Goal: Transaction & Acquisition: Purchase product/service

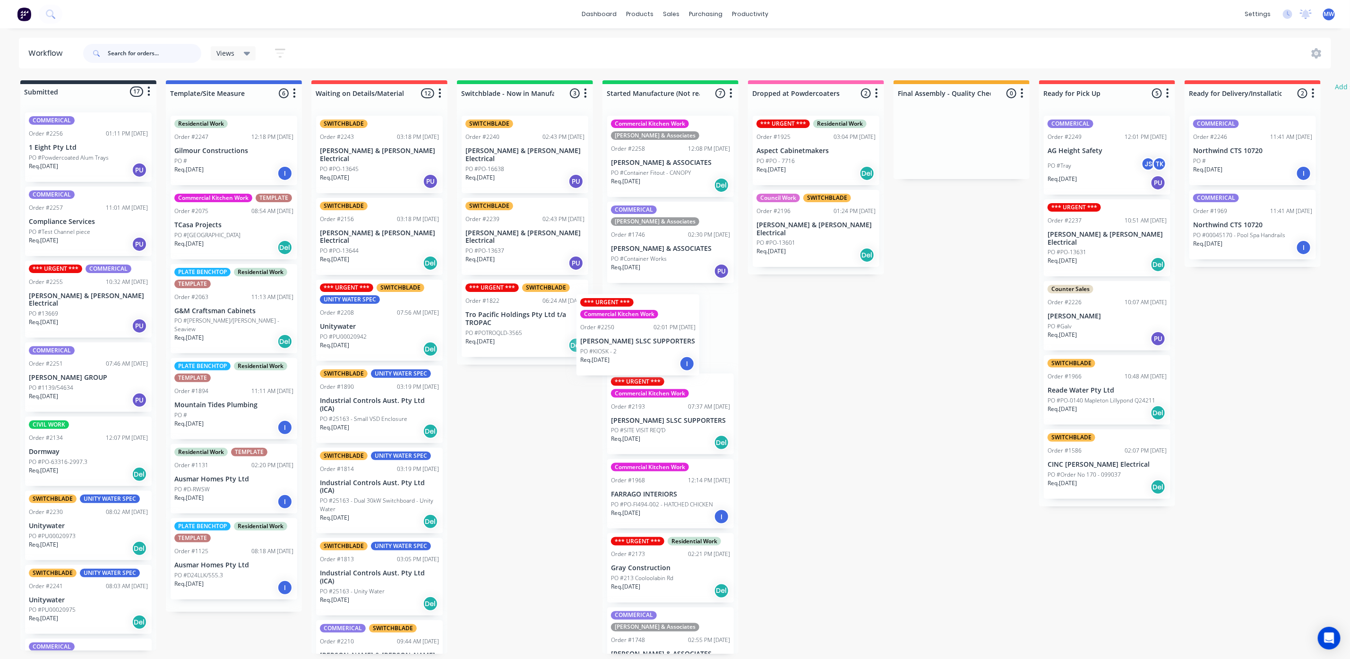
drag, startPoint x: 66, startPoint y: 178, endPoint x: 628, endPoint y: 363, distance: 592.0
click at [628, 363] on div "Submitted 17 Status colour #273444 hex #273444 Save Cancel Summaries Total orde…" at bounding box center [781, 367] width 1576 height 574
drag, startPoint x: 797, startPoint y: 417, endPoint x: 803, endPoint y: 417, distance: 6.1
click at [800, 417] on div "Submitted 16 Status colour #273444 hex #273444 Save Cancel Summaries Total orde…" at bounding box center [781, 367] width 1576 height 574
click at [644, 314] on div "*** URGENT *** Commercial Kitchen Work Order #2250 02:01 PM 01/09/25 ALEX HEADL…" at bounding box center [670, 328] width 127 height 81
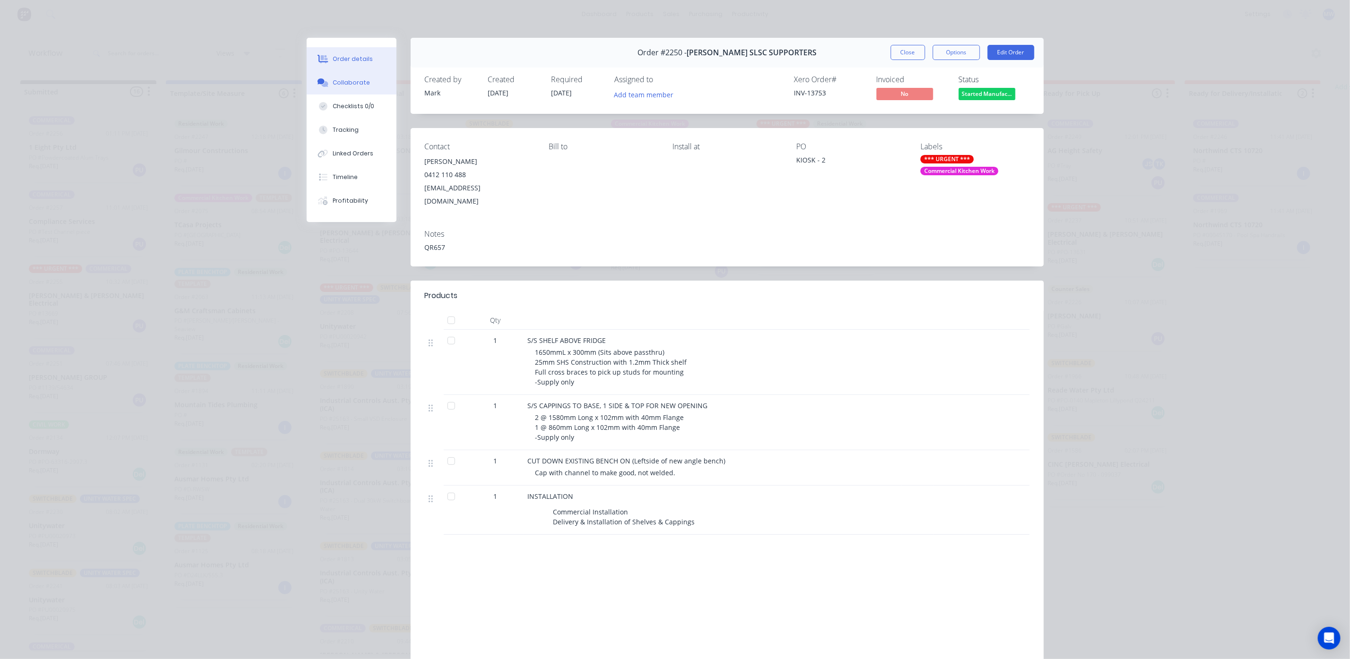
click at [347, 81] on div "Collaborate" at bounding box center [351, 82] width 37 height 9
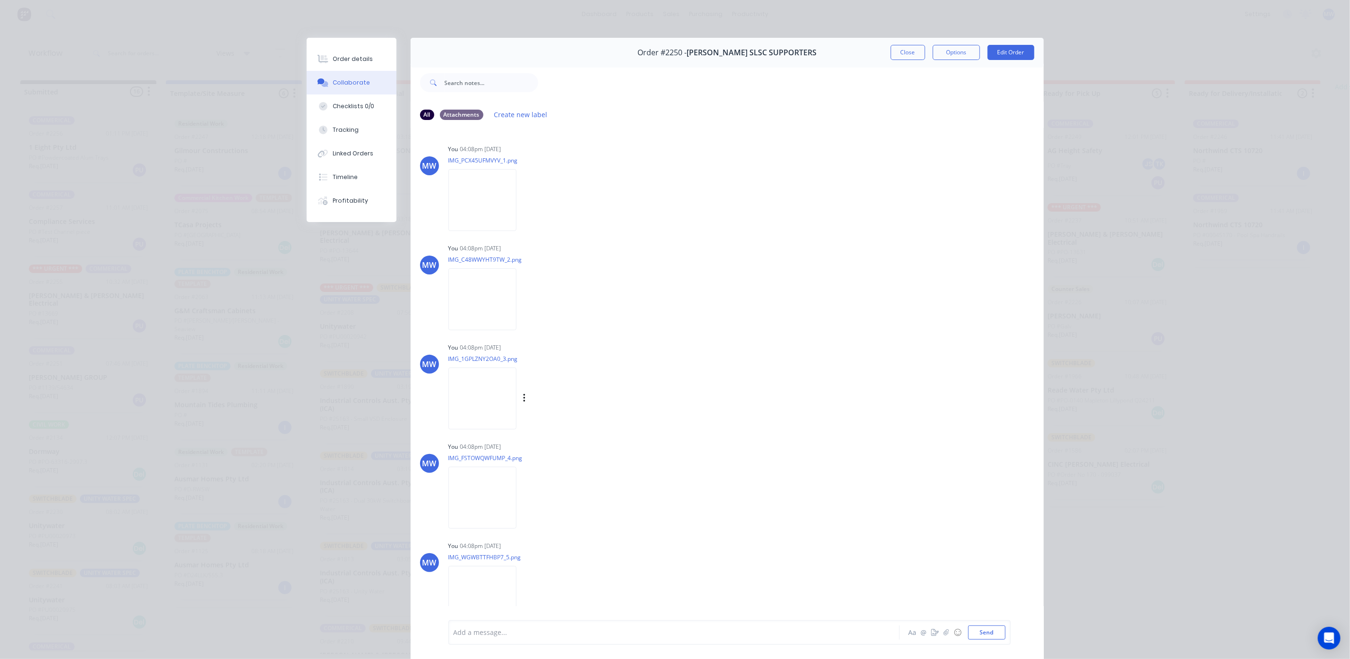
scroll to position [200, 0]
click at [973, 632] on button "Send" at bounding box center [986, 633] width 37 height 14
click at [906, 56] on button "Close" at bounding box center [908, 52] width 34 height 15
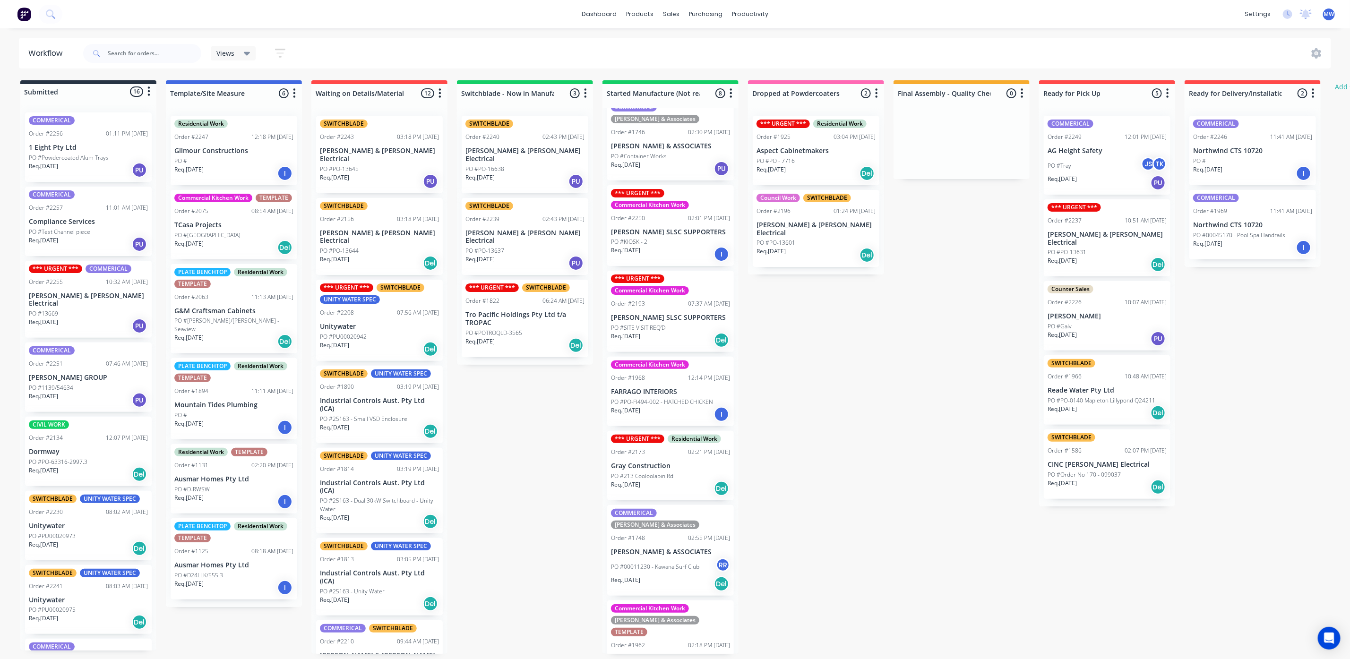
scroll to position [0, 0]
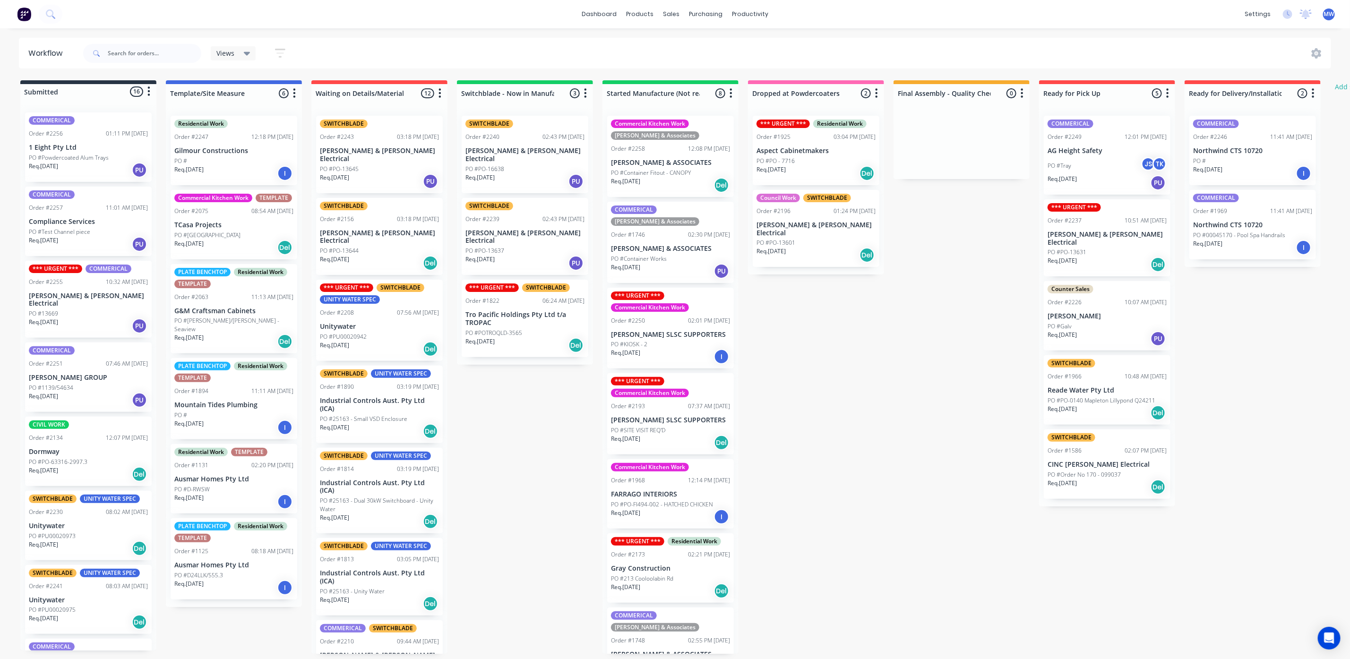
click at [513, 149] on p "[PERSON_NAME] & [PERSON_NAME] Electrical" at bounding box center [524, 155] width 119 height 16
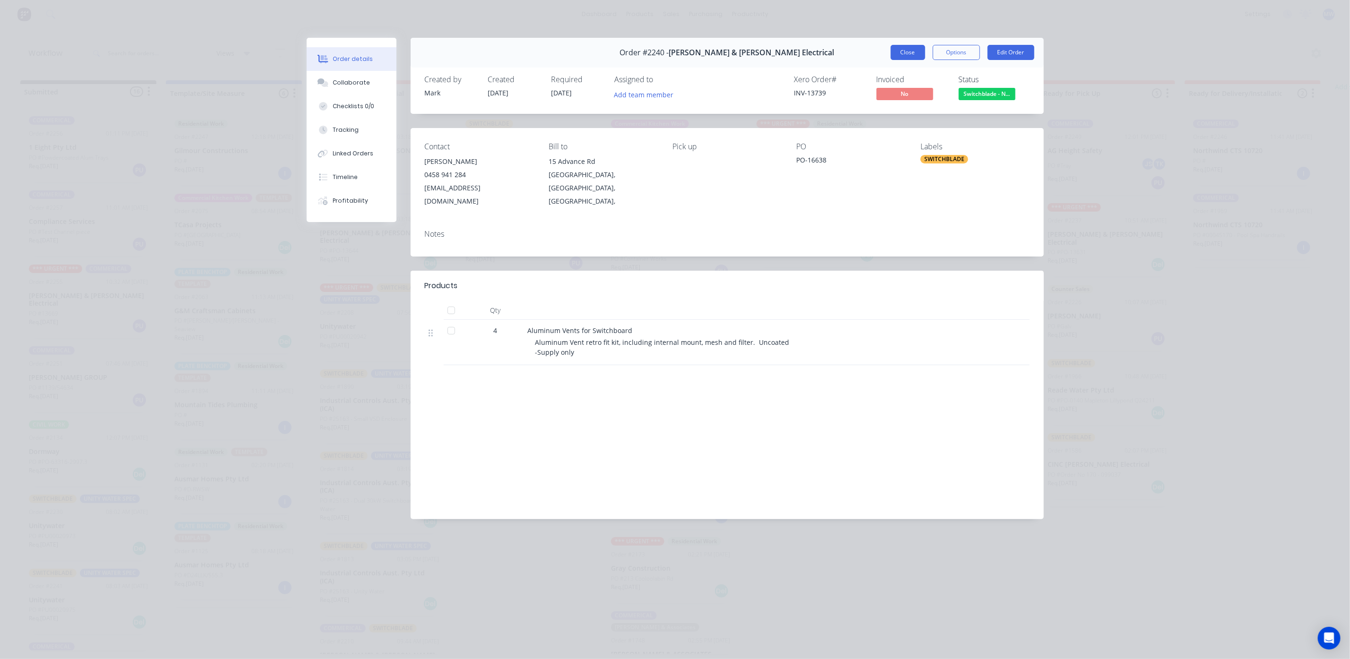
click at [902, 56] on button "Close" at bounding box center [908, 52] width 34 height 15
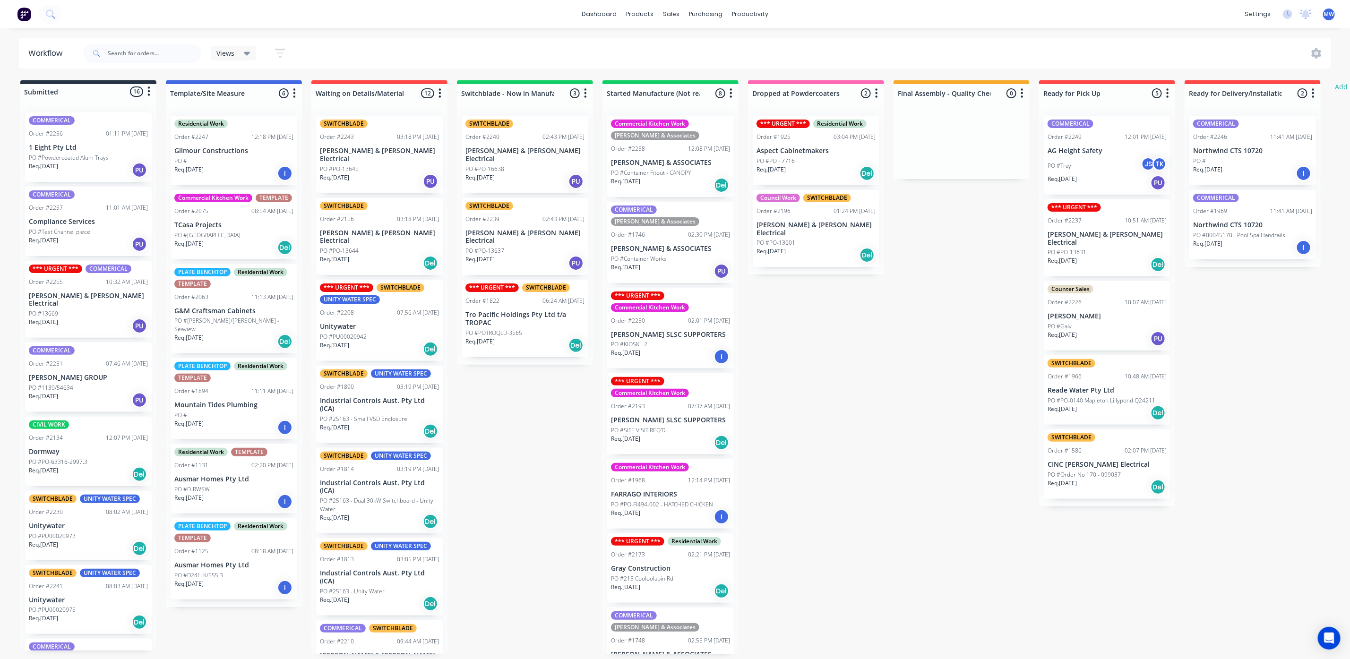
click at [524, 229] on p "[PERSON_NAME] & [PERSON_NAME] Electrical" at bounding box center [524, 237] width 119 height 16
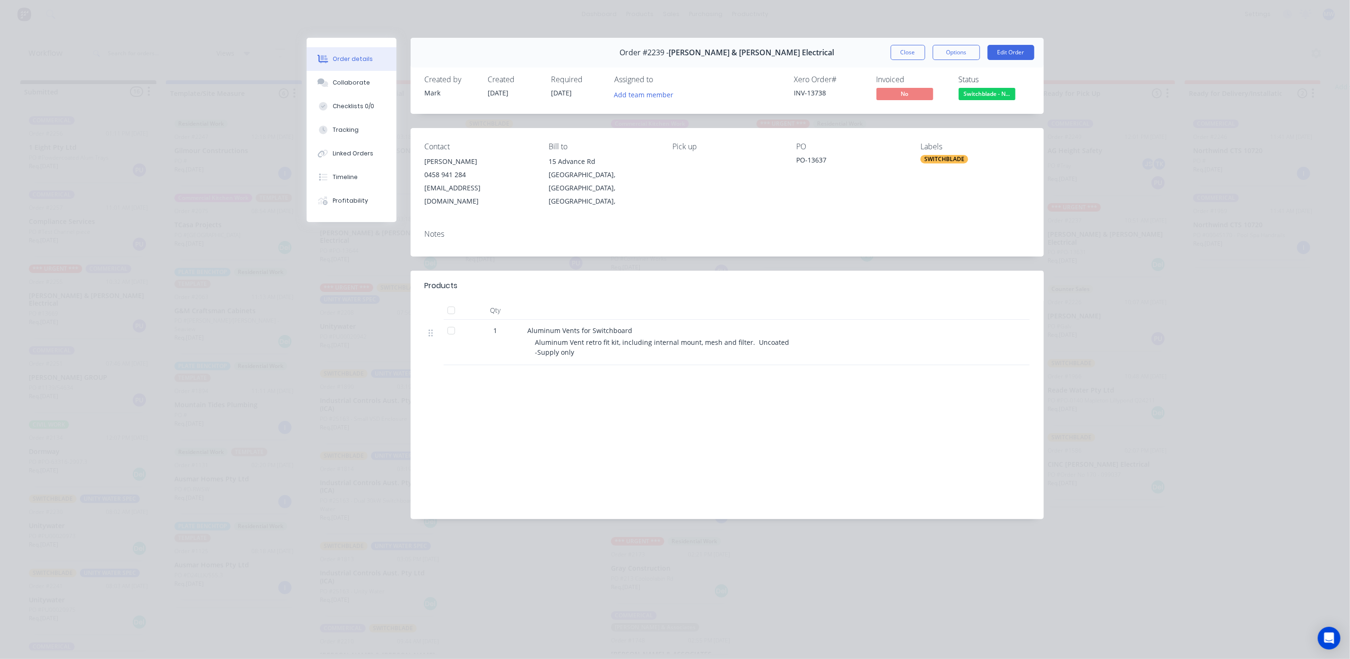
click at [928, 59] on div "Close Options Edit Order" at bounding box center [963, 52] width 144 height 15
click at [916, 61] on div "Order #2239 - Bailey & Dalton Electrical Close Options Edit Order" at bounding box center [727, 53] width 633 height 30
click at [909, 53] on button "Close" at bounding box center [908, 52] width 34 height 15
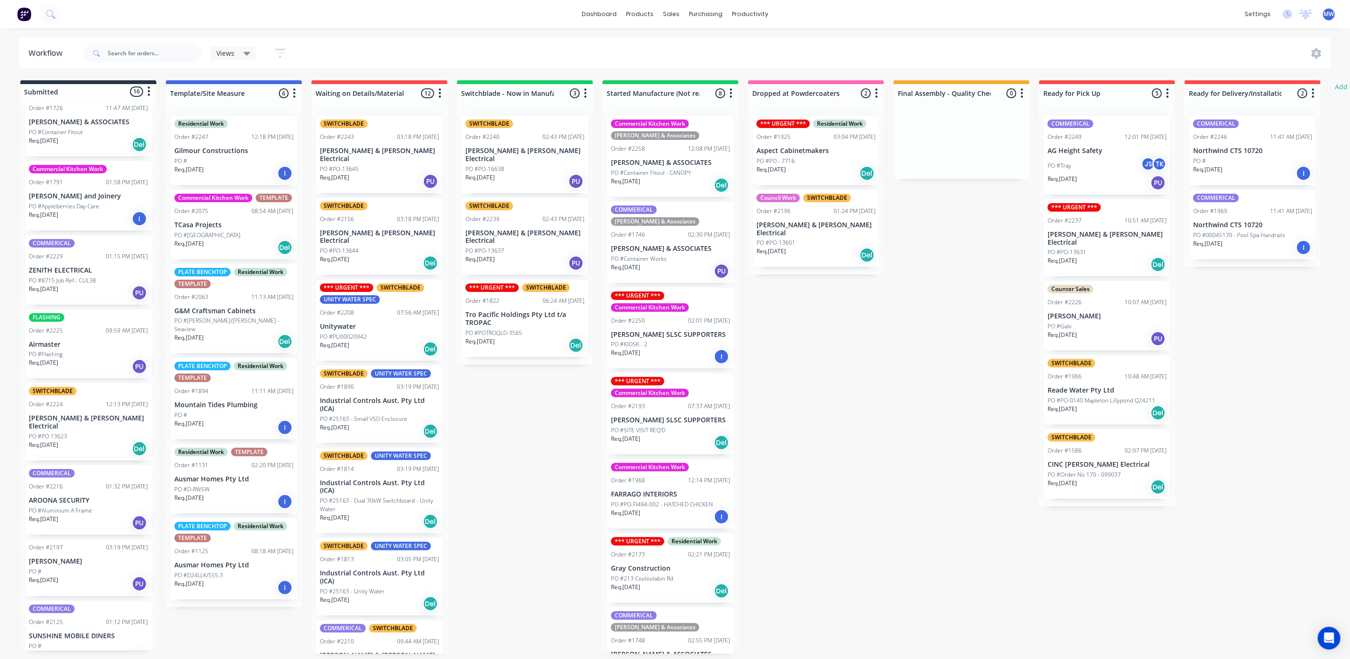
scroll to position [6, 0]
click at [99, 432] on div "PO #PO 13623" at bounding box center [88, 436] width 119 height 9
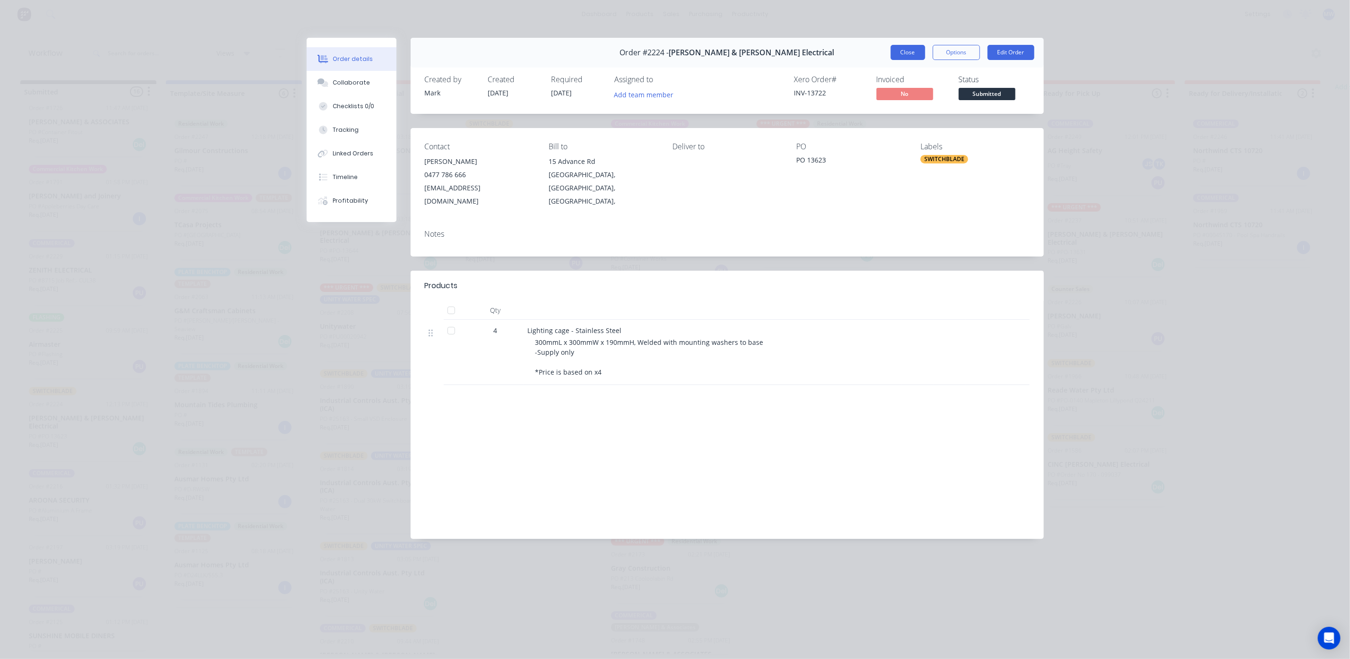
click at [902, 48] on button "Close" at bounding box center [908, 52] width 34 height 15
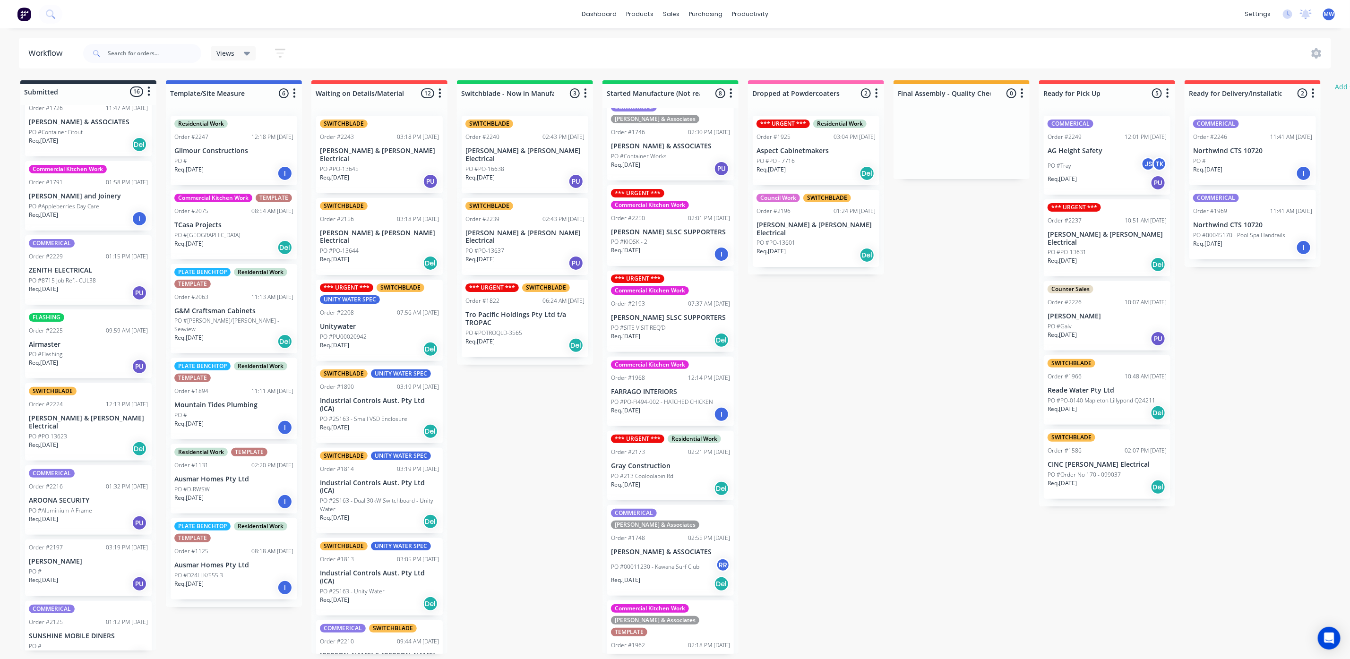
scroll to position [0, 0]
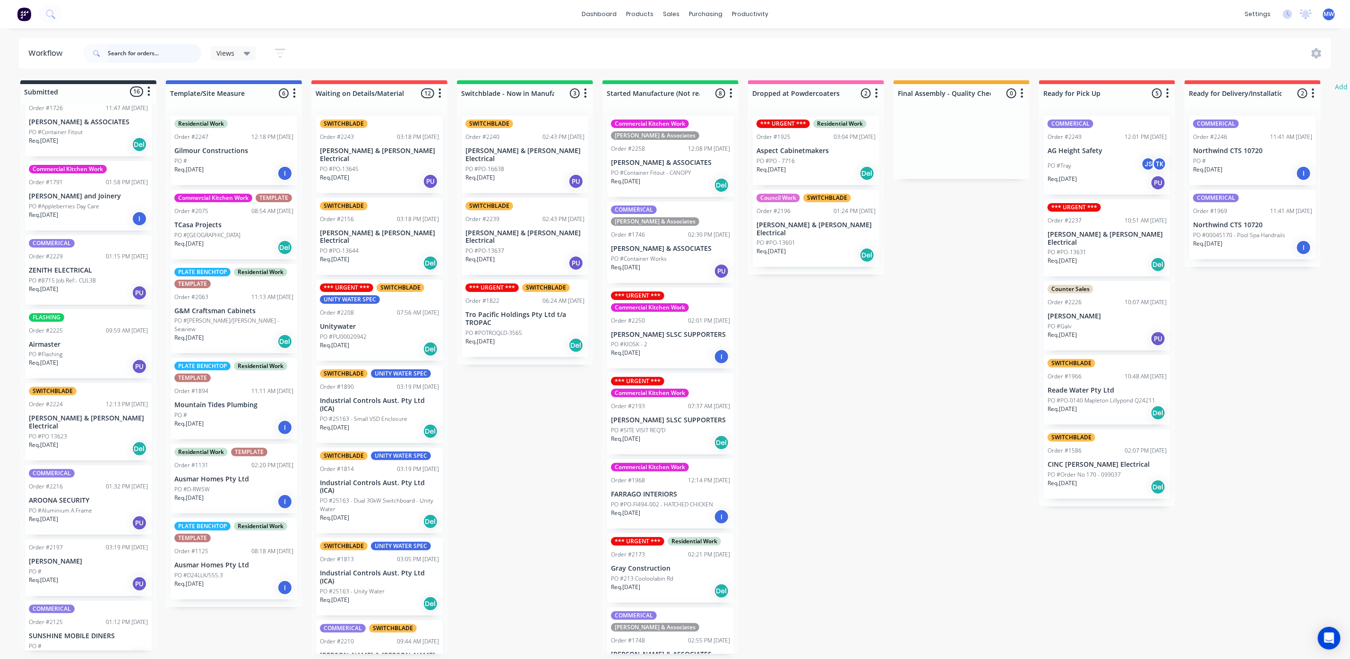
click at [135, 56] on input "text" at bounding box center [155, 53] width 94 height 19
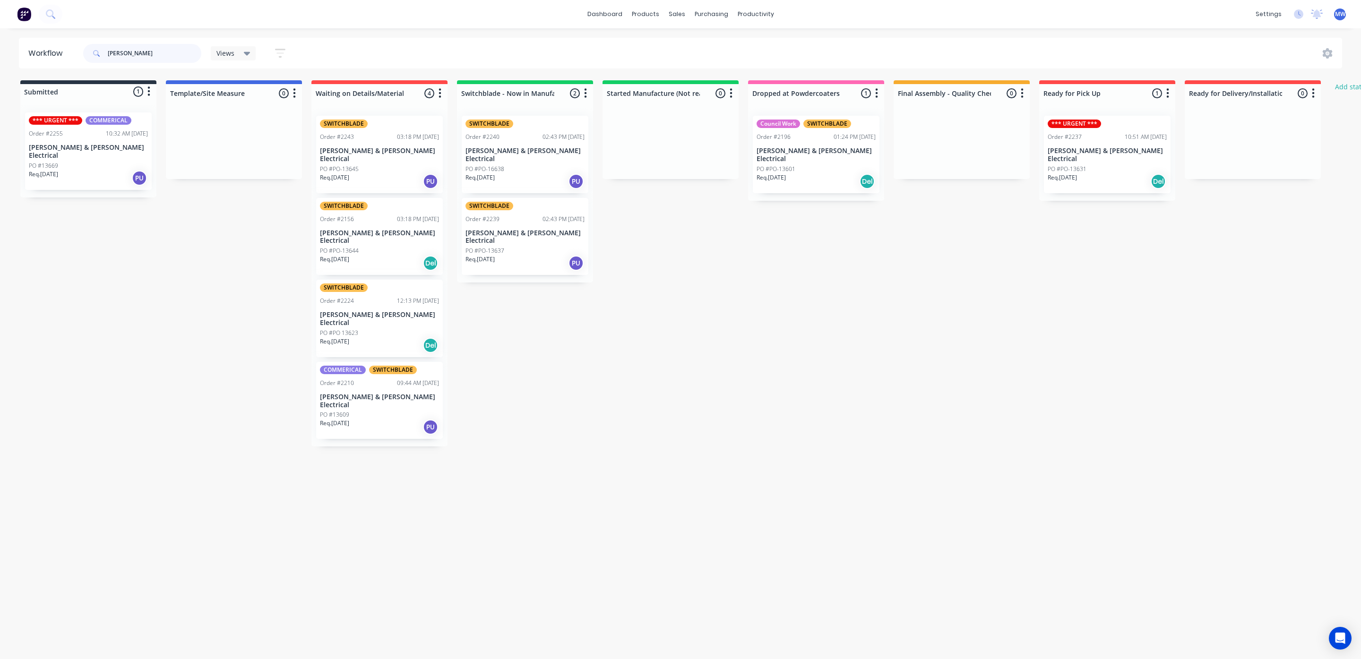
type input "bailey"
click at [72, 162] on div "PO #13669" at bounding box center [88, 166] width 119 height 9
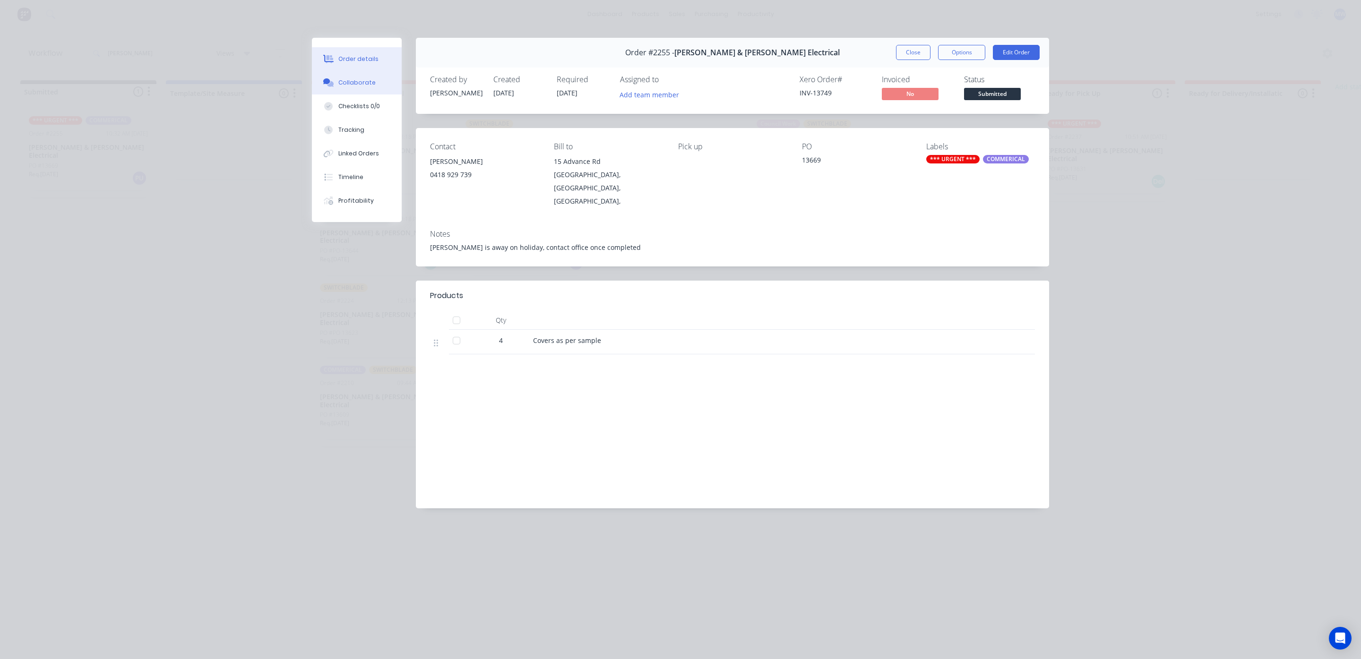
drag, startPoint x: 349, startPoint y: 81, endPoint x: 378, endPoint y: 94, distance: 31.8
click at [349, 81] on div "Collaborate" at bounding box center [356, 82] width 37 height 9
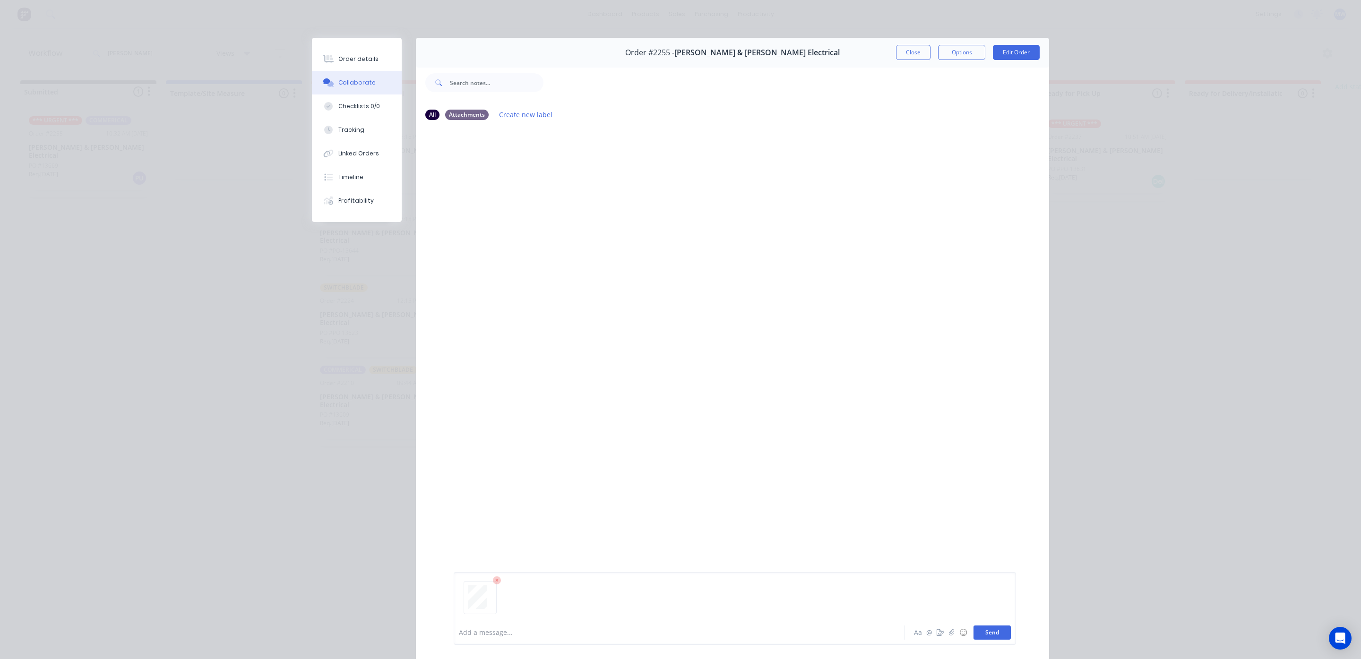
click at [992, 633] on button "Send" at bounding box center [991, 633] width 37 height 14
click at [896, 57] on button "Close" at bounding box center [913, 52] width 34 height 15
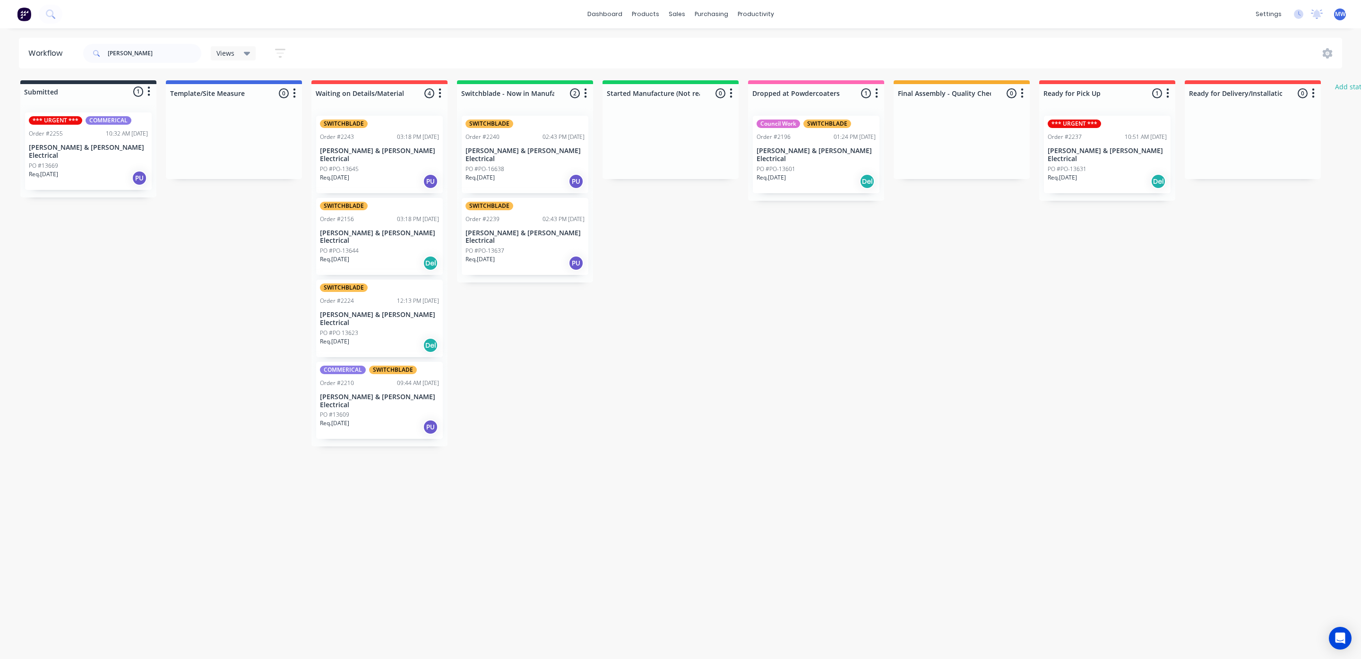
click at [850, 367] on div "Submitted 1 Status colour #273444 hex #273444 Save Cancel Summaries Total order…" at bounding box center [781, 263] width 1576 height 366
drag, startPoint x: 135, startPoint y: 57, endPoint x: 17, endPoint y: 43, distance: 119.0
click at [17, 43] on div "Workflow bailey Views Save new view None (Default) edit SCSM - MAIN edit SUNCOA…" at bounding box center [680, 53] width 1361 height 31
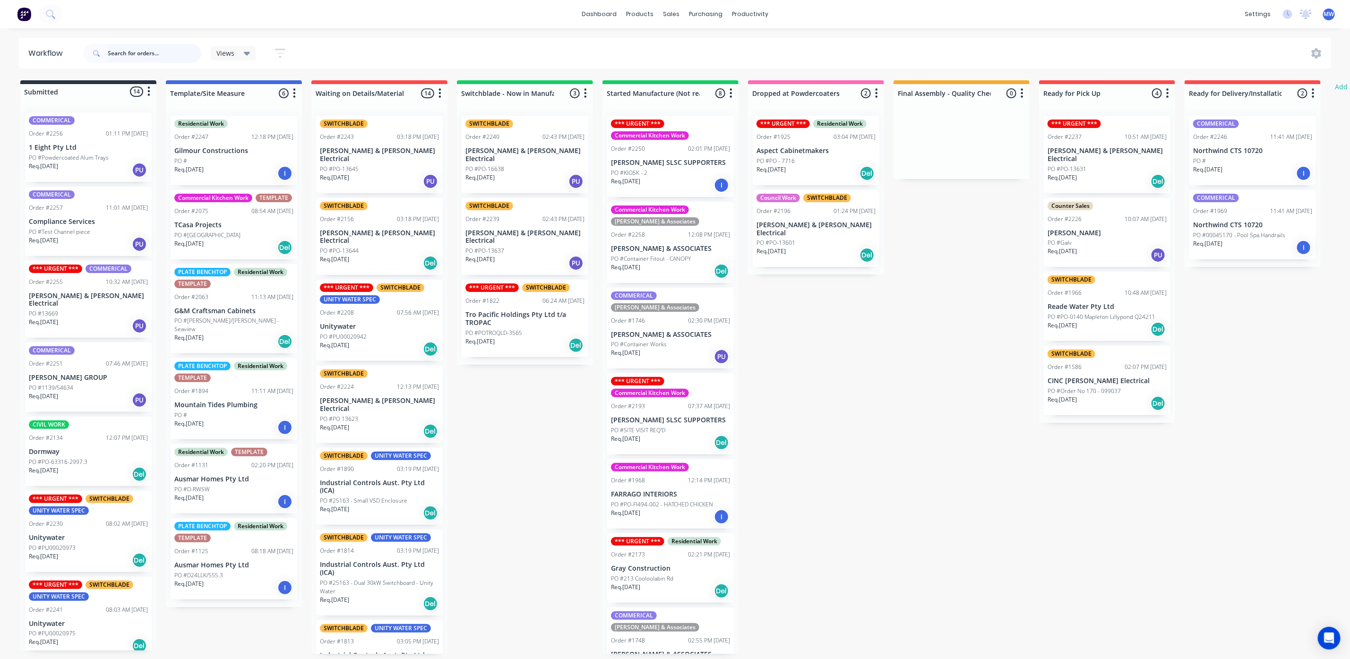
drag, startPoint x: 129, startPoint y: 60, endPoint x: 137, endPoint y: 62, distance: 7.5
click at [129, 60] on input "text" at bounding box center [155, 53] width 94 height 19
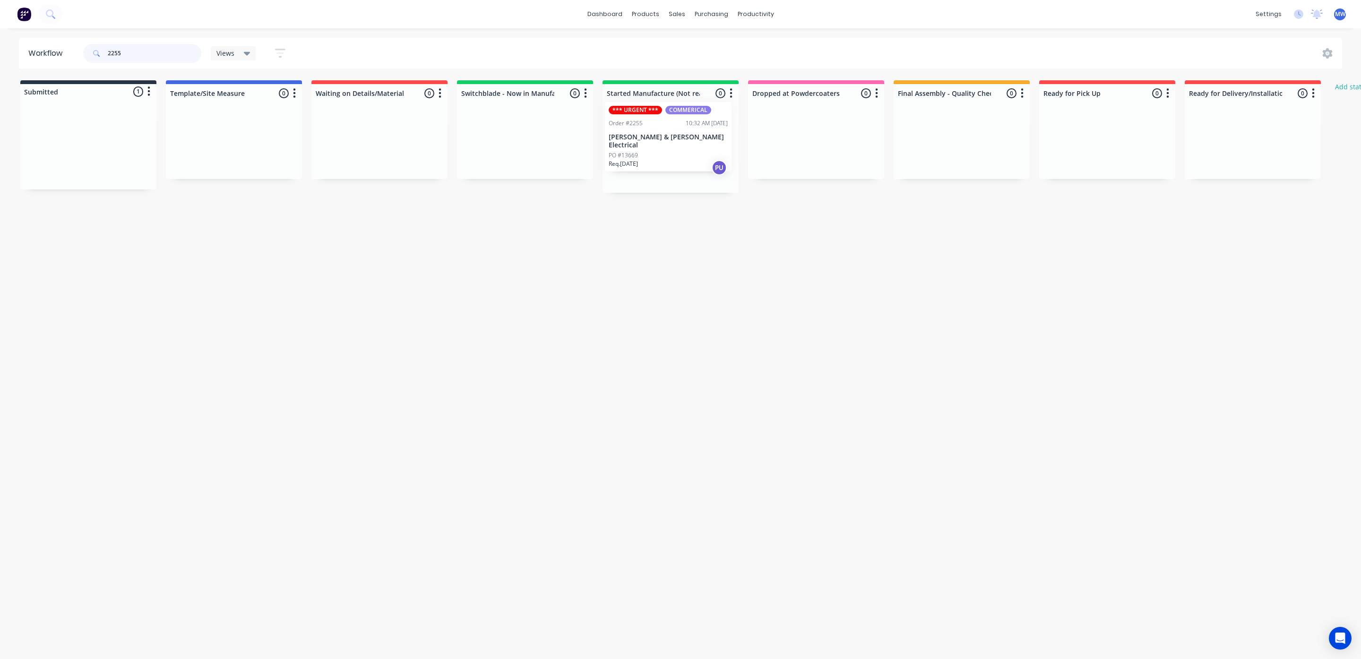
drag, startPoint x: 95, startPoint y: 164, endPoint x: 681, endPoint y: 155, distance: 585.5
click at [681, 155] on div "Submitted 1 Status colour #273444 hex #273444 Save Cancel Summaries Total order…" at bounding box center [781, 136] width 1576 height 112
type input "2255"
click at [666, 308] on div "Workflow 2255 Views Save new view None (Default) edit SCSM - MAIN edit SUNCOAST…" at bounding box center [680, 339] width 1361 height 602
drag, startPoint x: 137, startPoint y: 54, endPoint x: 59, endPoint y: 48, distance: 78.2
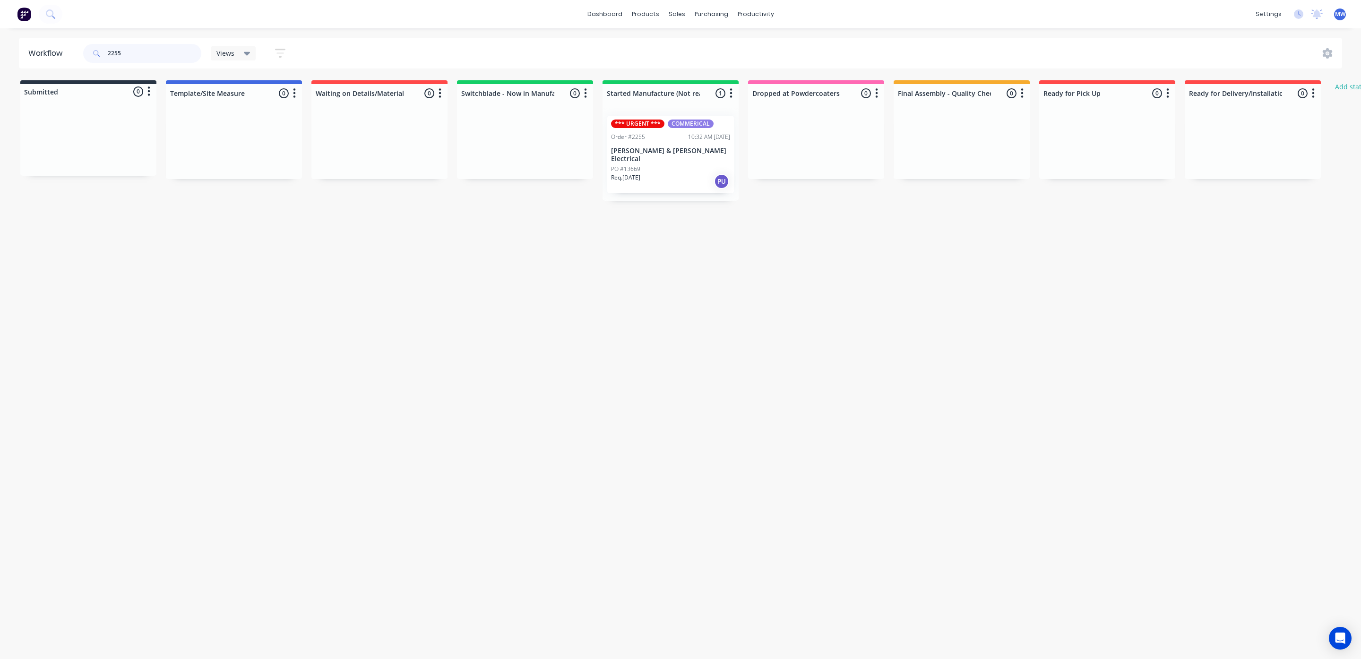
click at [59, 48] on header "Workflow 2255 Views Save new view None (Default) edit SCSM - MAIN edit SUNCOAST…" at bounding box center [681, 53] width 1324 height 31
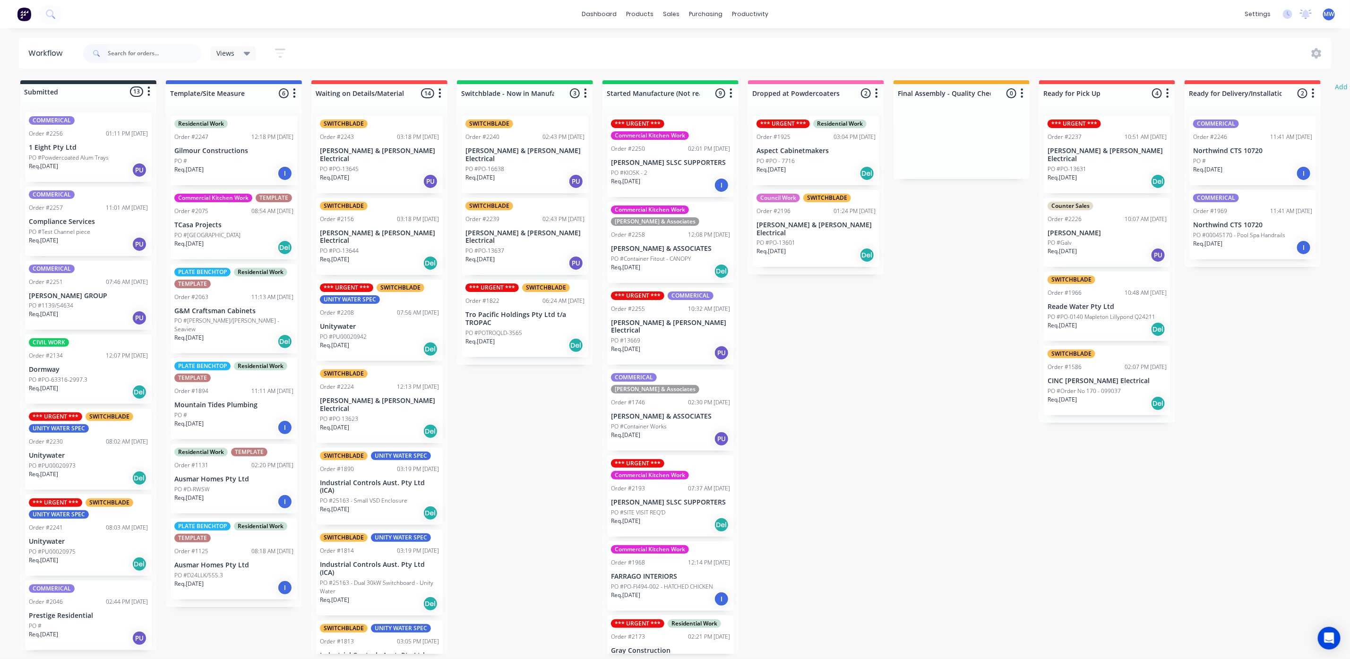
click at [922, 367] on div "Submitted 13 Status colour #273444 hex #273444 Save Cancel Summaries Total orde…" at bounding box center [781, 367] width 1576 height 574
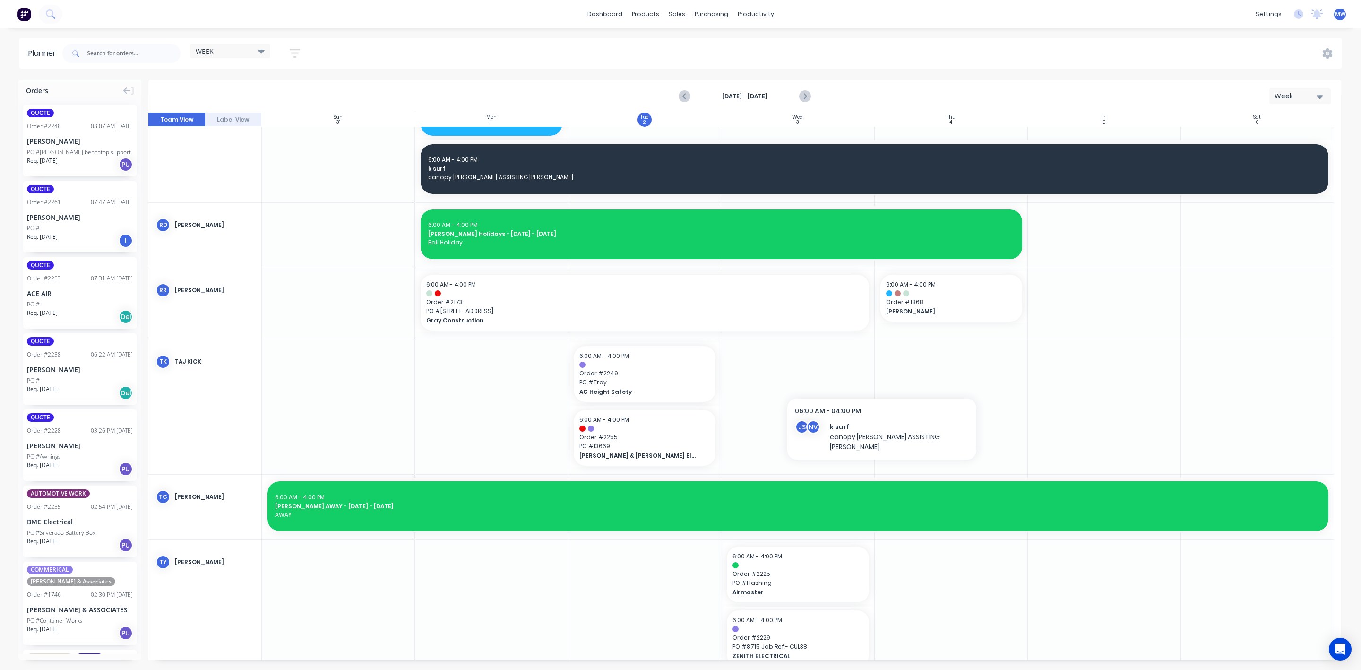
scroll to position [1134, 0]
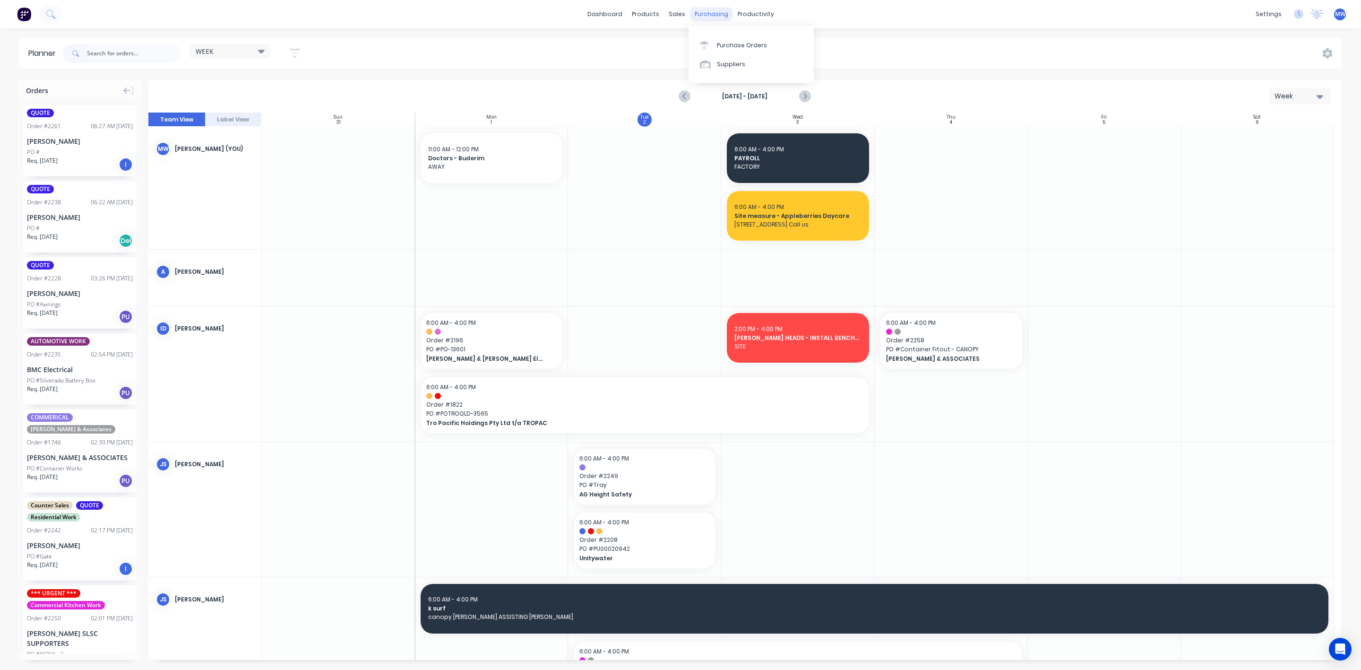
scroll to position [138, 0]
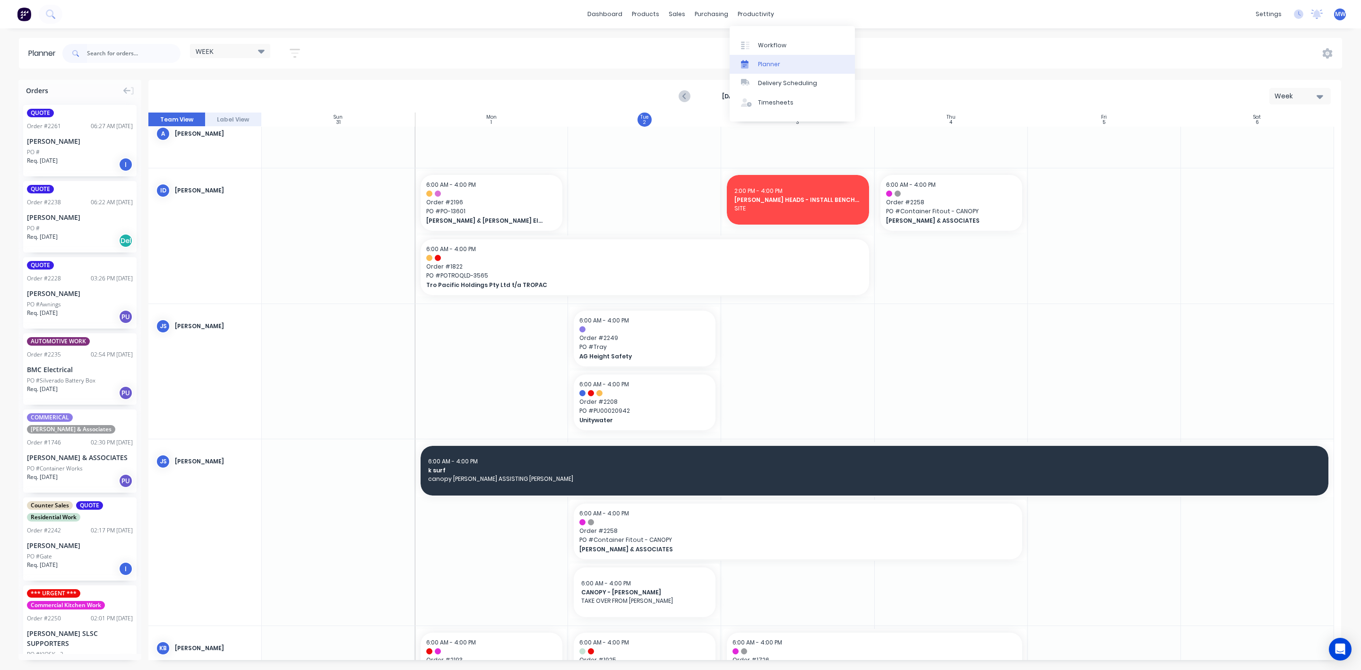
click at [763, 60] on div "Planner" at bounding box center [769, 64] width 22 height 9
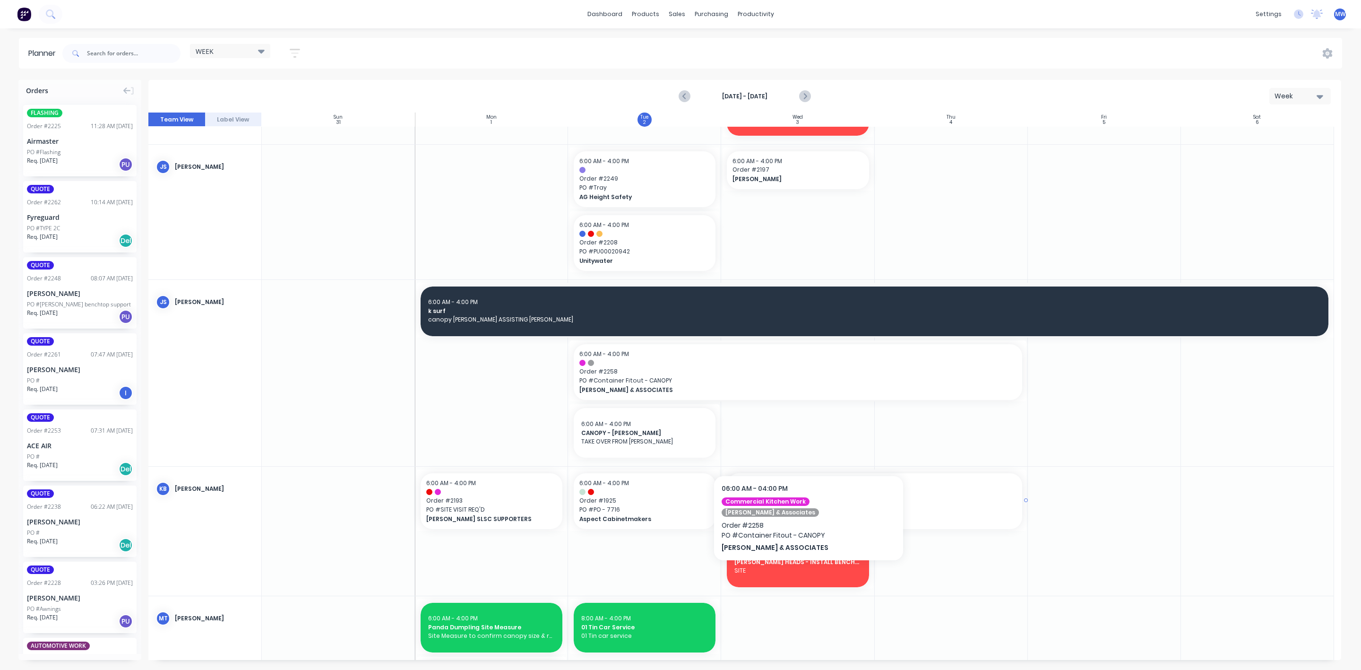
scroll to position [496, 0]
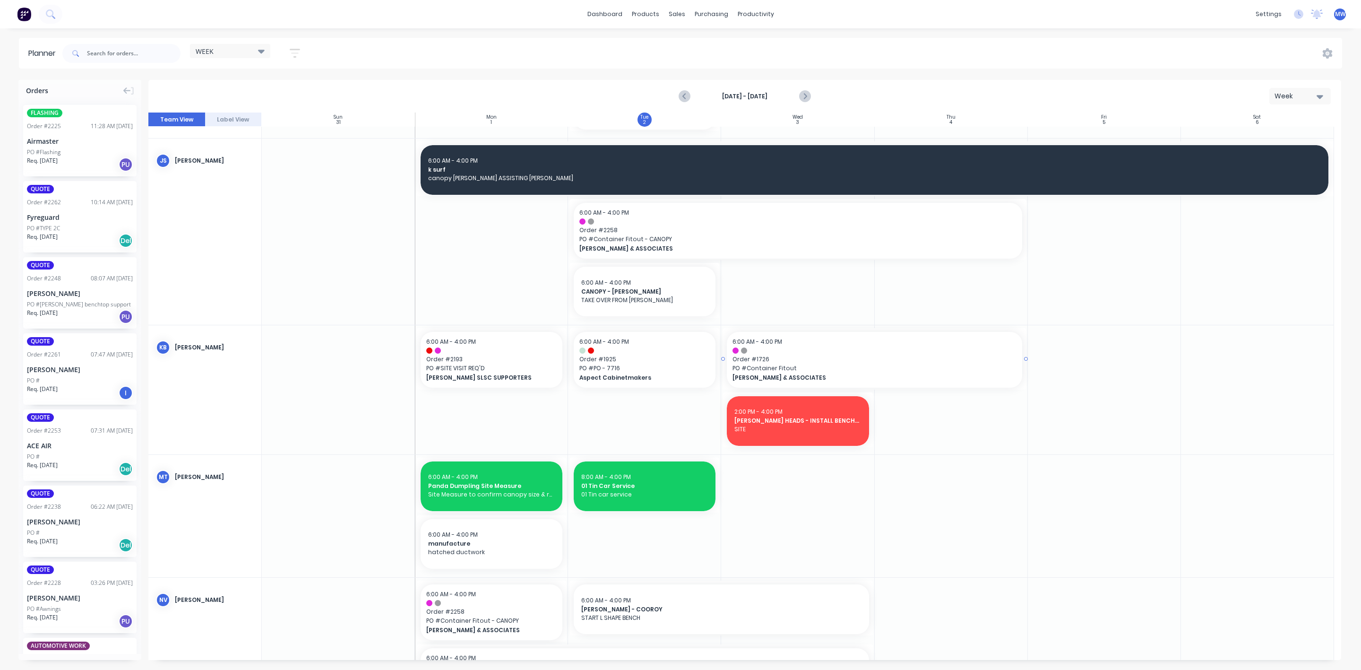
click at [770, 350] on div at bounding box center [874, 350] width 284 height 6
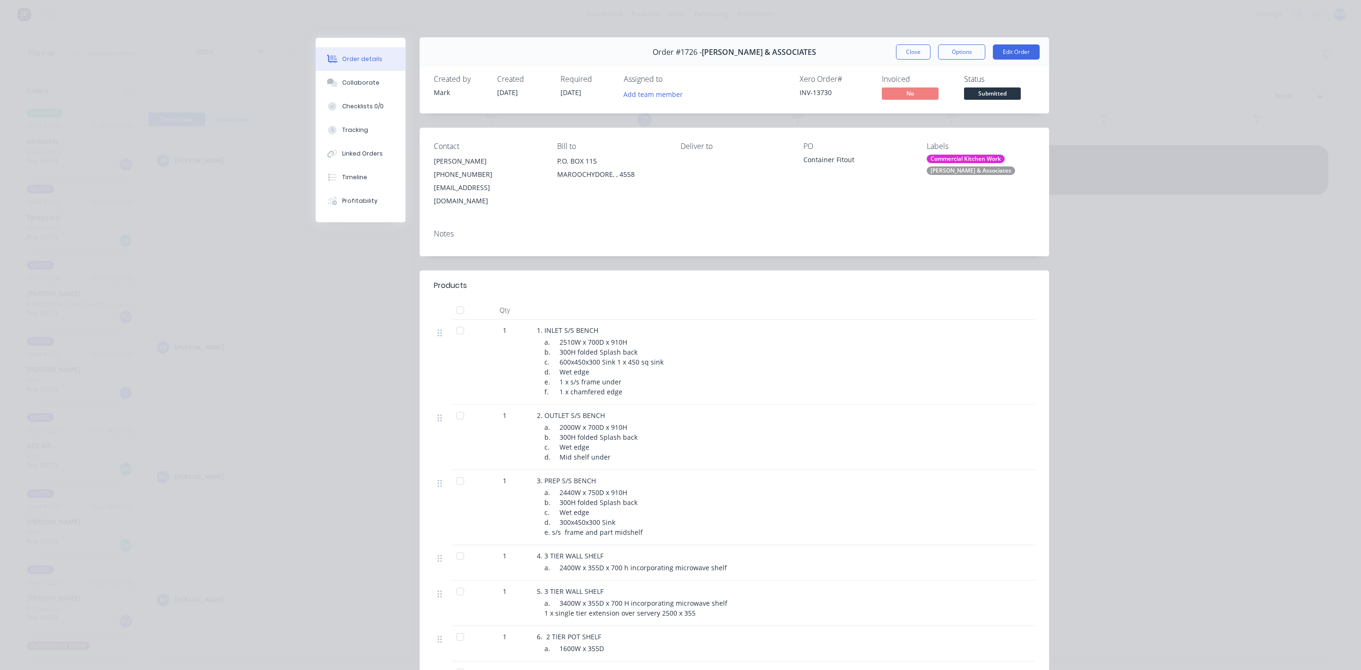
scroll to position [0, 0]
click at [905, 52] on button "Close" at bounding box center [913, 52] width 34 height 15
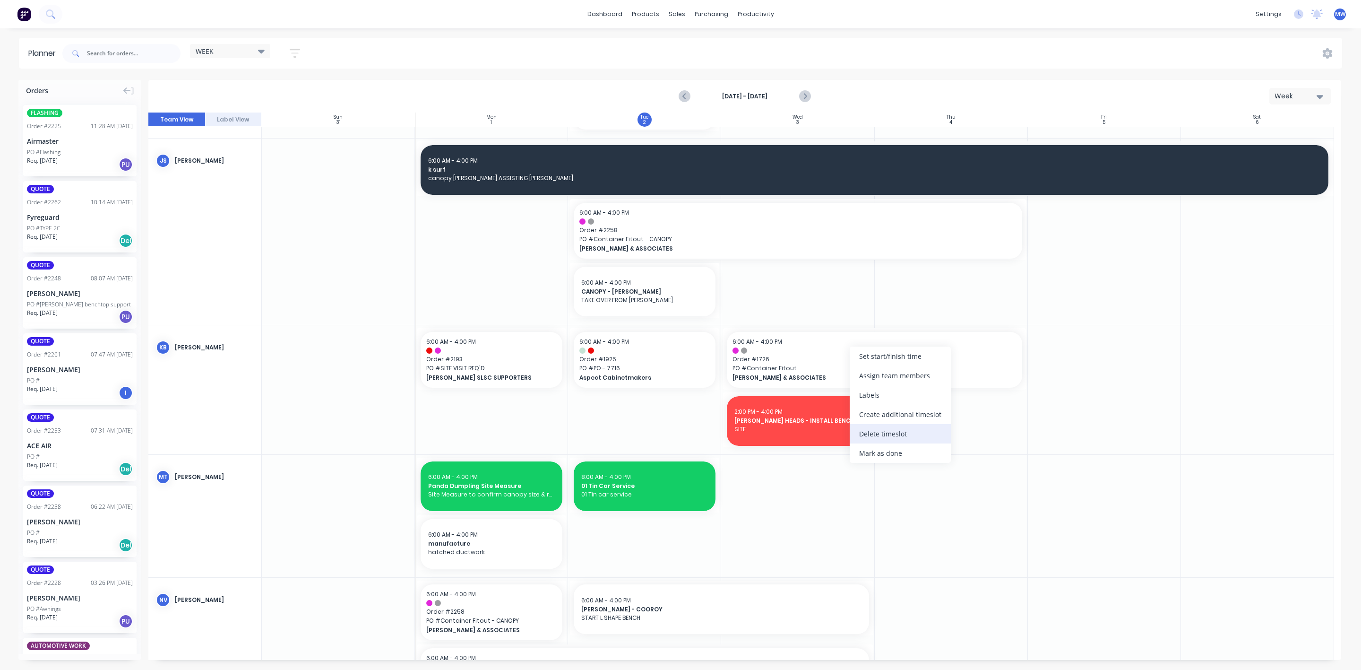
click at [892, 429] on div "Delete timeslot" at bounding box center [900, 433] width 101 height 19
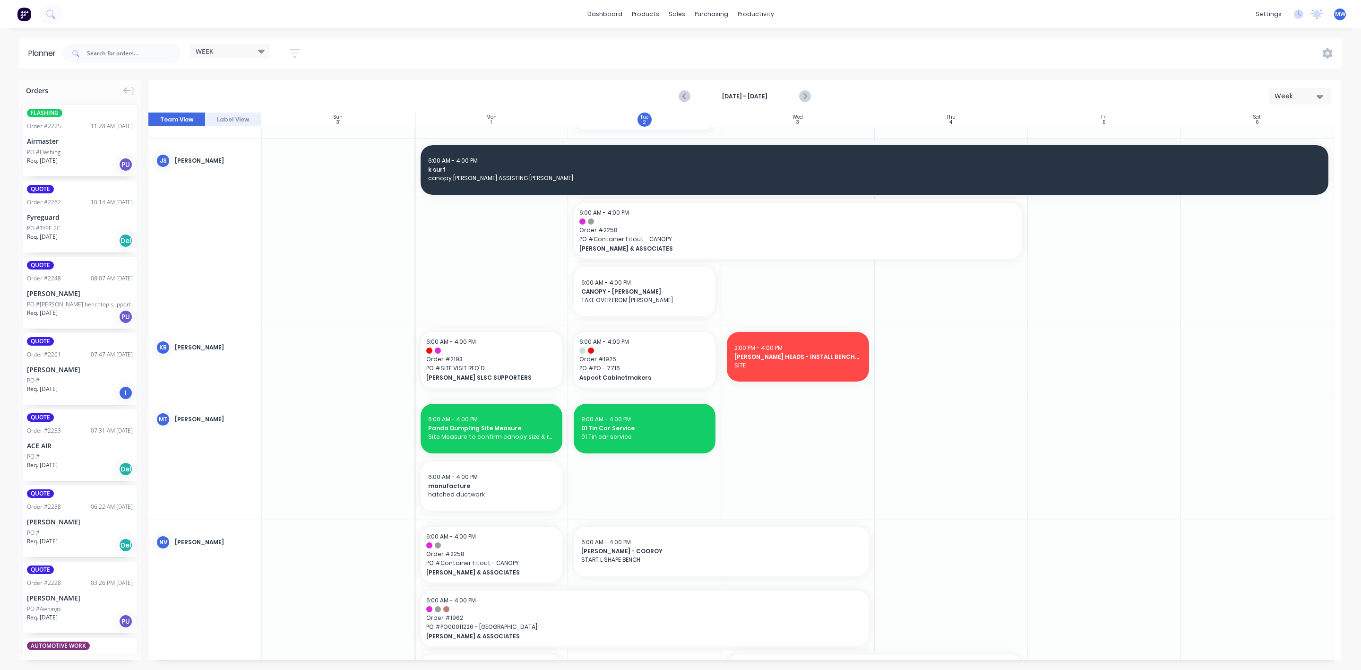
click at [947, 346] on div at bounding box center [951, 360] width 153 height 71
click at [839, 374] on div "Assign team members" at bounding box center [847, 379] width 101 height 19
click at [813, 435] on div at bounding box center [814, 430] width 19 height 19
click at [954, 364] on div at bounding box center [951, 360] width 153 height 71
click at [774, 350] on div at bounding box center [797, 360] width 153 height 71
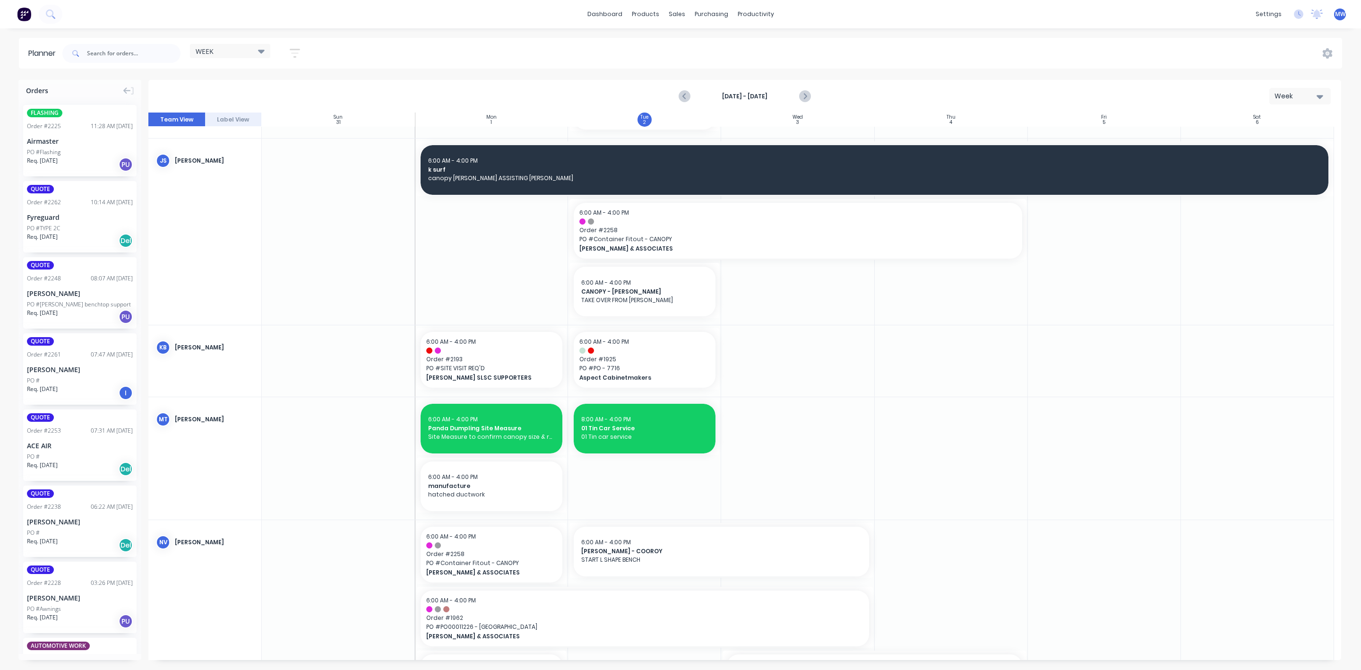
click at [771, 351] on div at bounding box center [797, 360] width 153 height 71
click at [787, 349] on div at bounding box center [797, 360] width 153 height 71
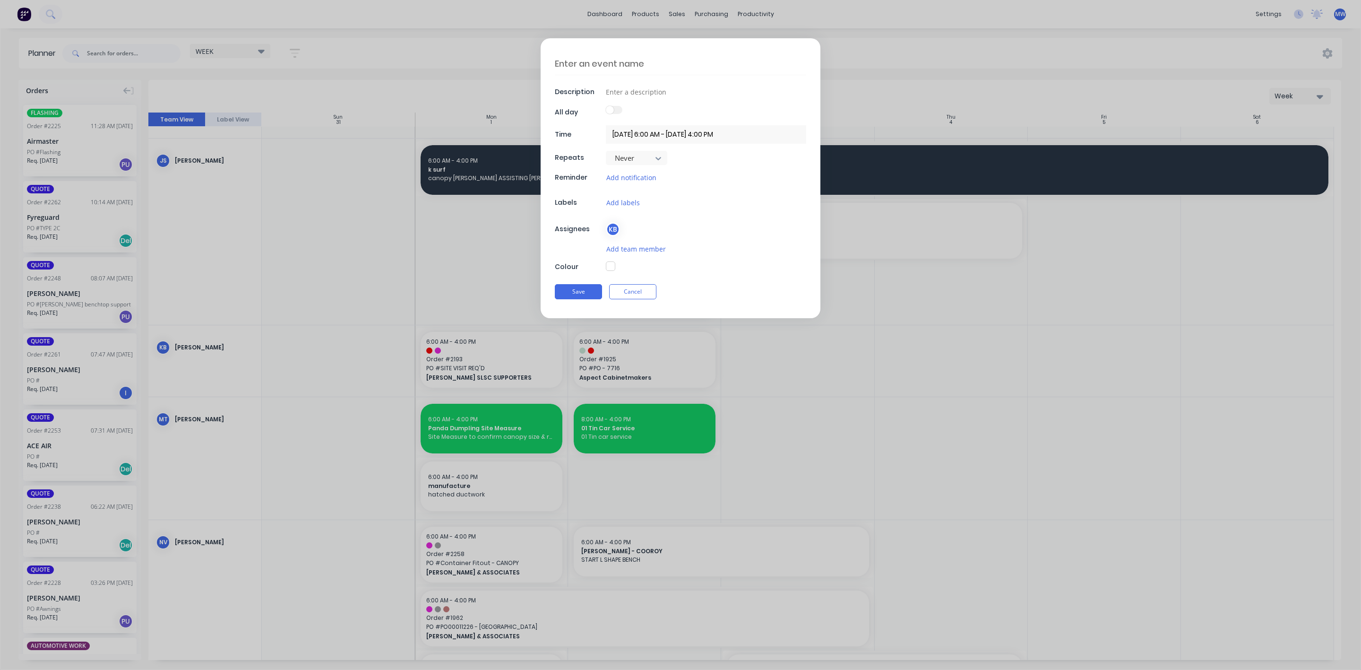
type textarea "x"
click at [645, 70] on textarea at bounding box center [680, 63] width 251 height 22
type textarea "F"
type textarea "x"
type textarea "FA"
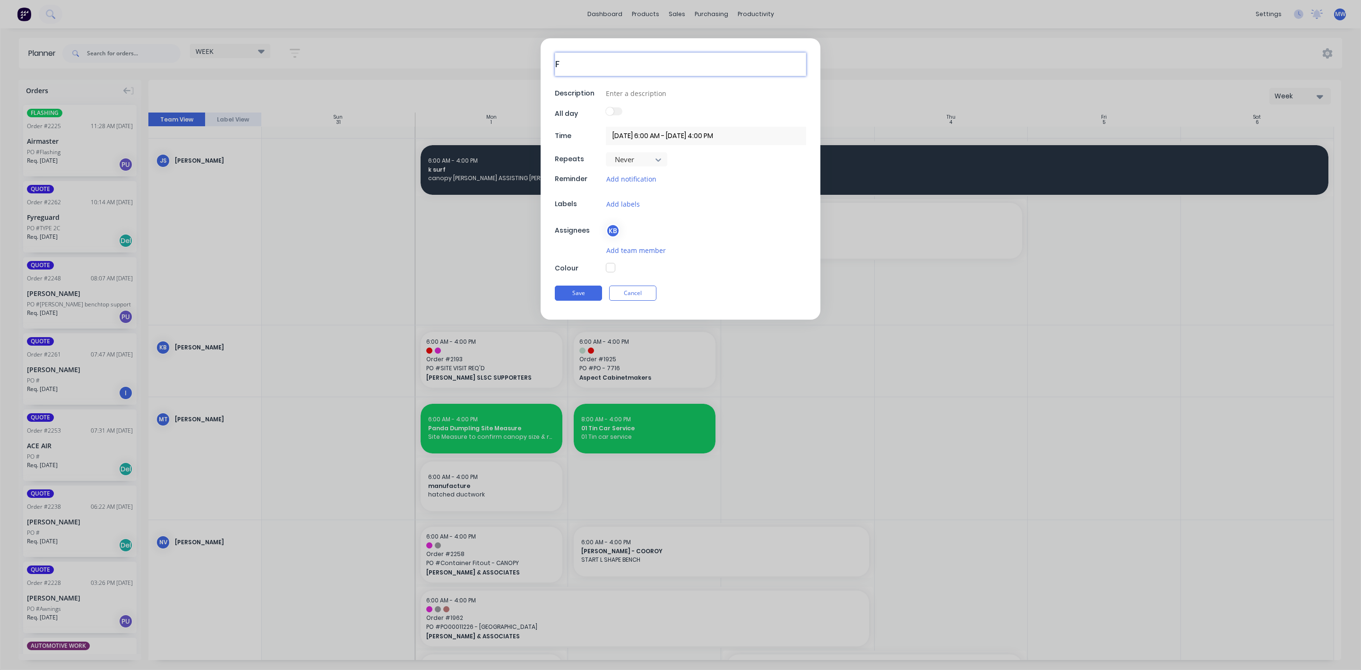
type textarea "x"
type textarea "FAR"
type textarea "x"
type textarea "FARR"
type textarea "x"
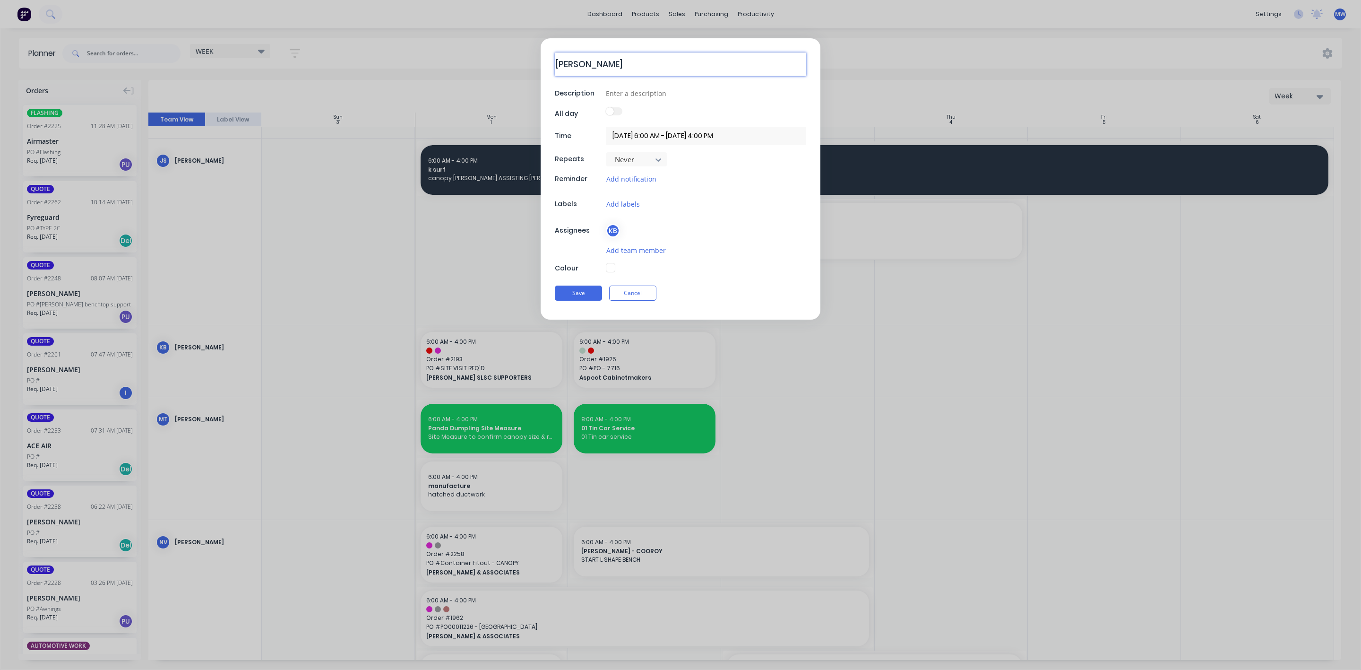
type textarea "FARRA"
type textarea "x"
type textarea "FARRAG"
type textarea "x"
type textarea "FARRAGO"
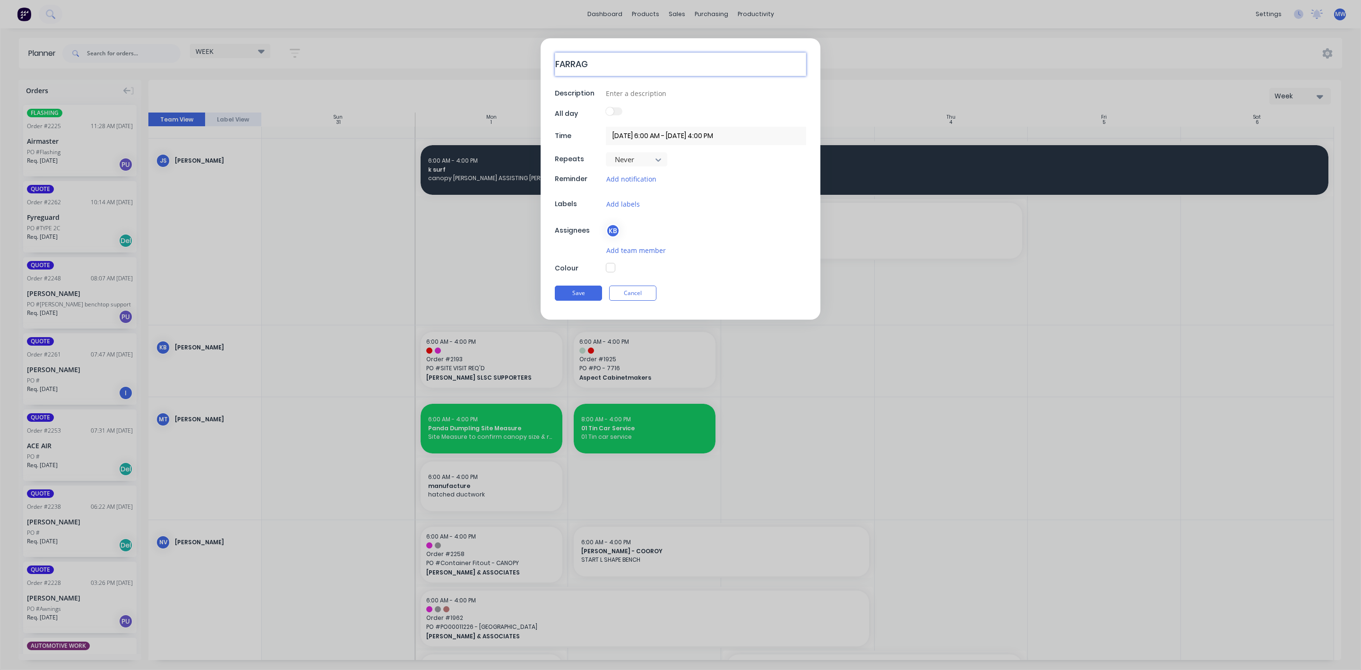
type textarea "x"
type textarea "FARRAGO"
type textarea "x"
click at [634, 94] on input at bounding box center [706, 92] width 200 height 14
type input "FACTORY"
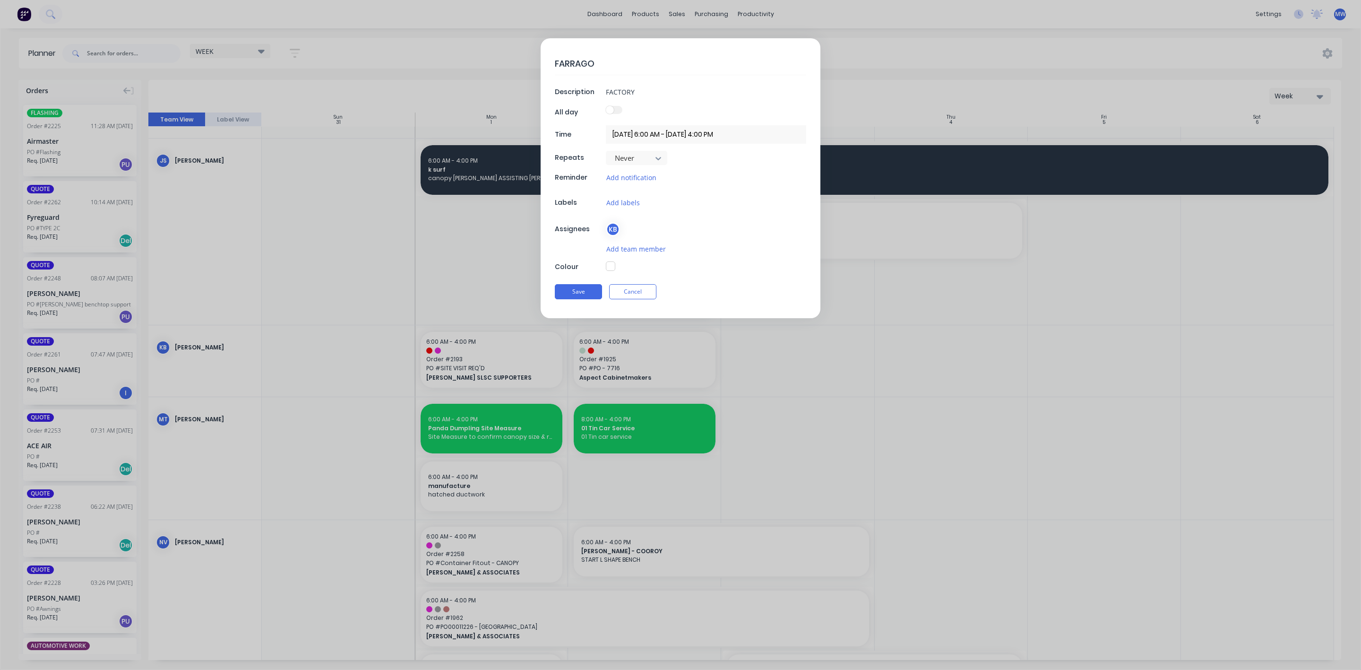
click at [612, 266] on button "button" at bounding box center [610, 265] width 9 height 9
type textarea "x"
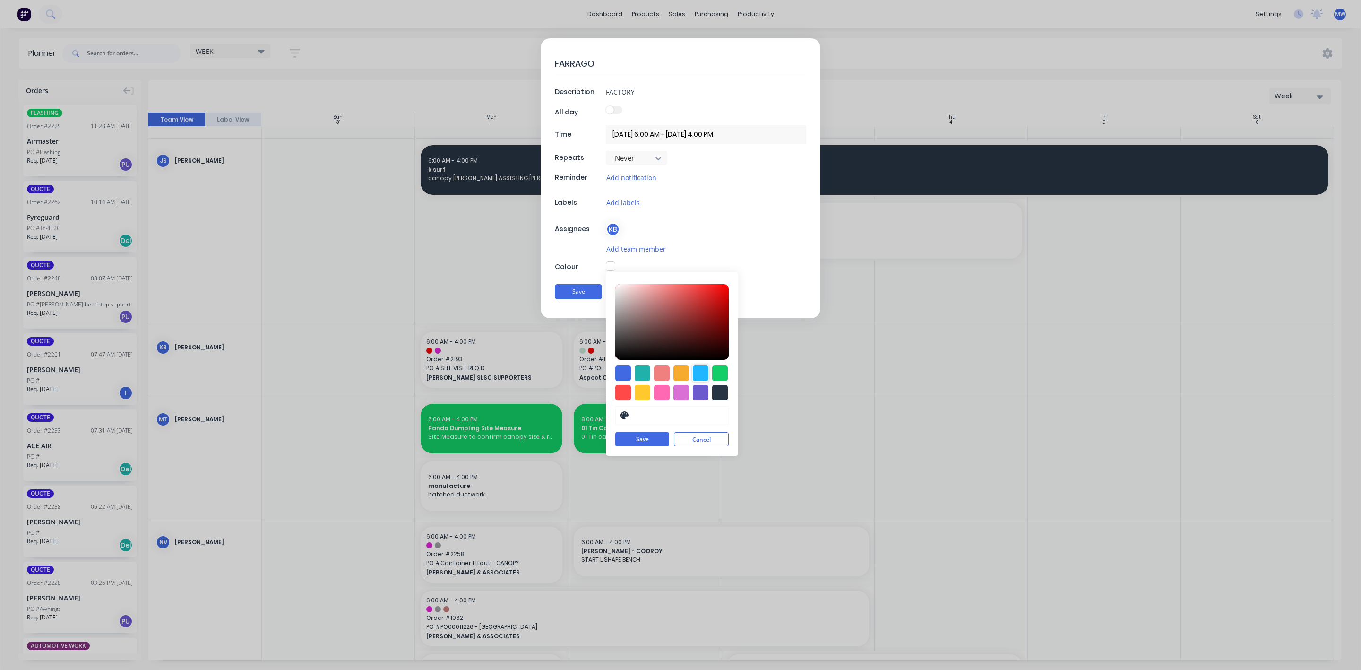
click at [702, 373] on div at bounding box center [701, 373] width 16 height 16
click at [642, 390] on div at bounding box center [643, 393] width 16 height 16
type input "#FFC82C"
click at [658, 438] on button "Save" at bounding box center [642, 439] width 54 height 14
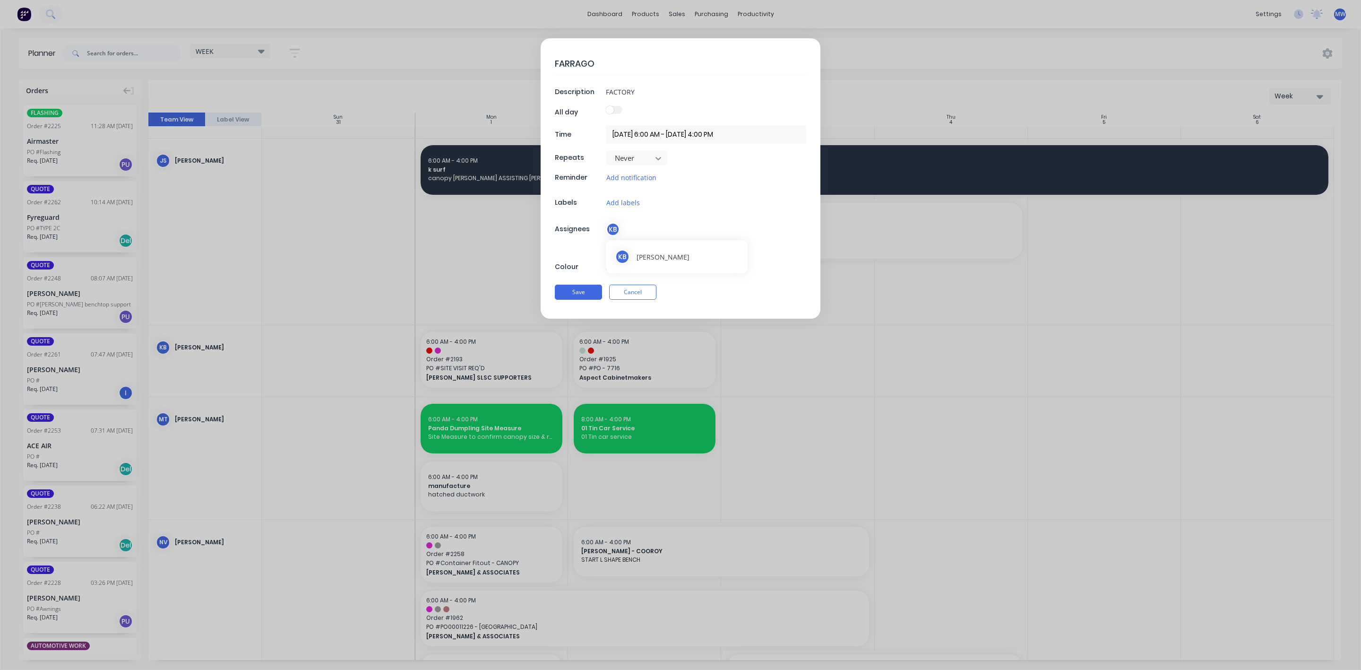
click at [623, 237] on div "KB Kael Balmer" at bounding box center [677, 256] width 142 height 39
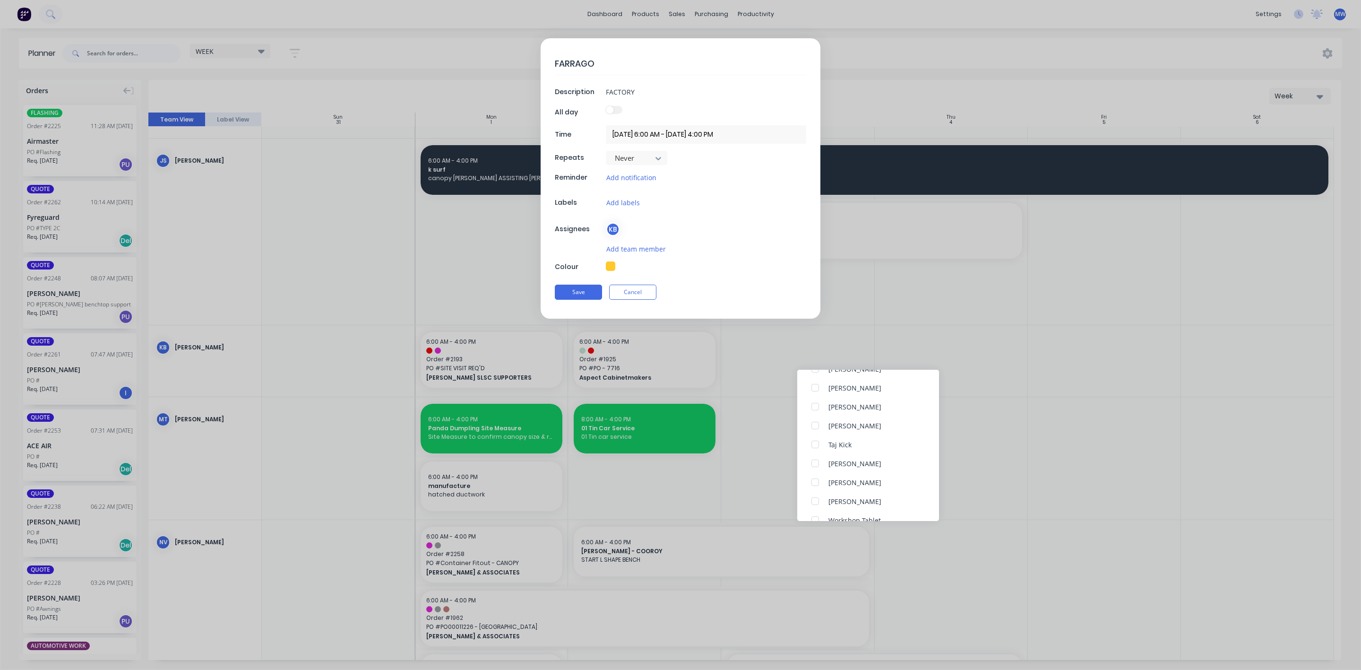
scroll to position [193, 0]
click at [817, 464] on div at bounding box center [815, 464] width 19 height 19
click at [580, 295] on button "Save" at bounding box center [578, 291] width 47 height 15
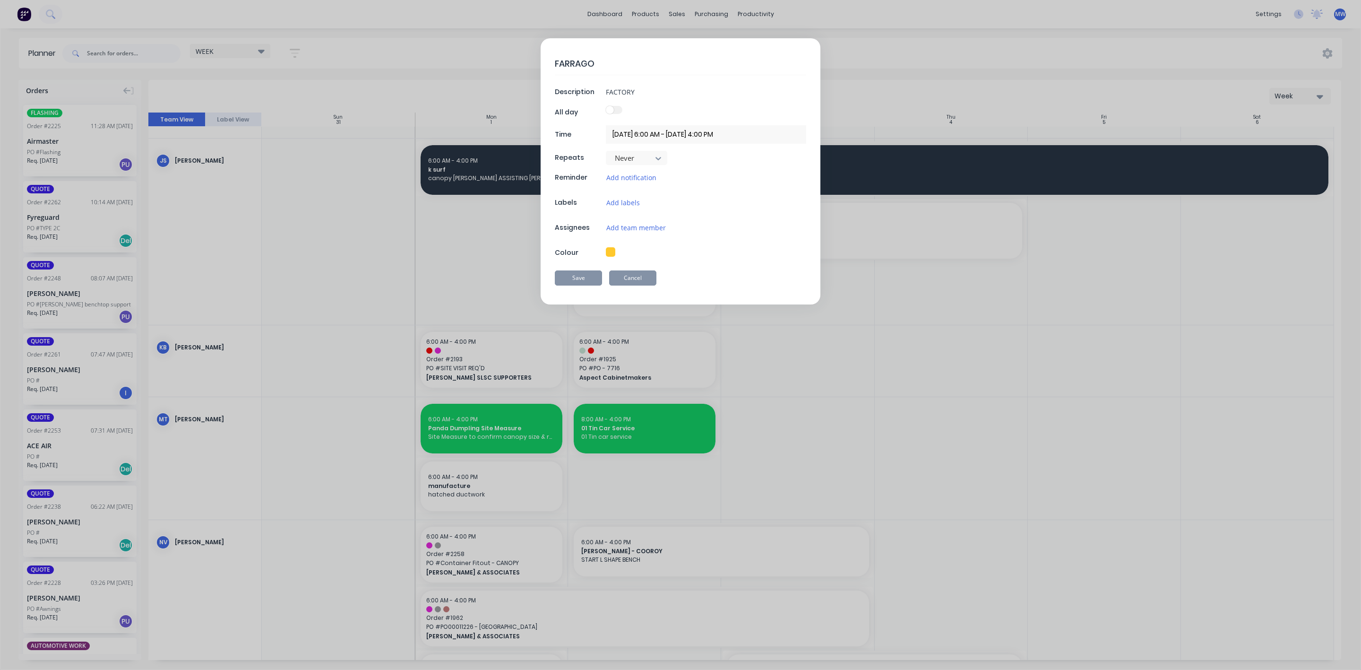
type textarea "x"
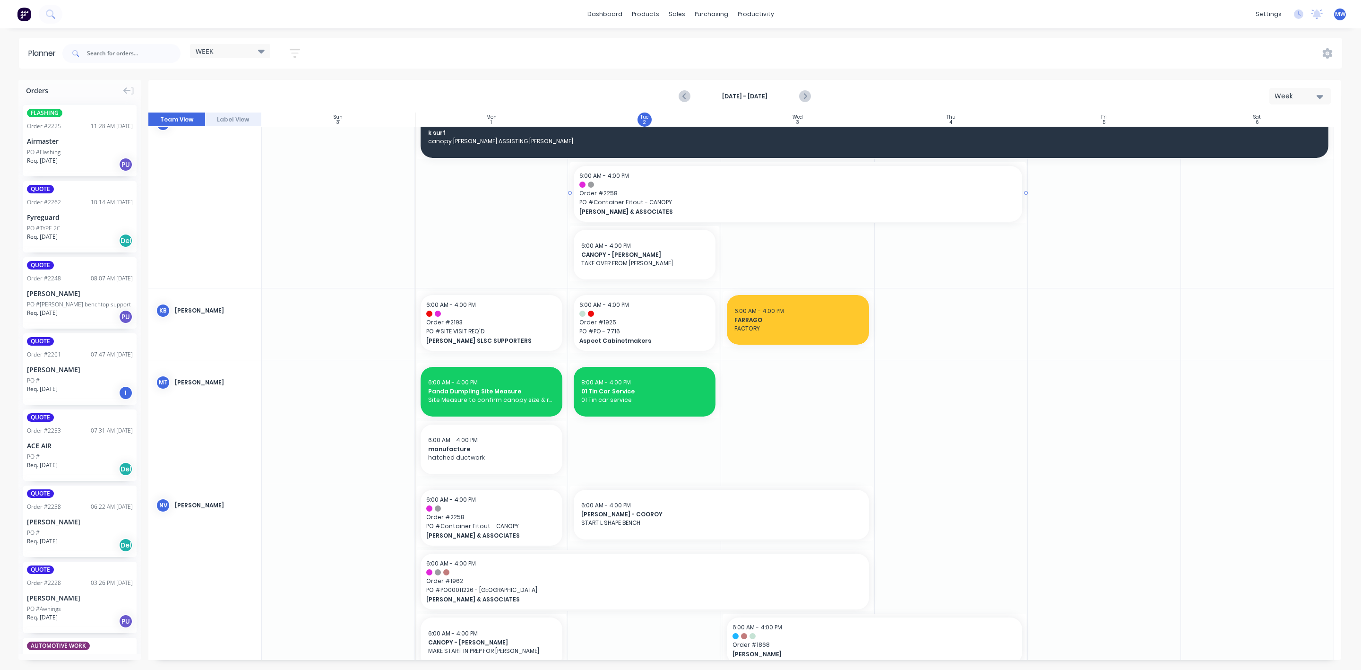
scroll to position [425, 0]
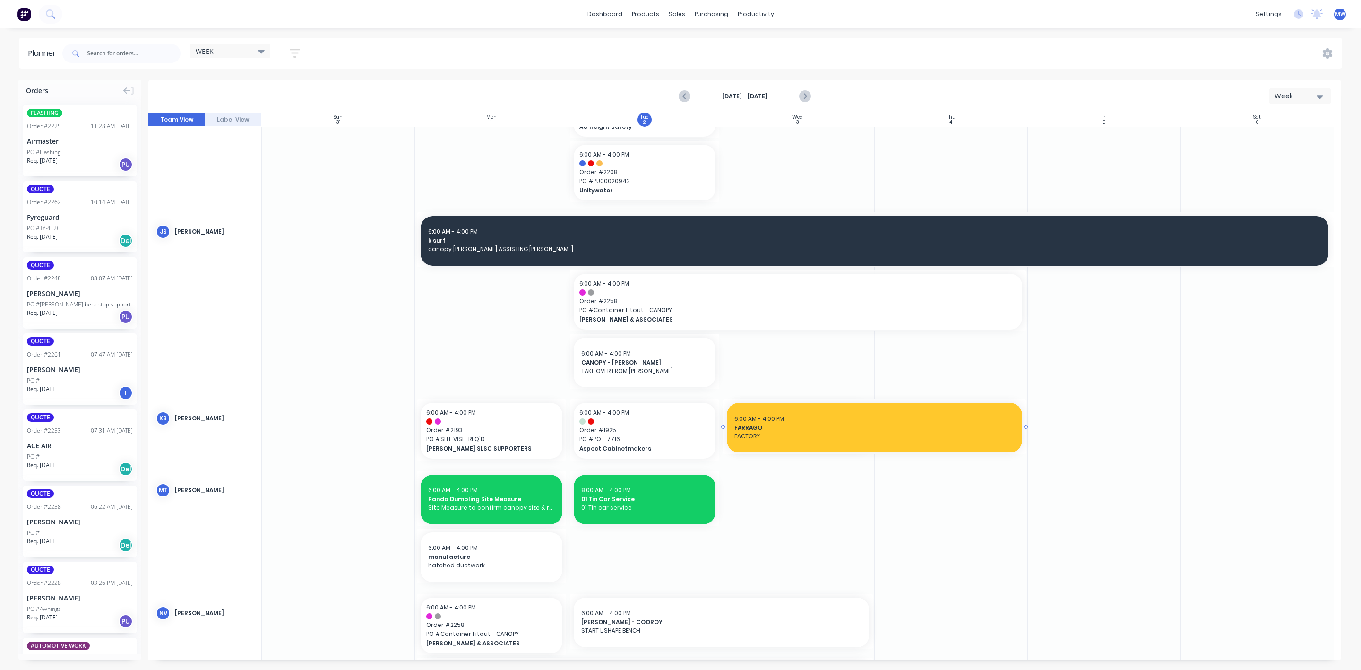
drag, startPoint x: 869, startPoint y: 426, endPoint x: 878, endPoint y: 427, distance: 9.0
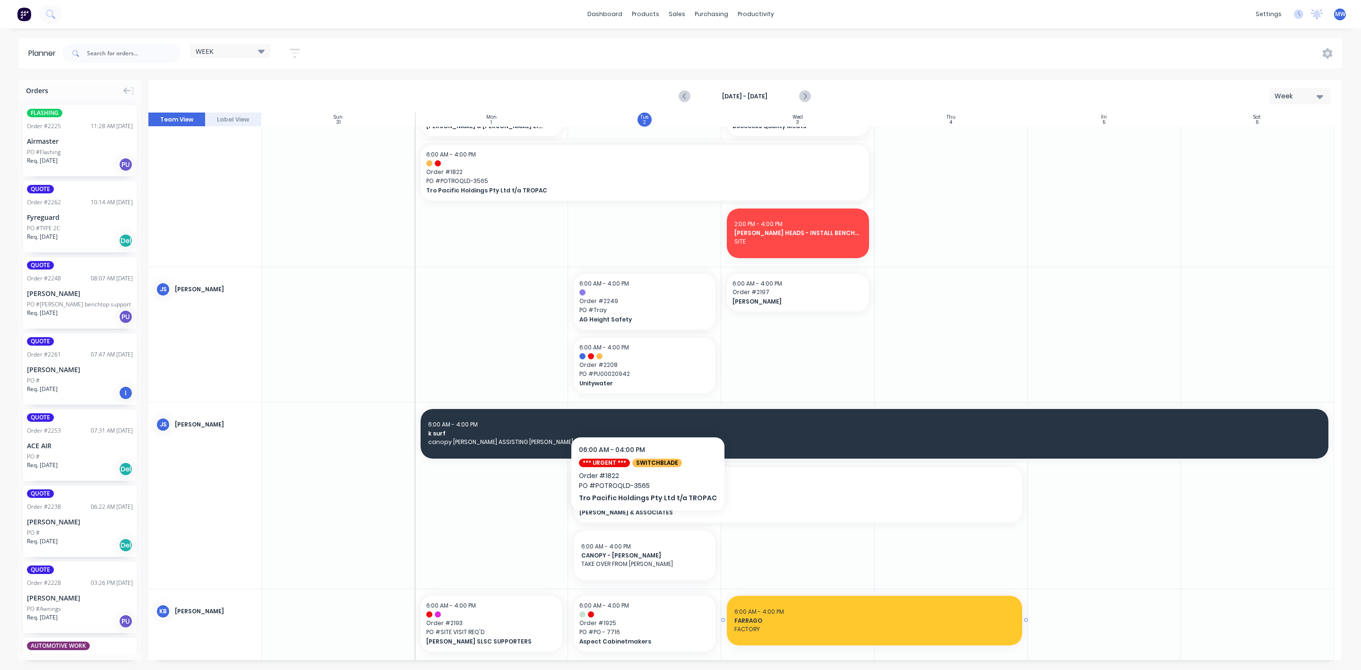
scroll to position [496, 0]
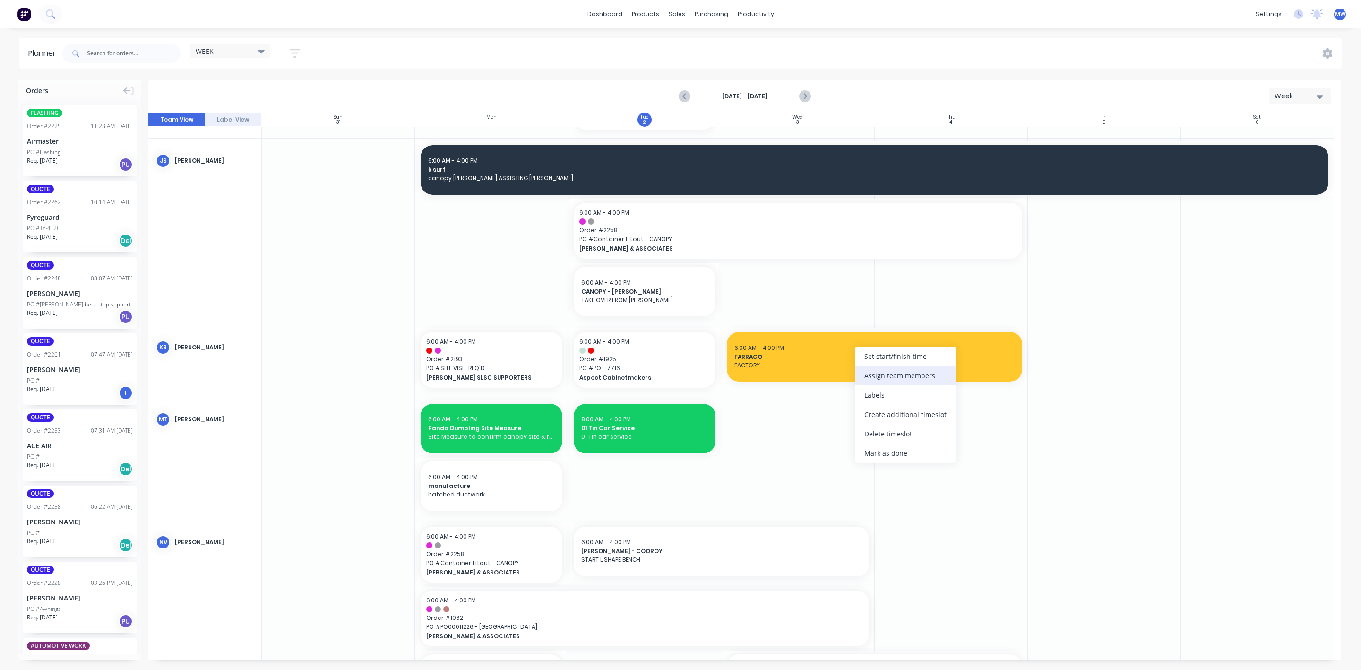
click at [895, 371] on div "Assign team members" at bounding box center [905, 375] width 101 height 19
click at [874, 429] on div at bounding box center [872, 431] width 19 height 19
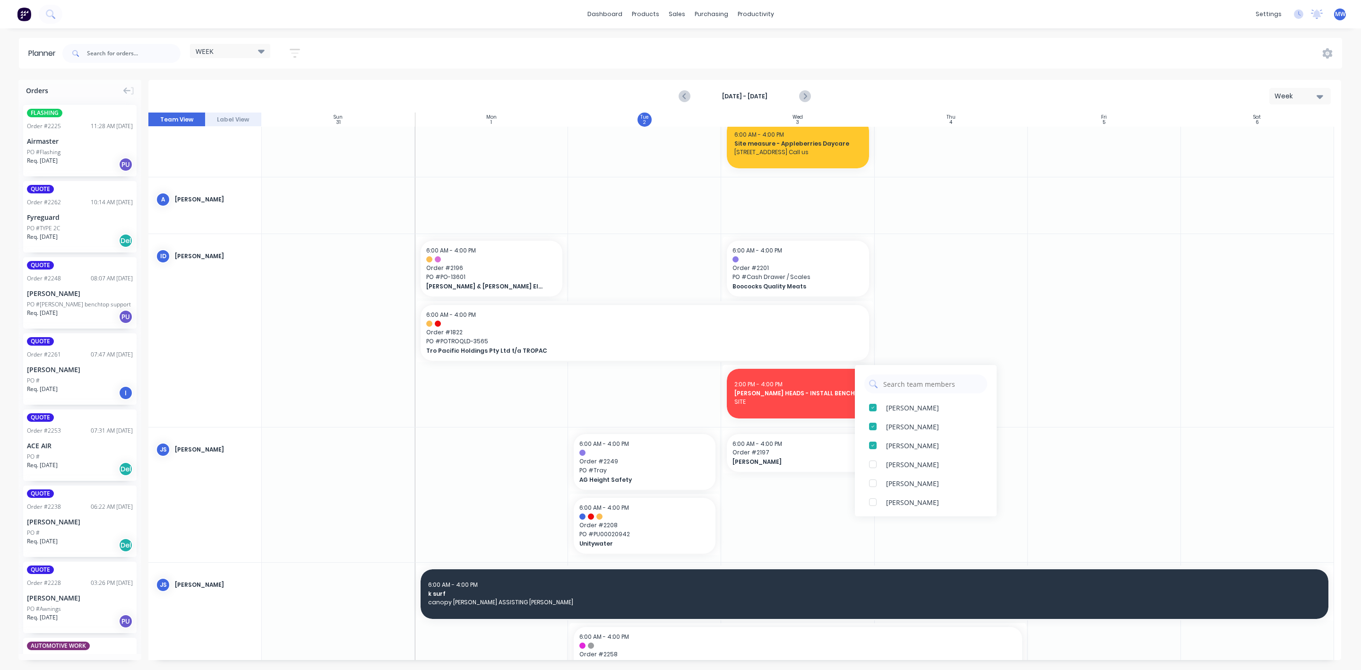
scroll to position [0, 0]
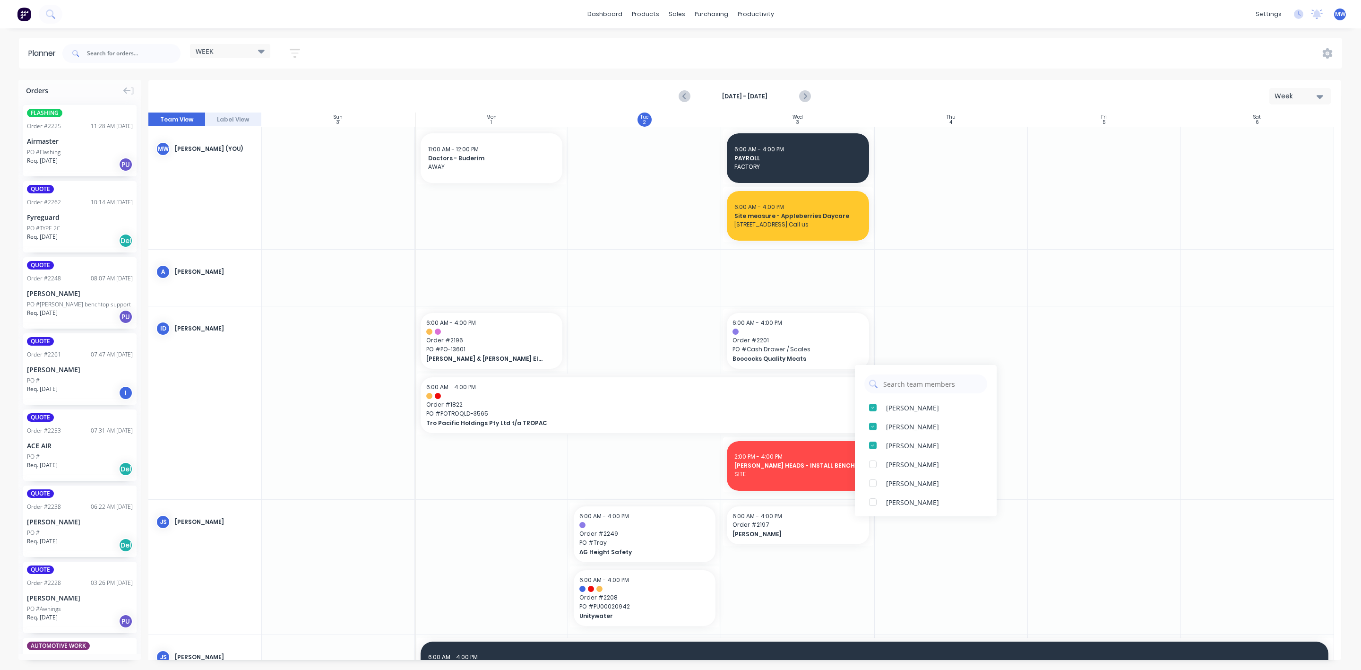
click at [952, 281] on div at bounding box center [951, 277] width 153 height 56
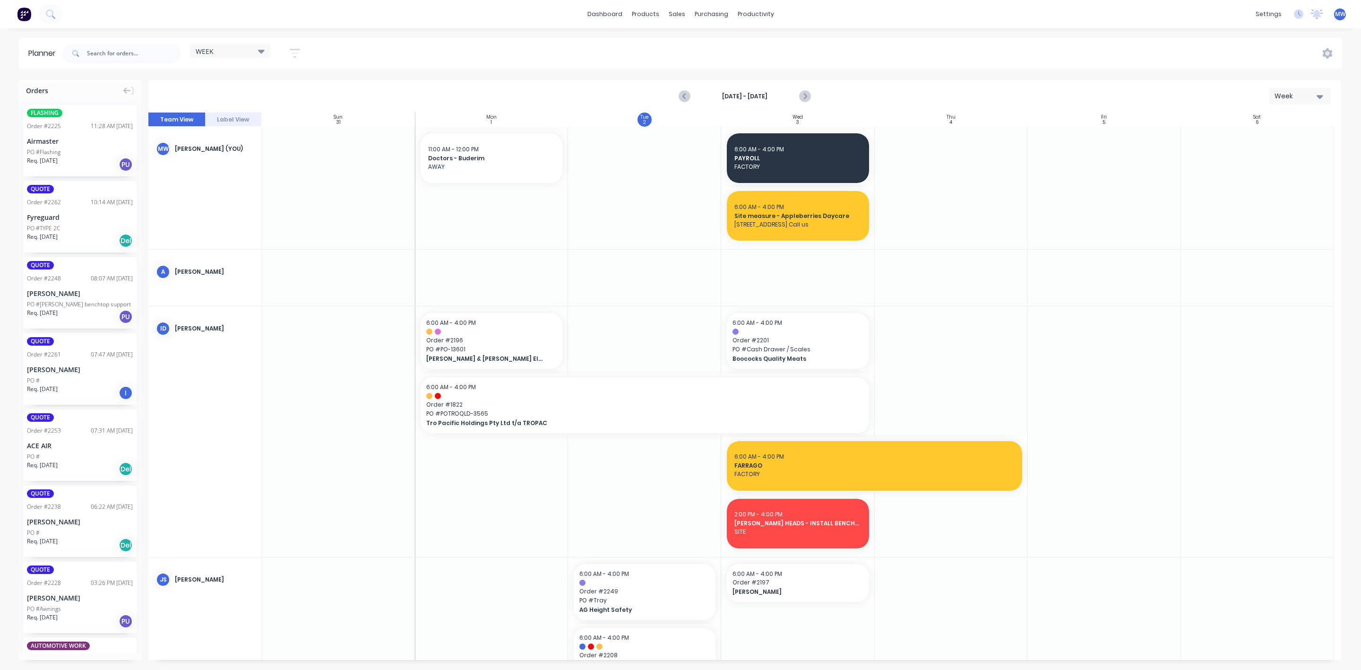
click at [994, 26] on div "dashboard products sales purchasing productivity dashboard products Product Cat…" at bounding box center [680, 14] width 1361 height 28
click at [706, 41] on div "Sales Orders" at bounding box center [712, 45] width 39 height 9
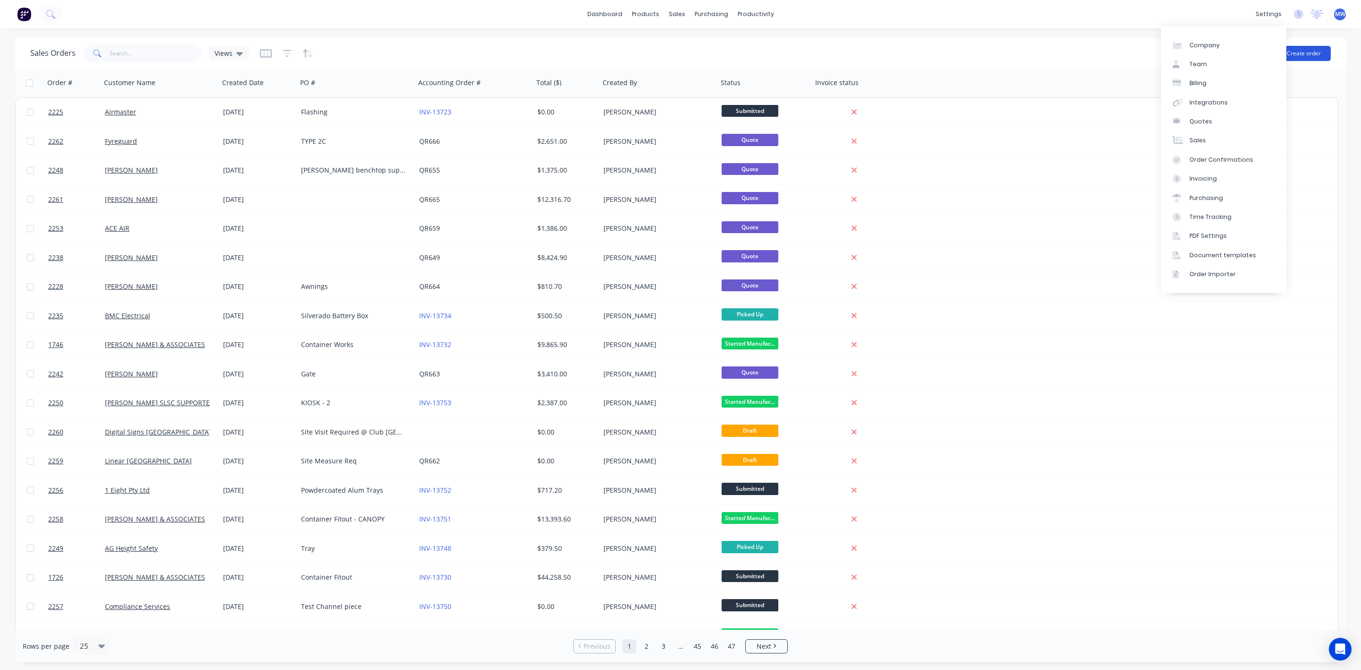
click at [1306, 55] on button "Create order" at bounding box center [1304, 53] width 54 height 15
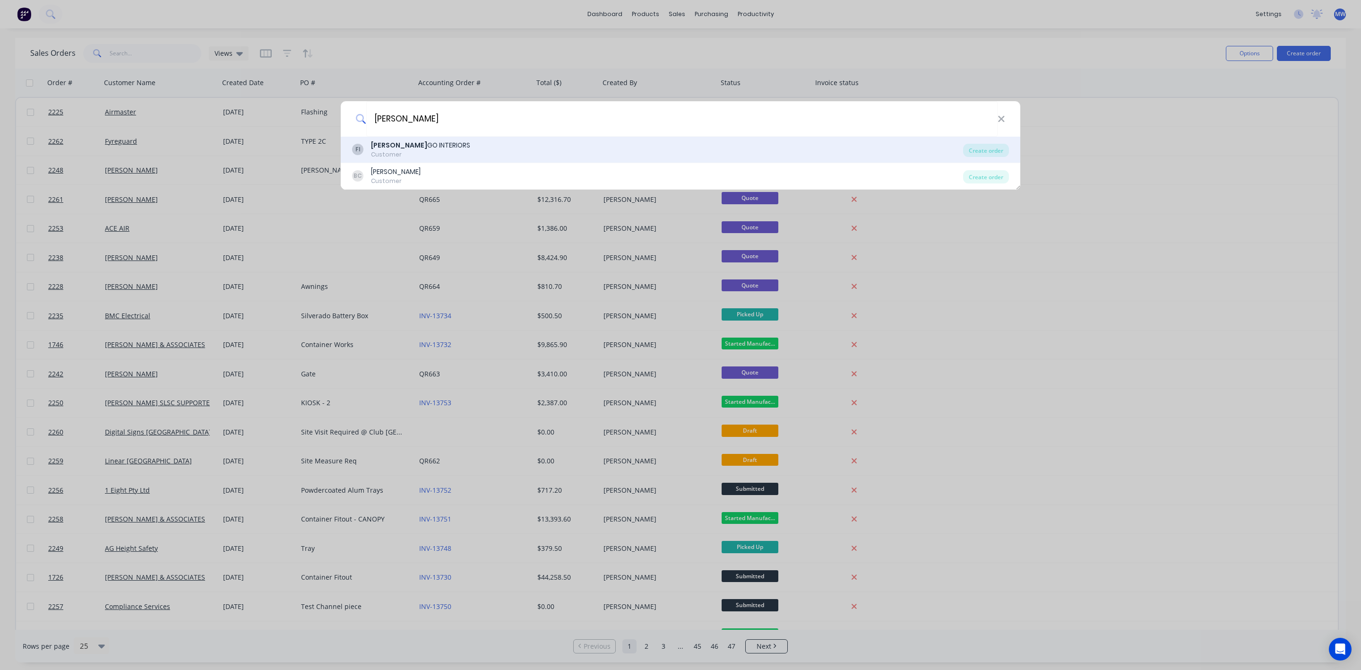
type input "Farra"
click at [454, 151] on div "FI FARRA GO INTERIORS Customer" at bounding box center [657, 149] width 611 height 18
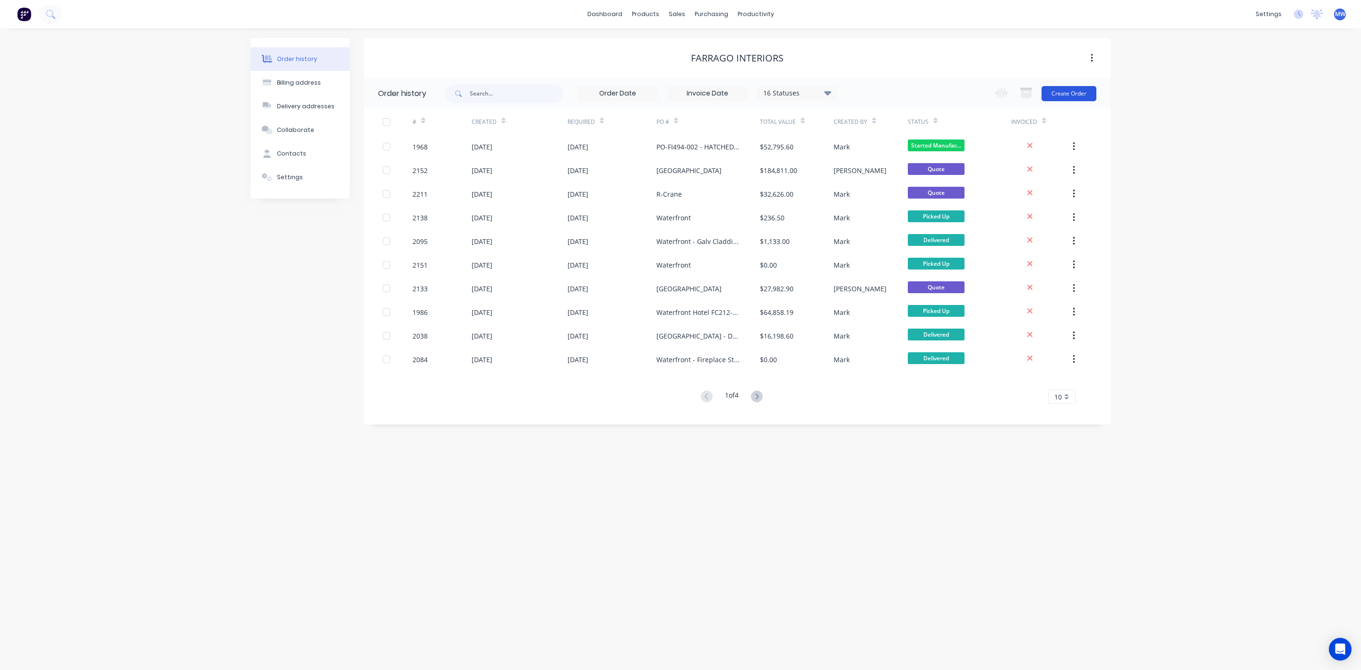
click at [1075, 94] on button "Create Order" at bounding box center [1068, 93] width 55 height 15
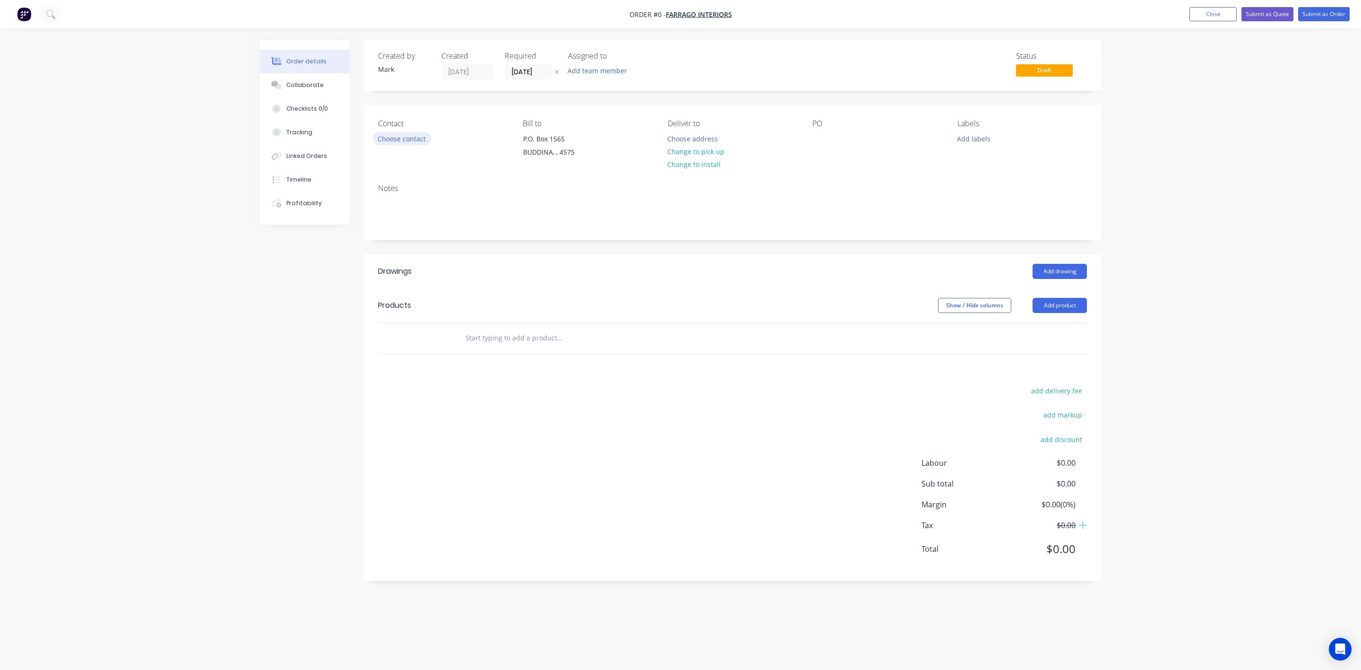
click at [411, 140] on button "Choose contact" at bounding box center [402, 138] width 58 height 13
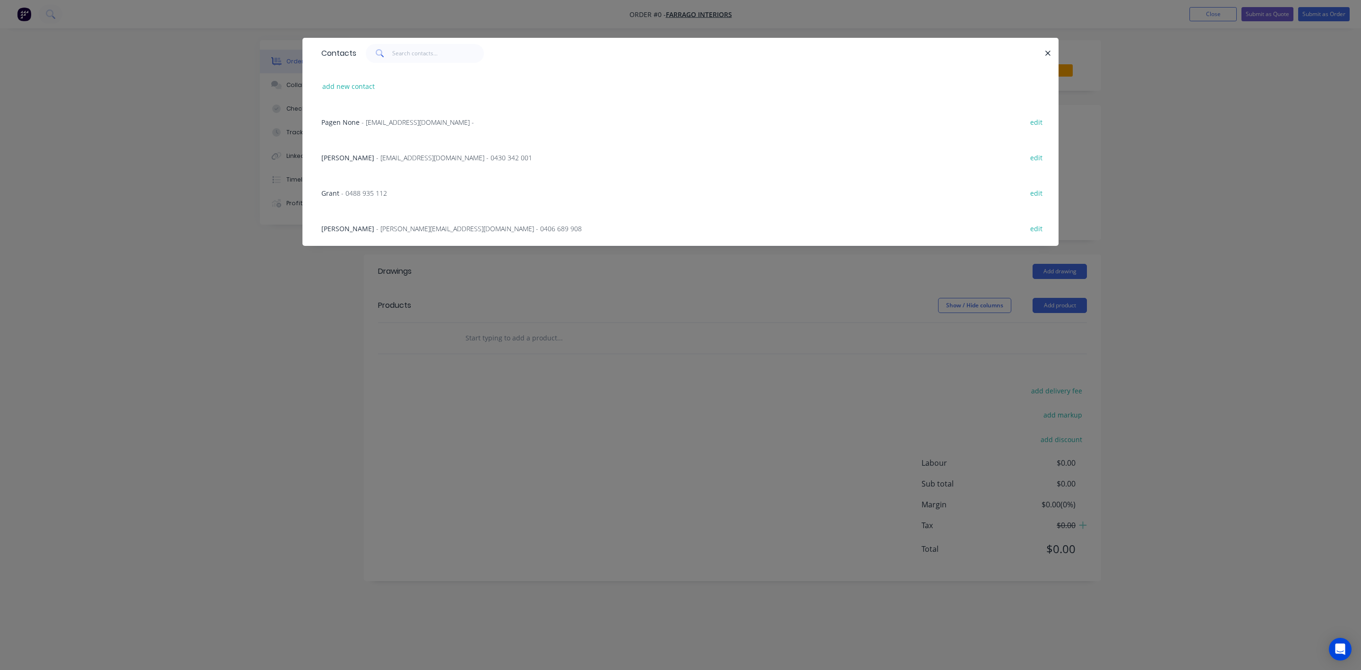
click at [397, 227] on span "- brendanc@farrago.com.au - 0406 689 908" at bounding box center [479, 228] width 206 height 9
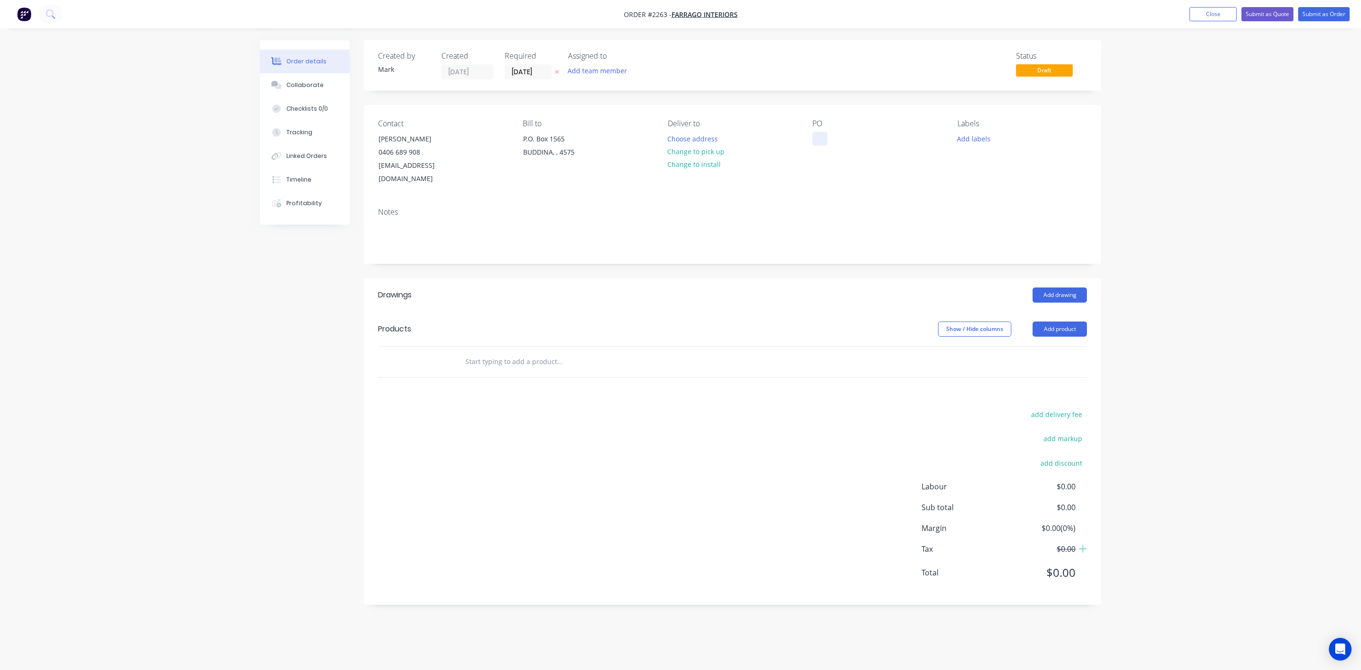
click at [821, 138] on div at bounding box center [819, 139] width 15 height 14
click at [980, 142] on button "Add labels" at bounding box center [973, 138] width 43 height 13
click at [974, 223] on div at bounding box center [973, 223] width 19 height 19
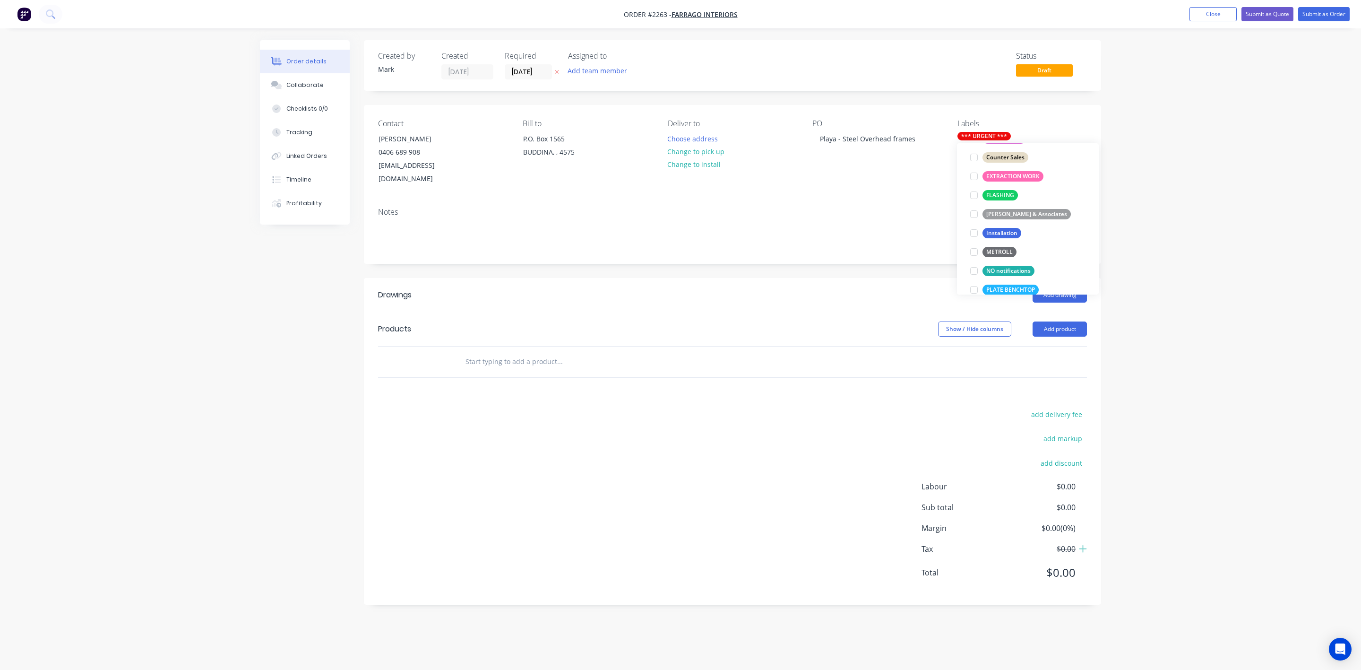
scroll to position [142, 0]
click at [973, 192] on div at bounding box center [973, 190] width 19 height 19
click at [565, 352] on input "text" at bounding box center [559, 361] width 189 height 19
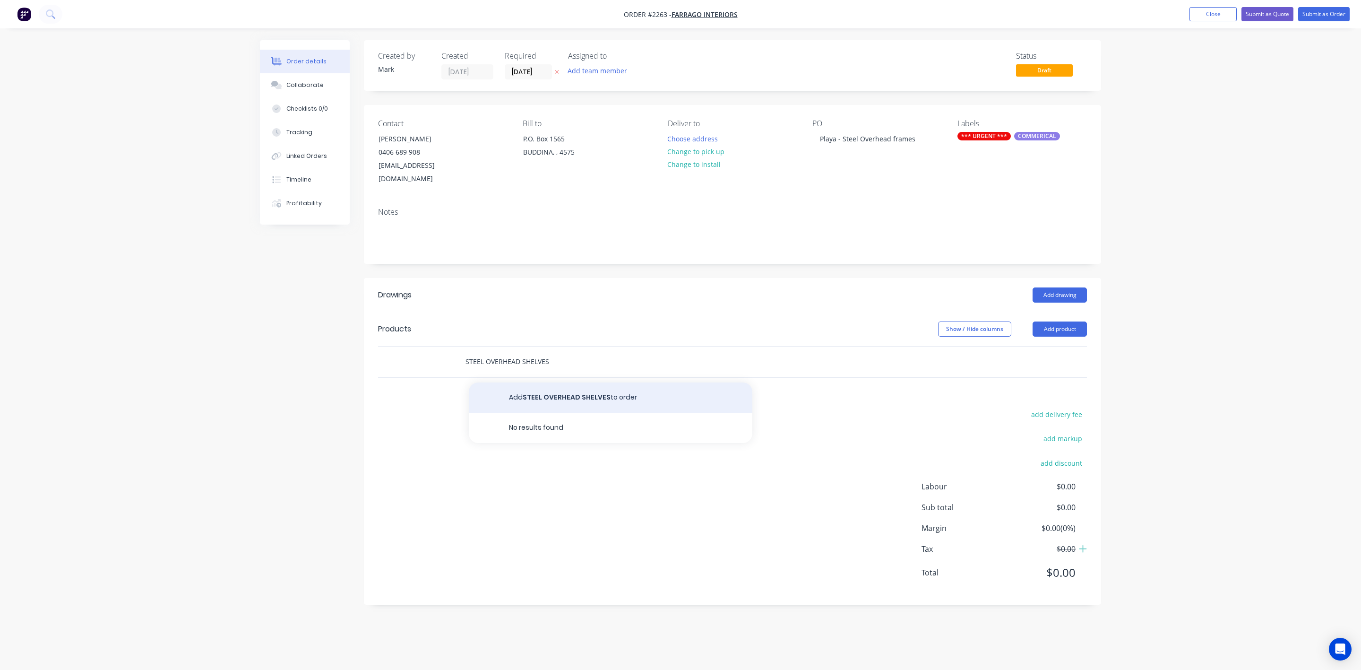
type input "STEEL OVERHEAD SHELVES"
click at [561, 382] on button "Add STEEL OVERHEAD SHELVES to order" at bounding box center [611, 397] width 284 height 30
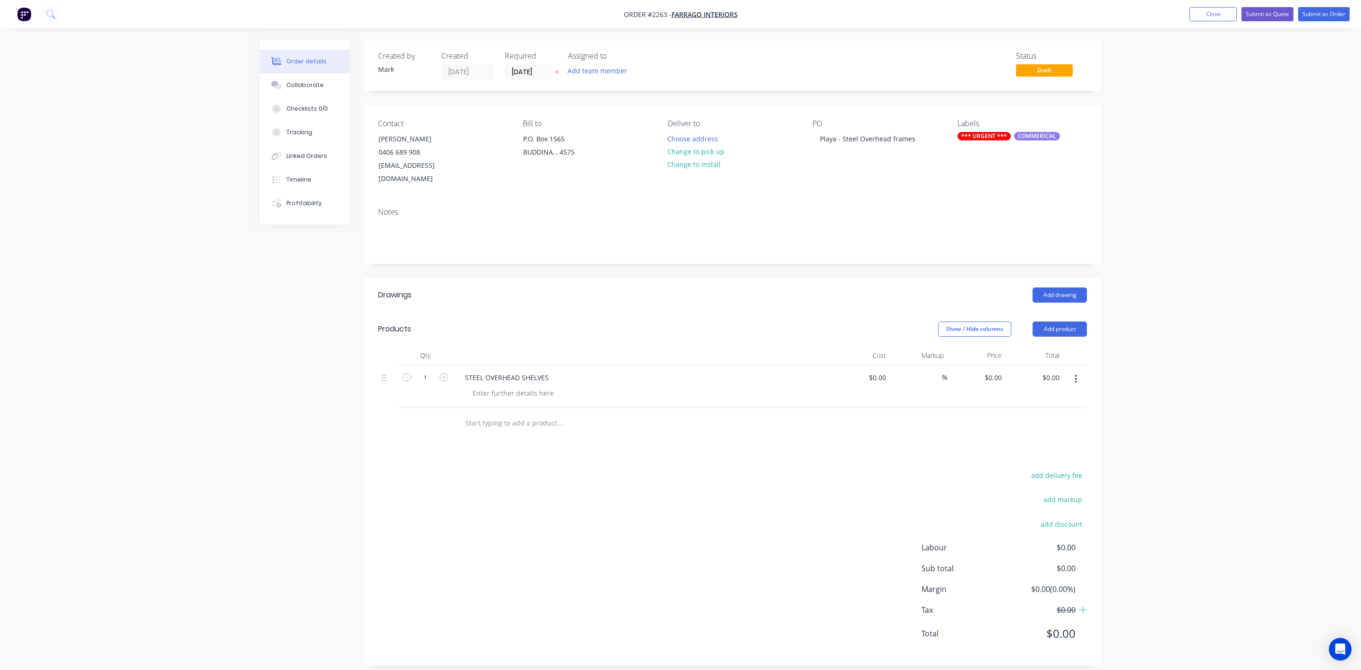
click at [1194, 393] on div "Order details Collaborate Checklists 0/0 Tracking Linked Orders Timeline Profit…" at bounding box center [680, 339] width 1361 height 679
click at [1192, 386] on div "Order details Collaborate Checklists 0/0 Tracking Linked Orders Timeline Profit…" at bounding box center [680, 339] width 1361 height 679
click at [1191, 386] on div "Order details Collaborate Checklists 0/0 Tracking Linked Orders Timeline Profit…" at bounding box center [680, 339] width 1361 height 679
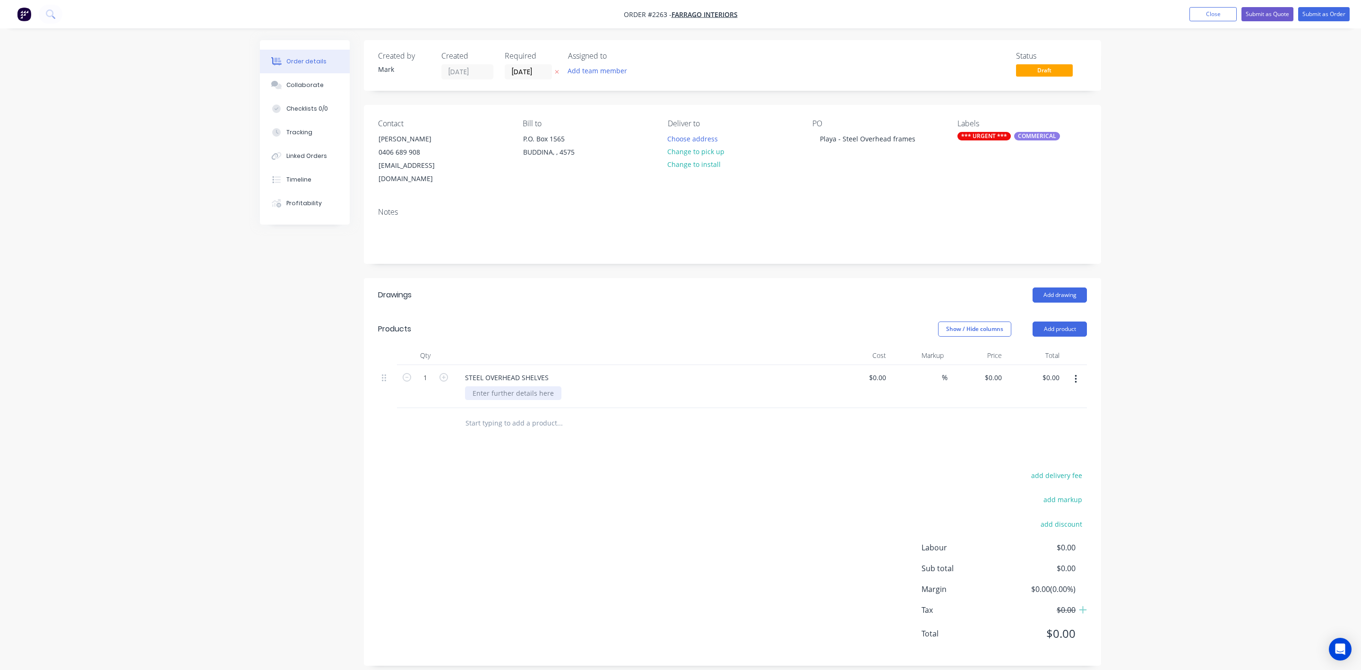
click at [482, 386] on div at bounding box center [513, 393] width 96 height 14
drag, startPoint x: 207, startPoint y: 395, endPoint x: 474, endPoint y: 422, distance: 267.9
click at [215, 395] on div "Order details Collaborate Checklists 0/0 Tracking Linked Orders Timeline Profit…" at bounding box center [680, 339] width 1361 height 679
click at [502, 386] on div at bounding box center [513, 393] width 96 height 14
click at [500, 386] on div at bounding box center [513, 393] width 96 height 14
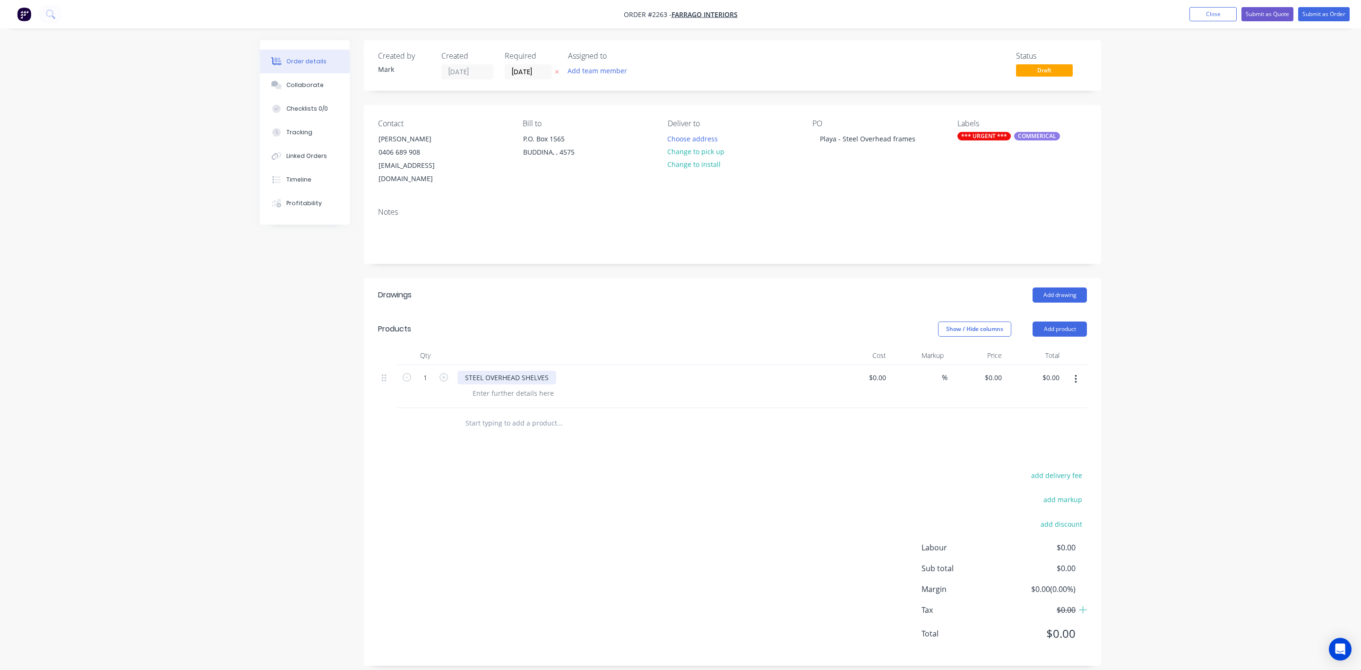
click at [485, 370] on div "STEEL OVERHEAD SHELVES" at bounding box center [506, 377] width 99 height 14
drag, startPoint x: 560, startPoint y: 363, endPoint x: 535, endPoint y: 366, distance: 25.7
click at [535, 370] on div "STEEL BAR OVERHEAD SHELVES" at bounding box center [513, 377] width 113 height 14
click at [495, 386] on div at bounding box center [513, 393] width 96 height 14
click at [1294, 385] on div "Order details Collaborate Checklists 0/0 Tracking Linked Orders Timeline Profit…" at bounding box center [680, 339] width 1361 height 679
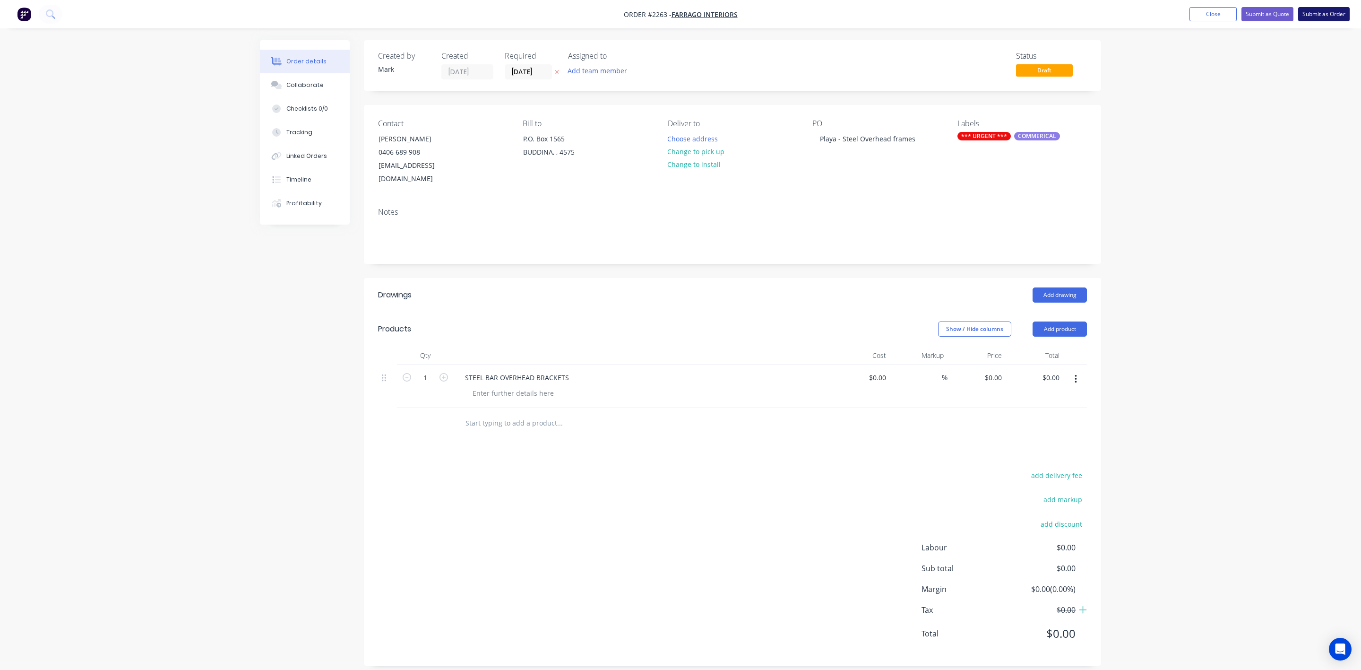
click at [1315, 14] on button "Submit as Order" at bounding box center [1324, 14] width 52 height 14
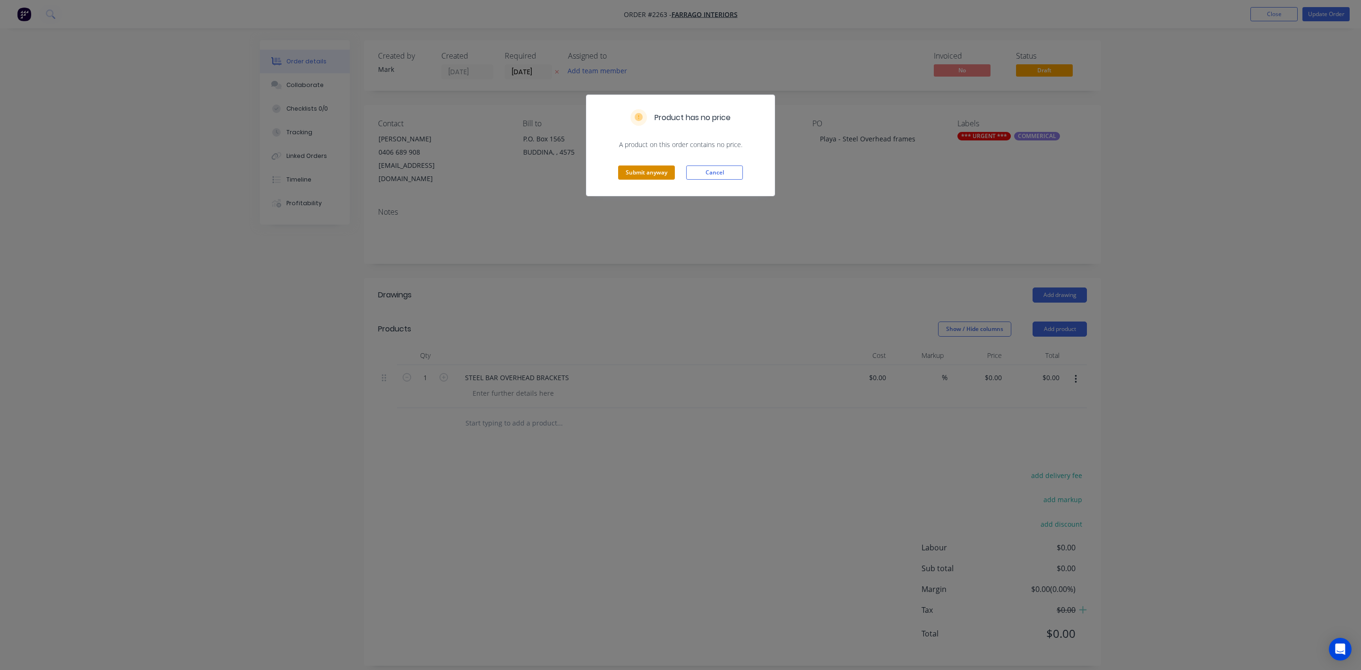
click at [658, 169] on button "Submit anyway" at bounding box center [646, 172] width 57 height 14
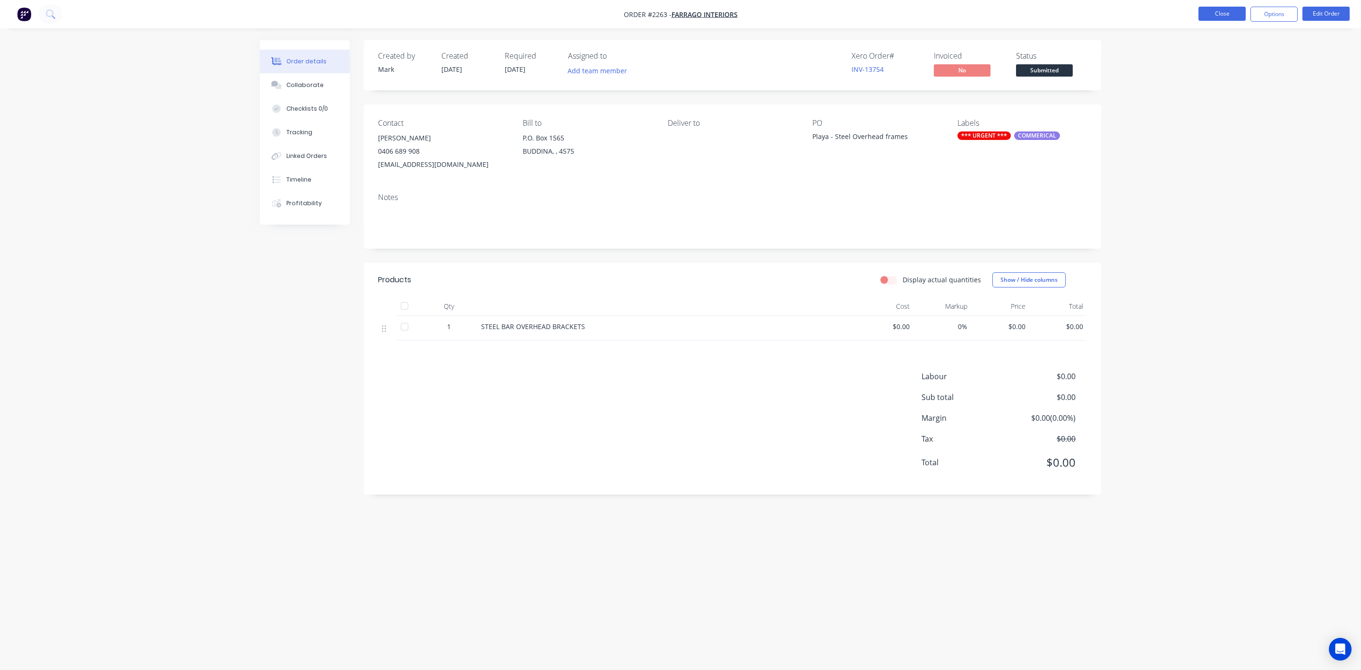
click at [1226, 12] on button "Close" at bounding box center [1221, 14] width 47 height 14
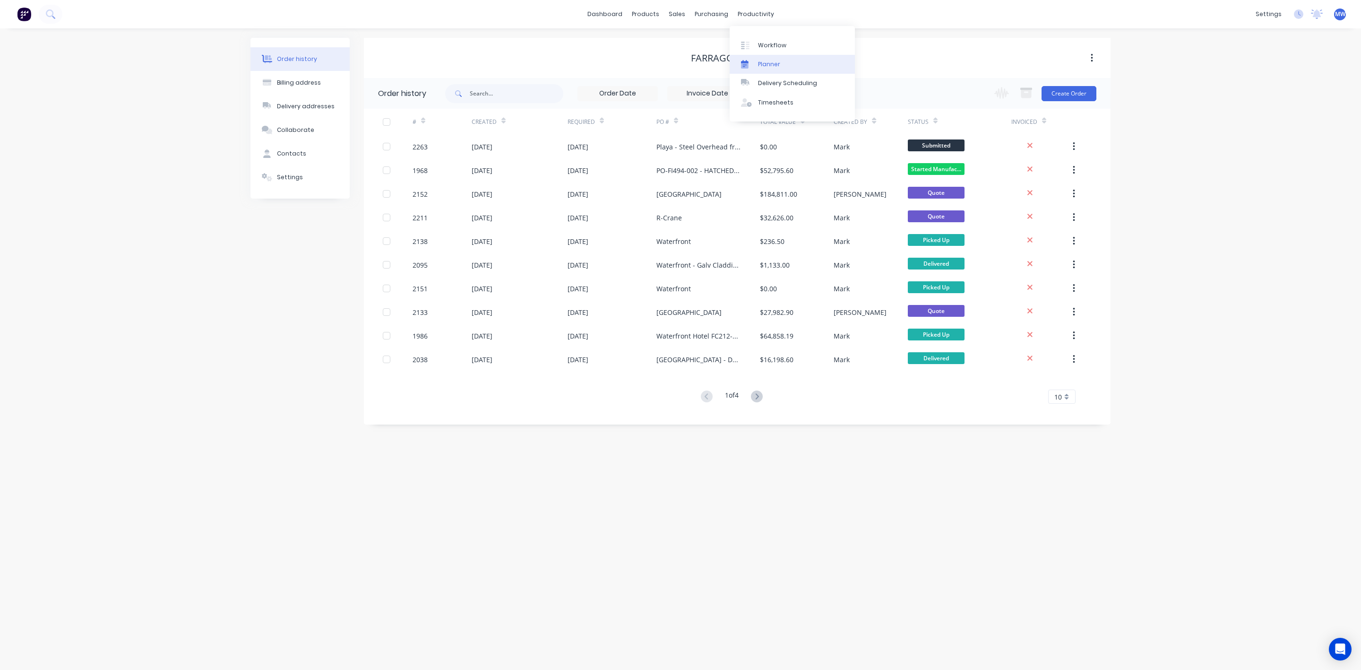
click at [778, 65] on div "Planner" at bounding box center [769, 64] width 22 height 9
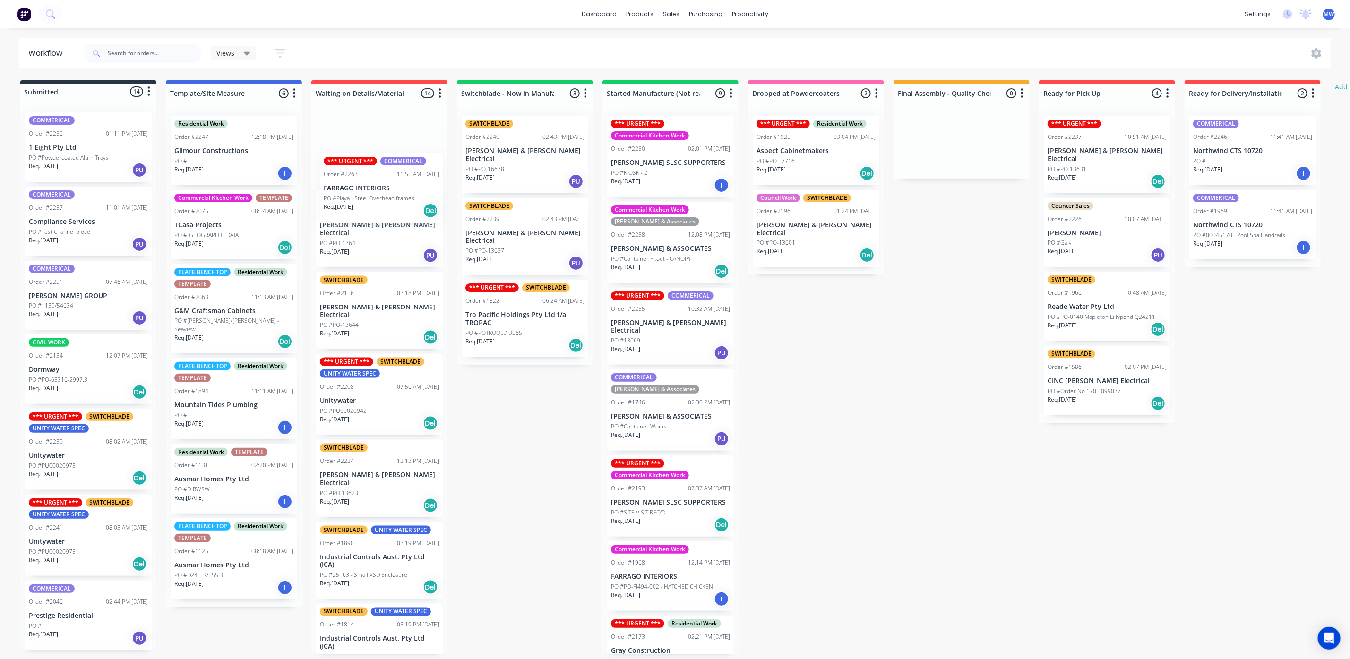
drag, startPoint x: 86, startPoint y: 148, endPoint x: 396, endPoint y: 193, distance: 312.7
click at [396, 193] on div "Submitted 14 Status colour #273444 hex #273444 Save Cancel Summaries Total orde…" at bounding box center [781, 367] width 1576 height 574
click at [536, 469] on div "Submitted 13 Status colour #273444 hex #273444 Save Cancel Summaries Total orde…" at bounding box center [781, 367] width 1576 height 574
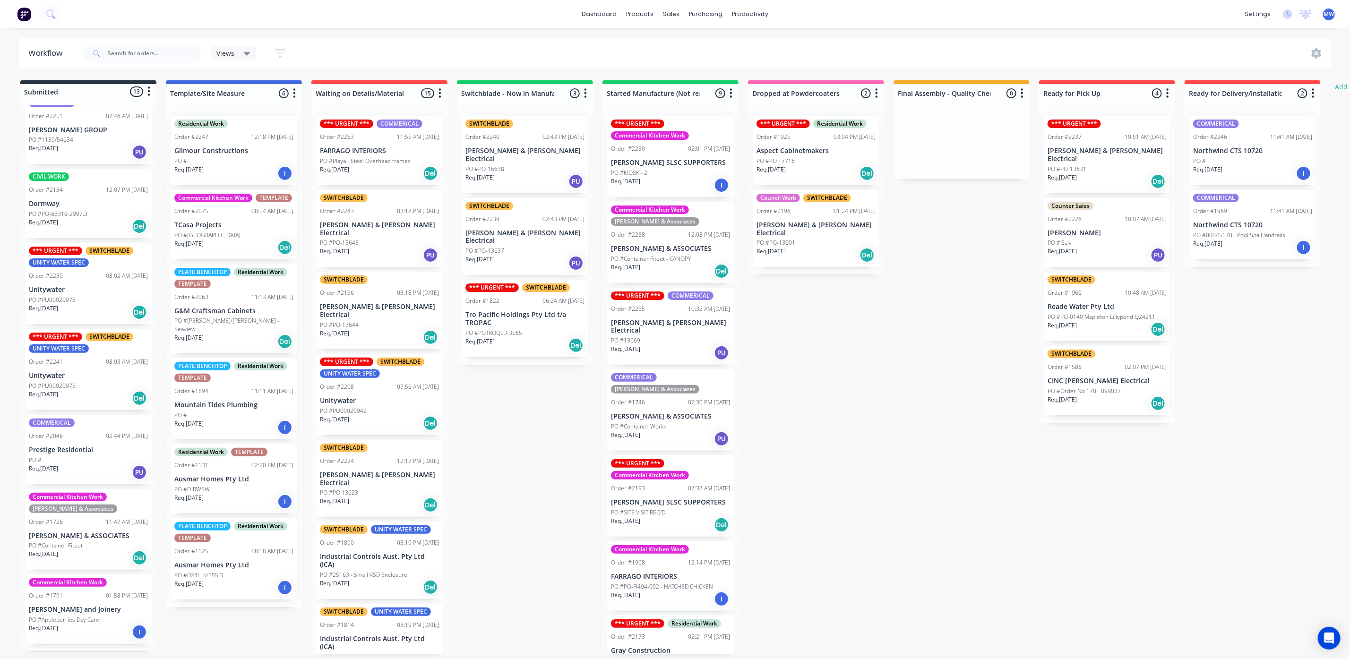
scroll to position [354, 0]
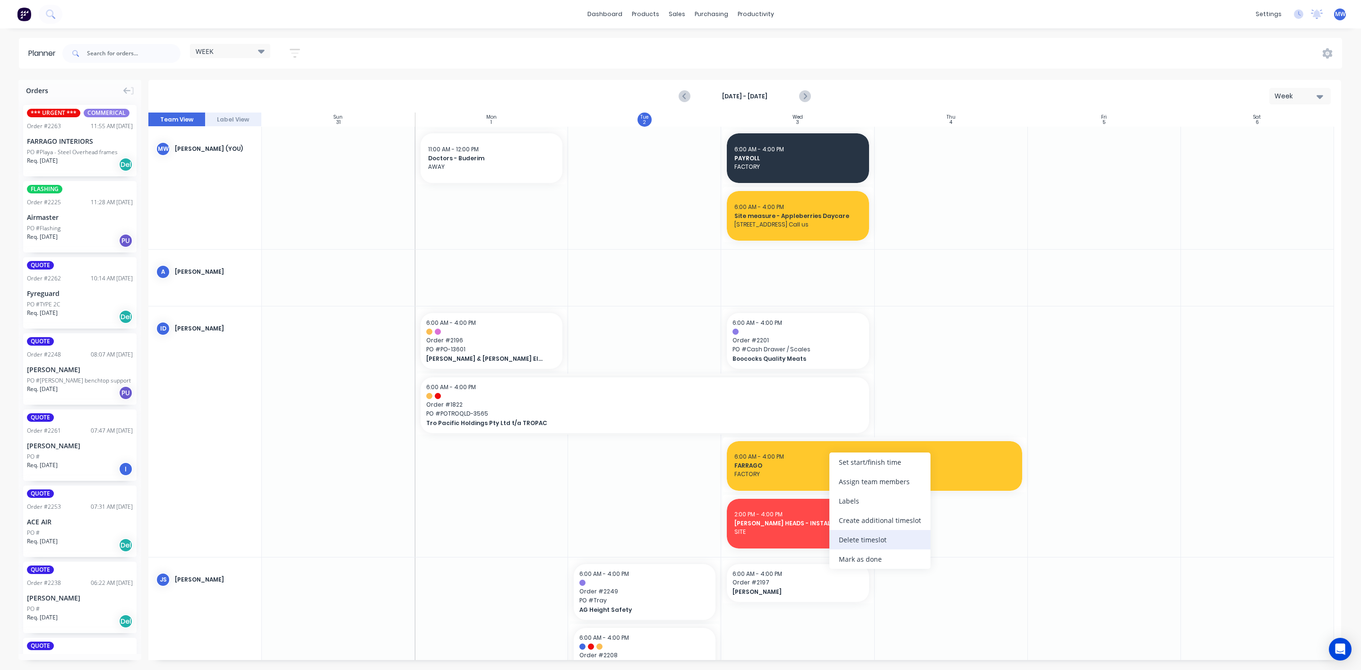
click at [883, 536] on div "Delete timeslot" at bounding box center [879, 539] width 101 height 19
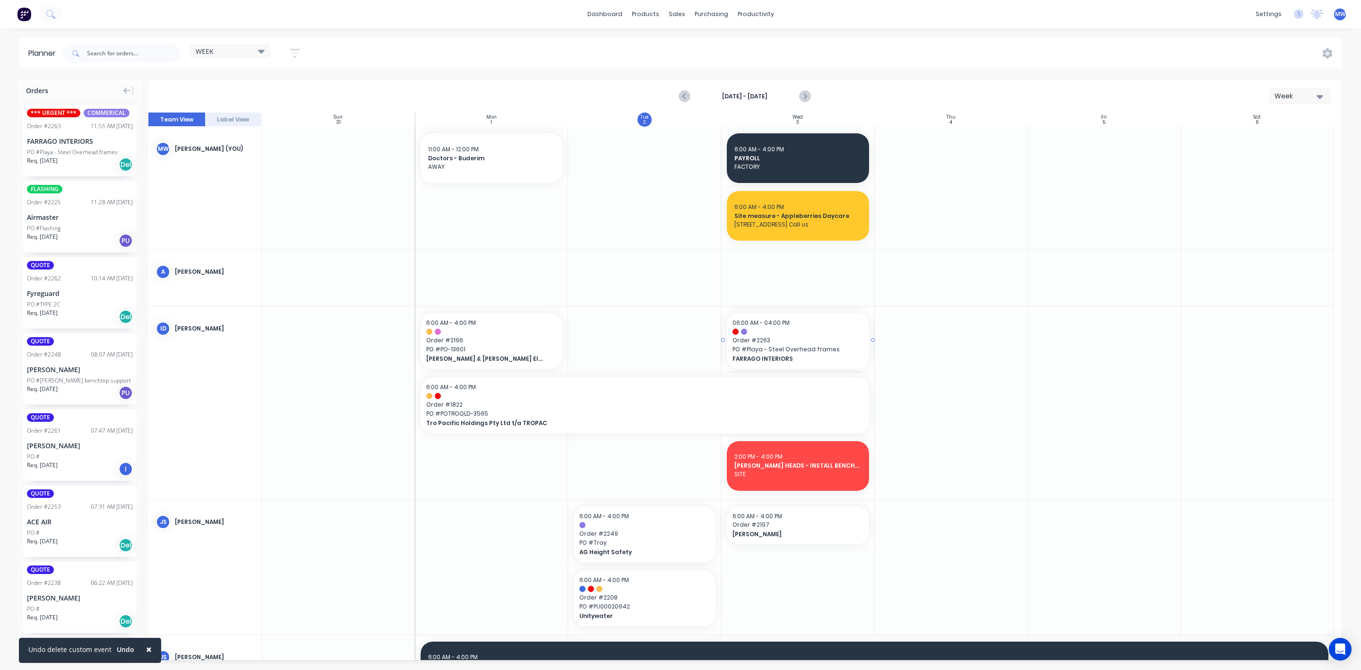
drag, startPoint x: 77, startPoint y: 144, endPoint x: 786, endPoint y: 379, distance: 747.3
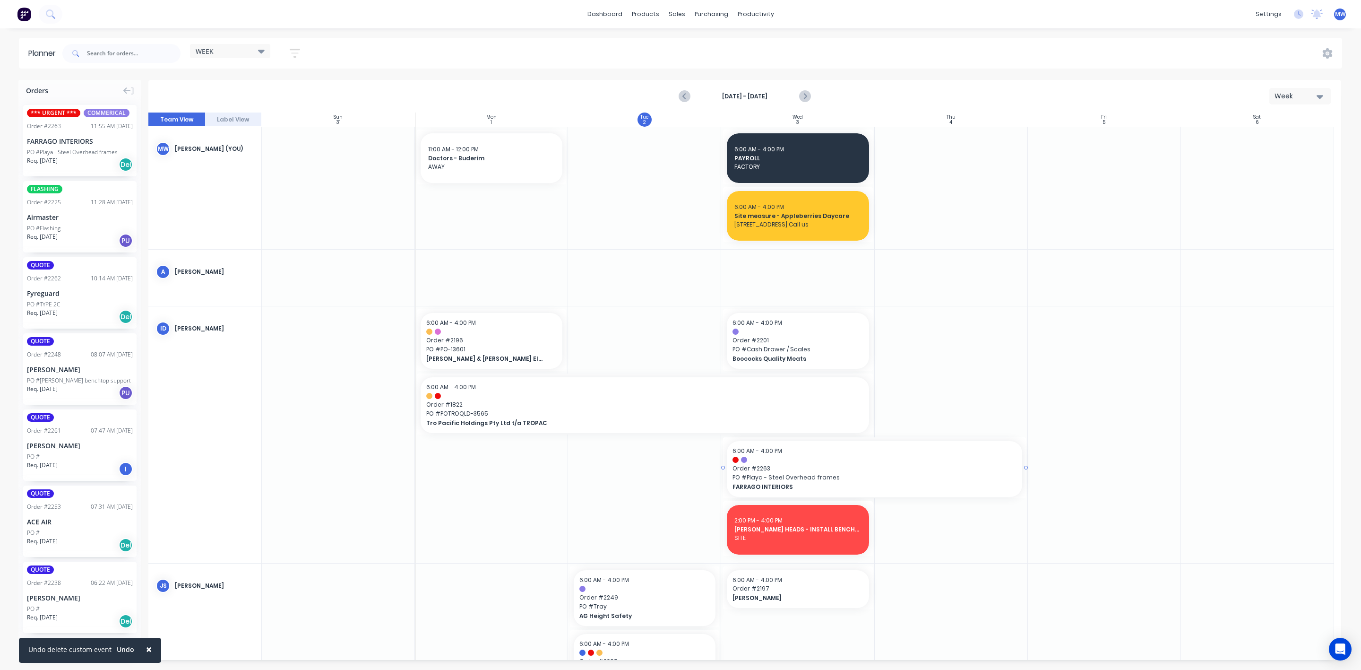
drag, startPoint x: 872, startPoint y: 467, endPoint x: 901, endPoint y: 467, distance: 28.8
click at [953, 479] on div "Assign team members" at bounding box center [957, 478] width 101 height 19
click at [926, 498] on div at bounding box center [925, 496] width 19 height 19
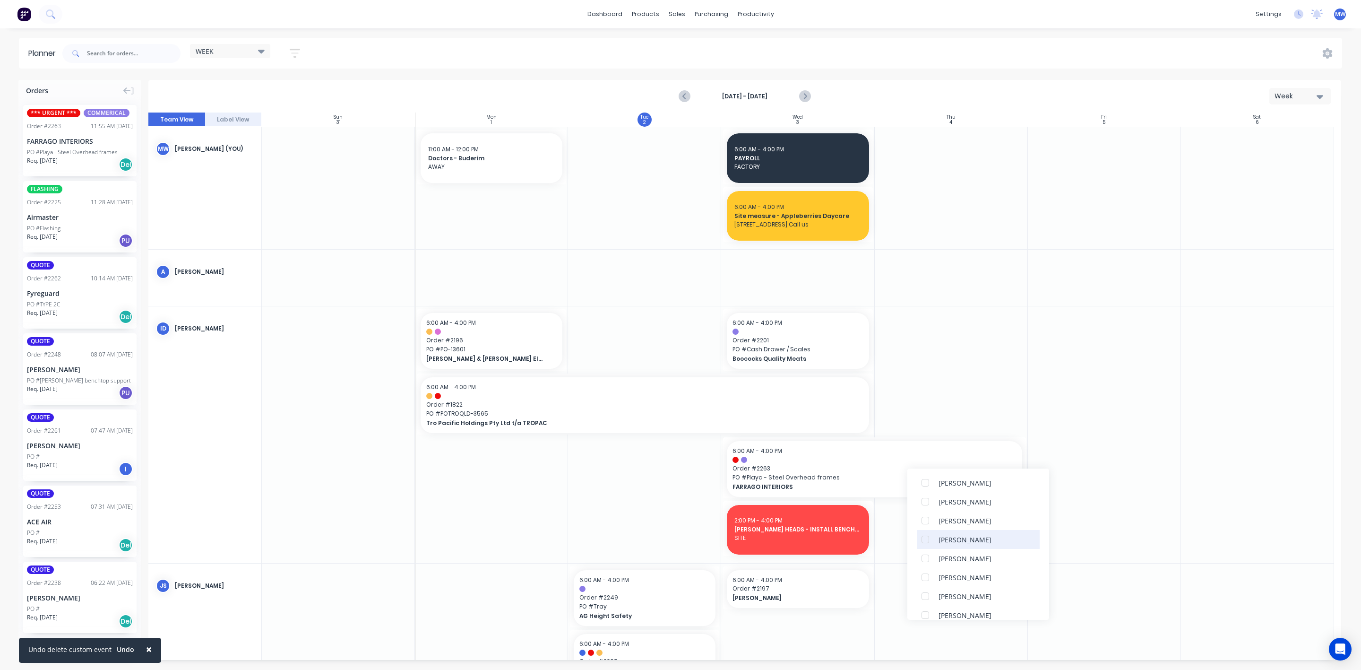
click at [926, 540] on div at bounding box center [925, 539] width 19 height 19
click at [926, 561] on div at bounding box center [925, 563] width 19 height 19
click at [1112, 473] on div at bounding box center [1104, 434] width 153 height 257
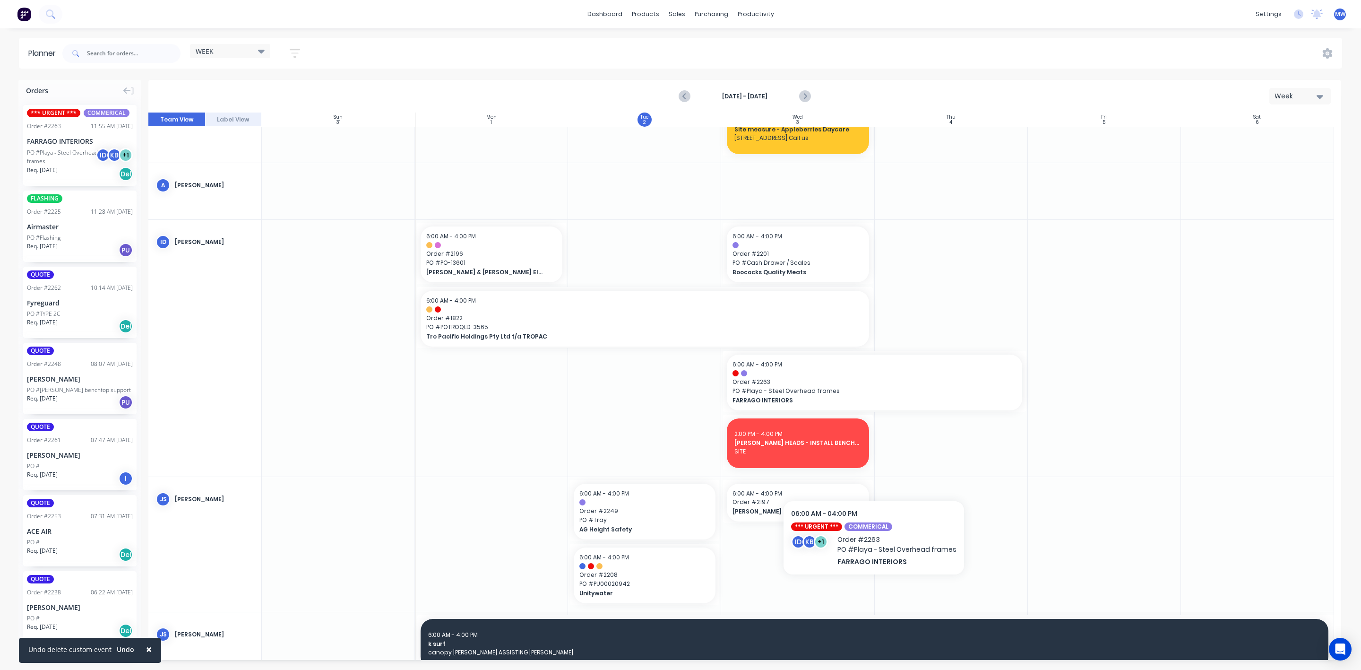
scroll to position [213, 0]
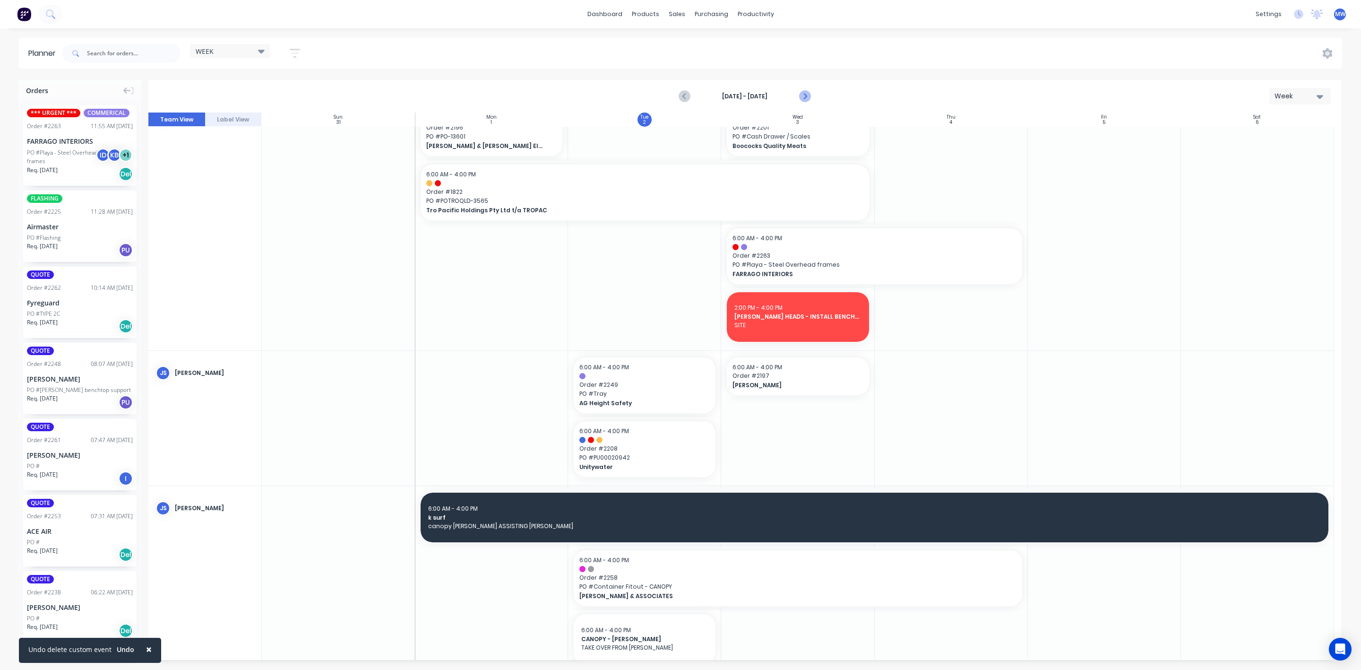
click at [802, 98] on icon "Next page" at bounding box center [804, 96] width 11 height 11
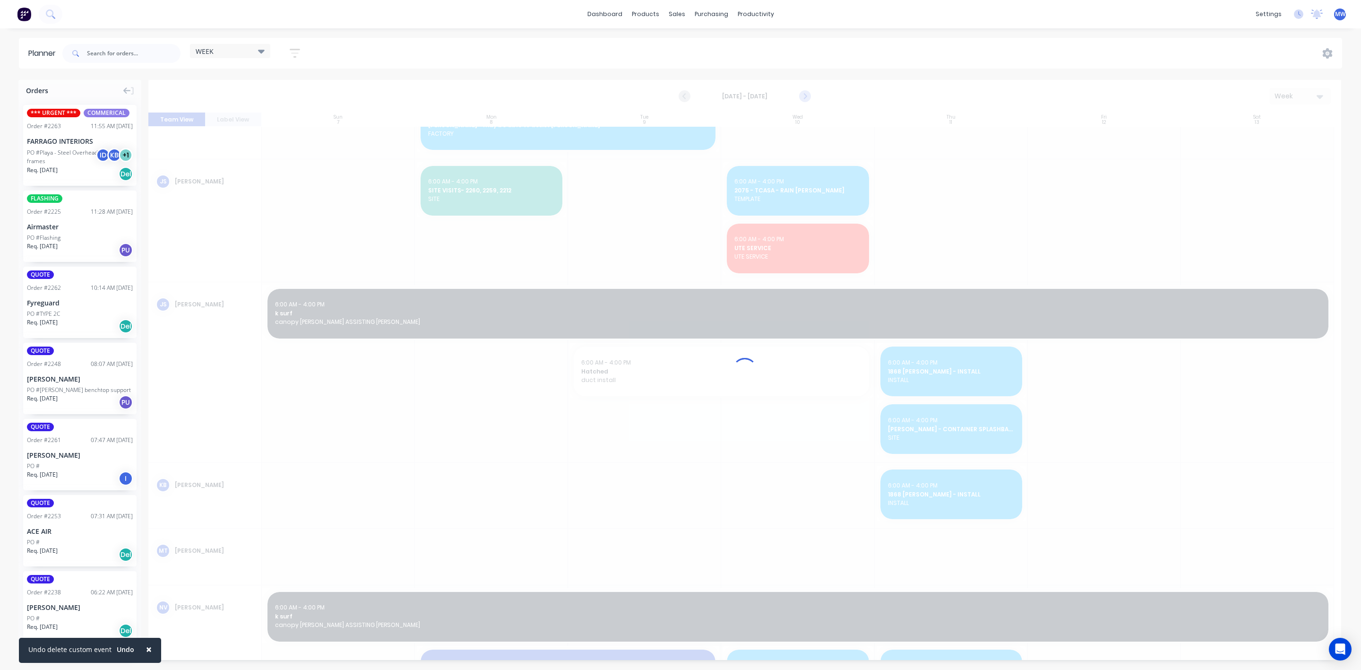
scroll to position [21, 0]
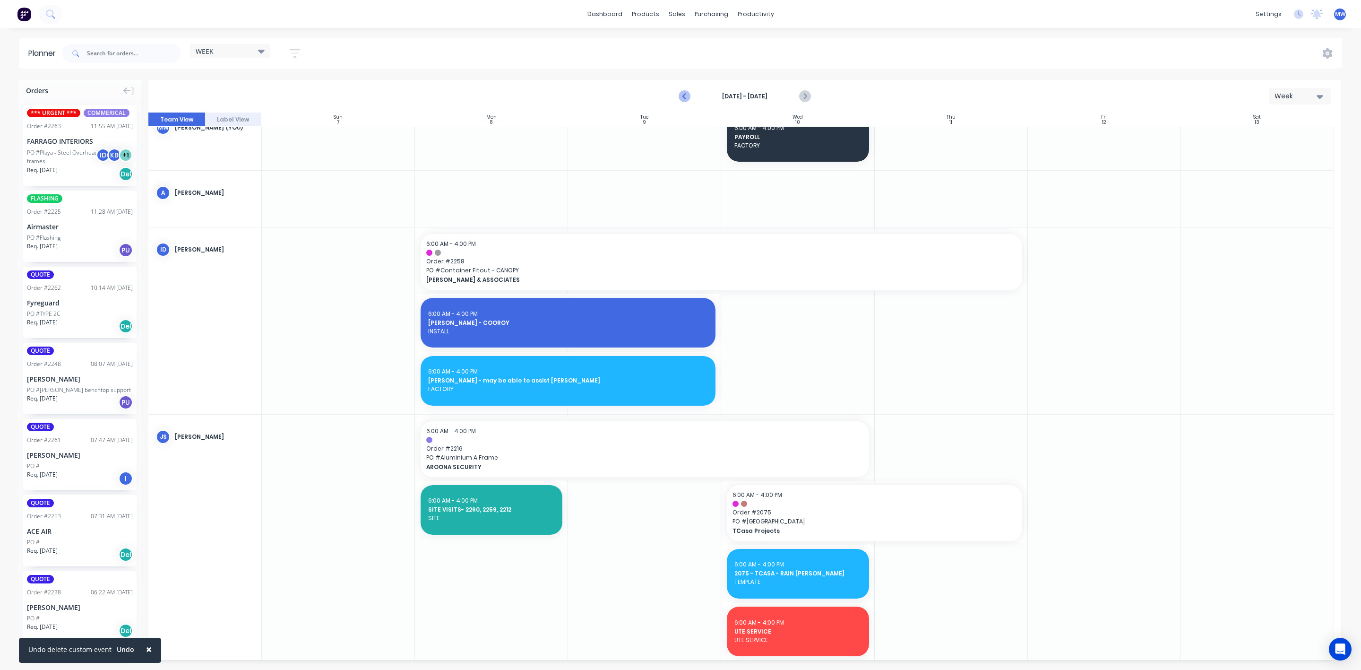
click at [684, 98] on icon "Previous page" at bounding box center [684, 96] width 11 height 11
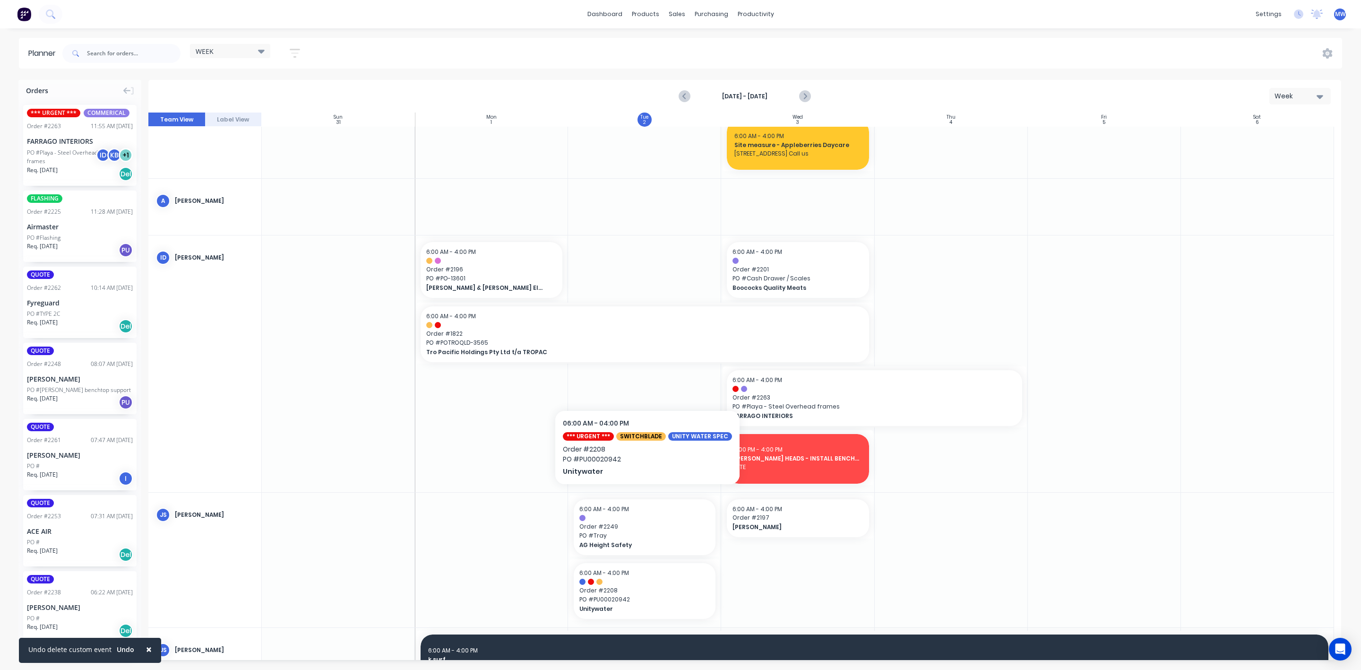
scroll to position [0, 0]
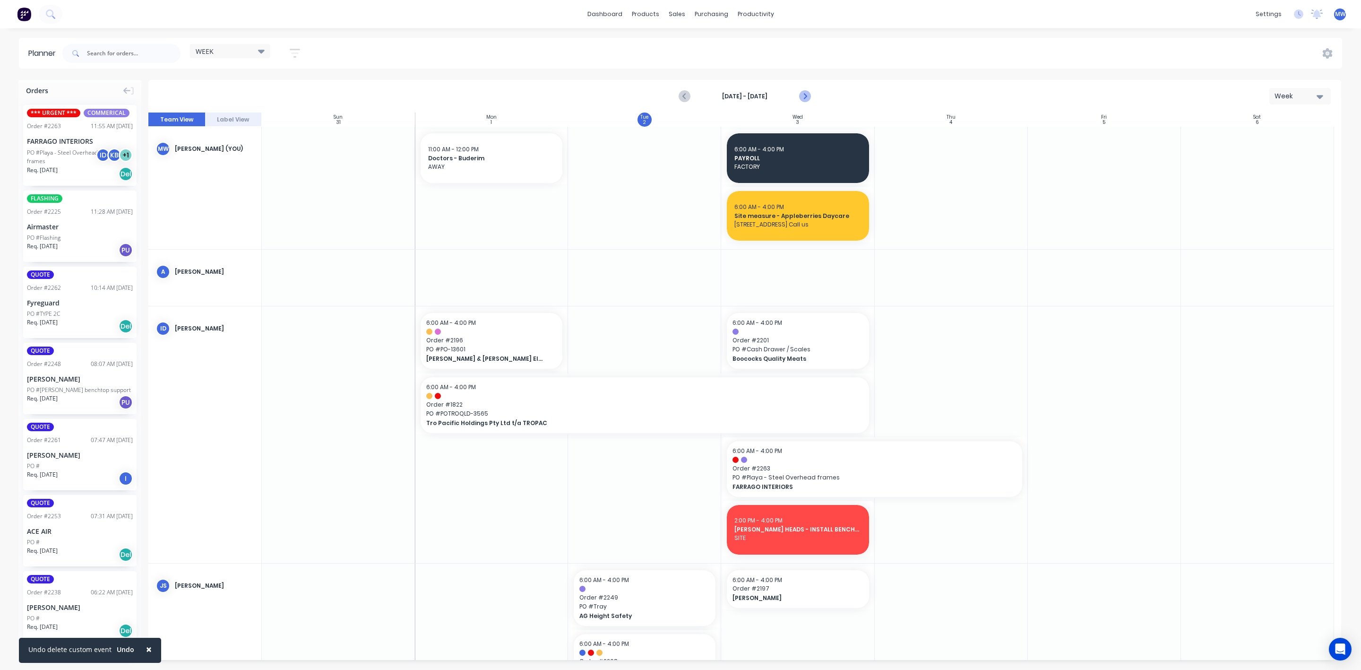
click at [805, 99] on icon "Next page" at bounding box center [804, 96] width 11 height 11
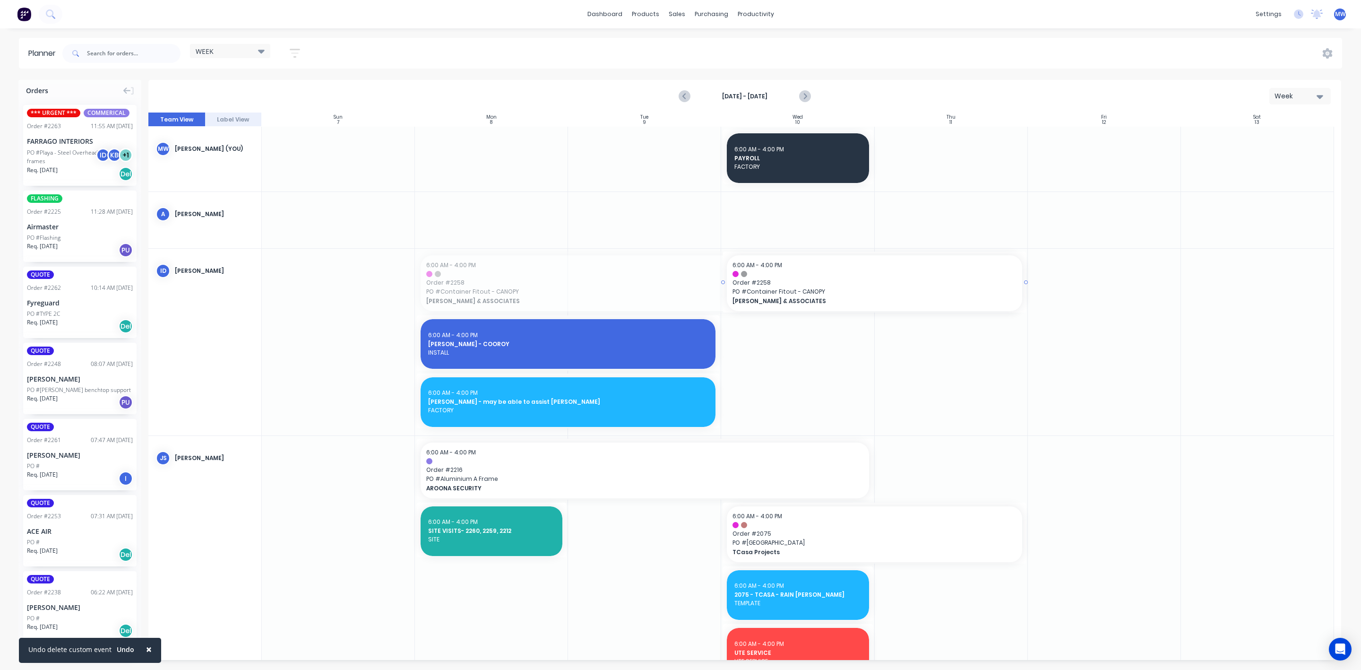
drag, startPoint x: 417, startPoint y: 280, endPoint x: 733, endPoint y: 288, distance: 316.2
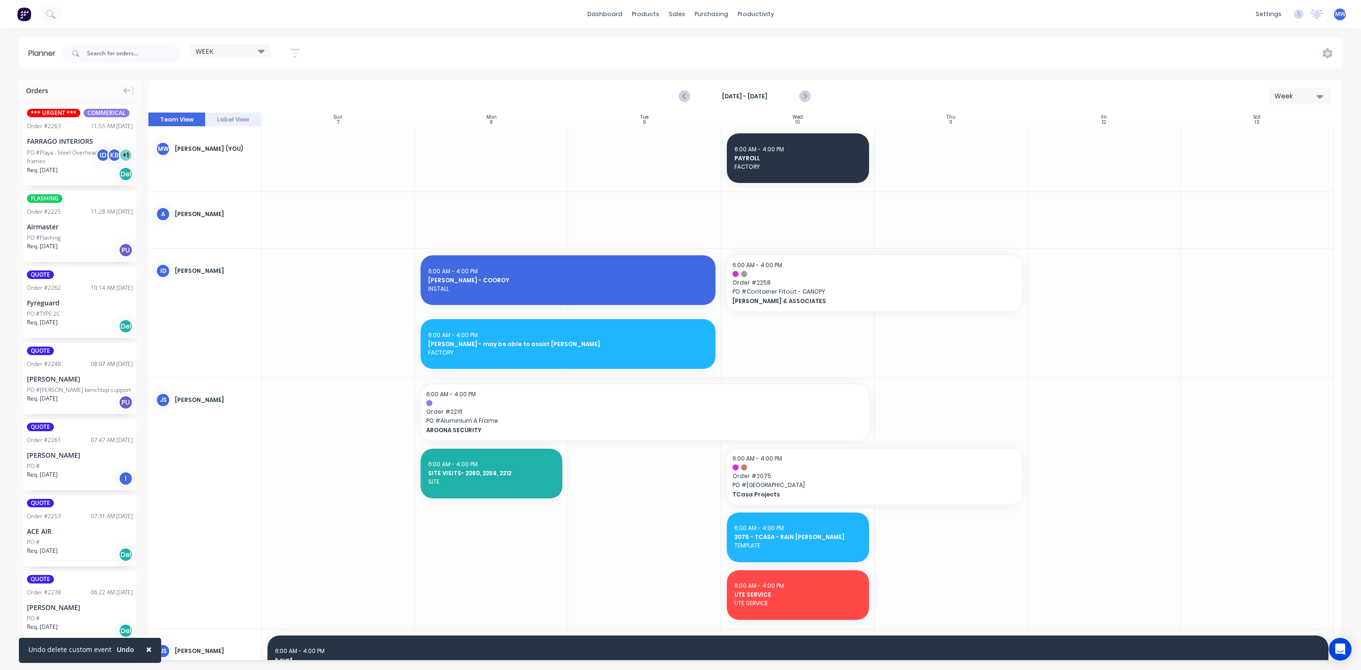
click at [906, 320] on div at bounding box center [951, 313] width 153 height 129
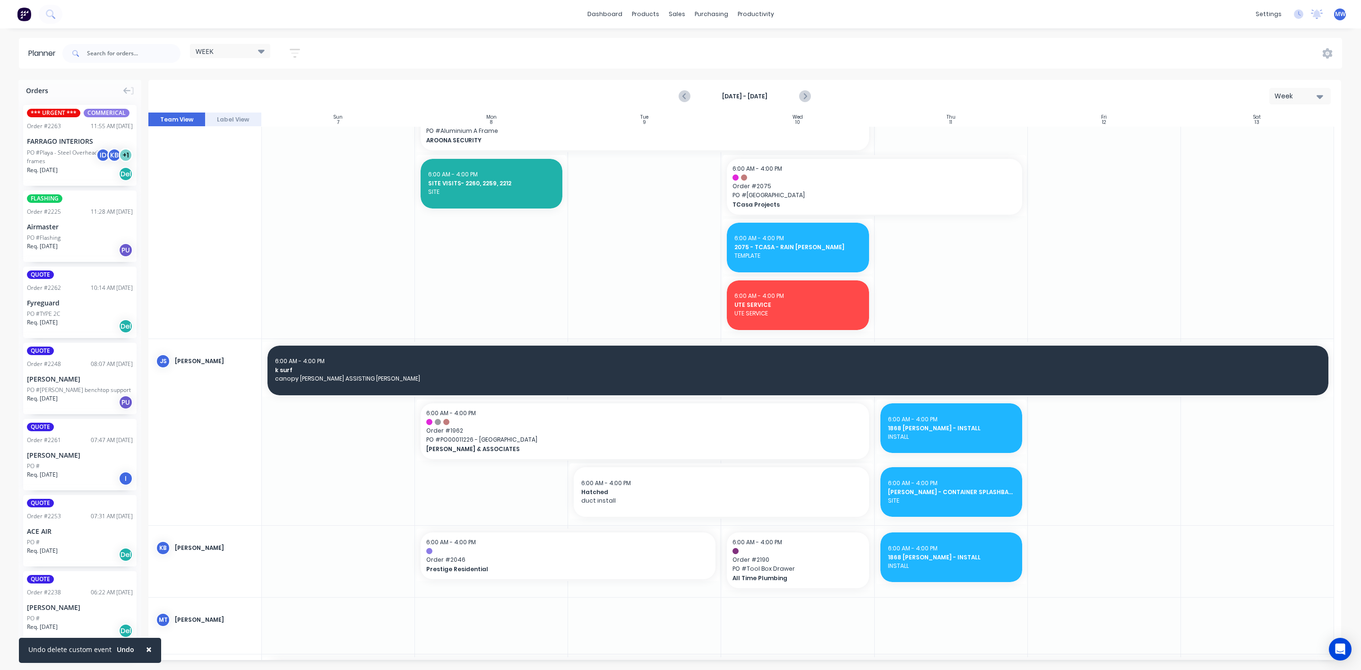
scroll to position [425, 0]
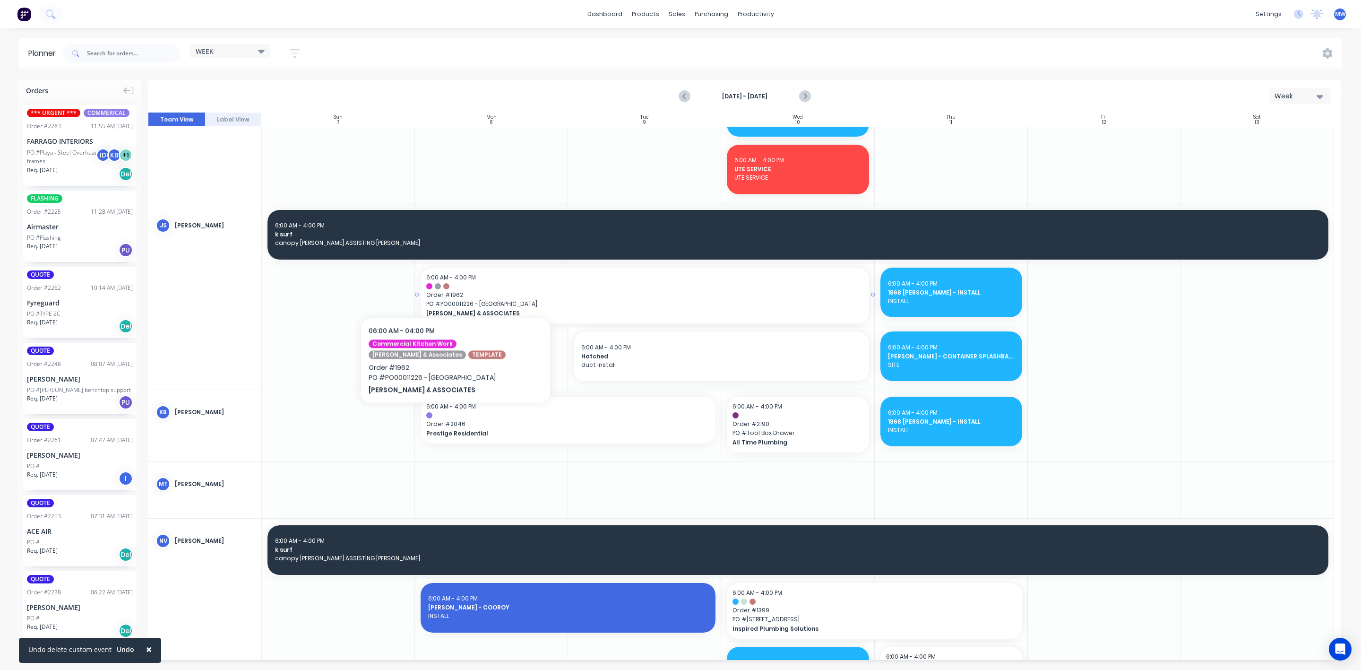
click at [456, 285] on div at bounding box center [644, 286] width 437 height 6
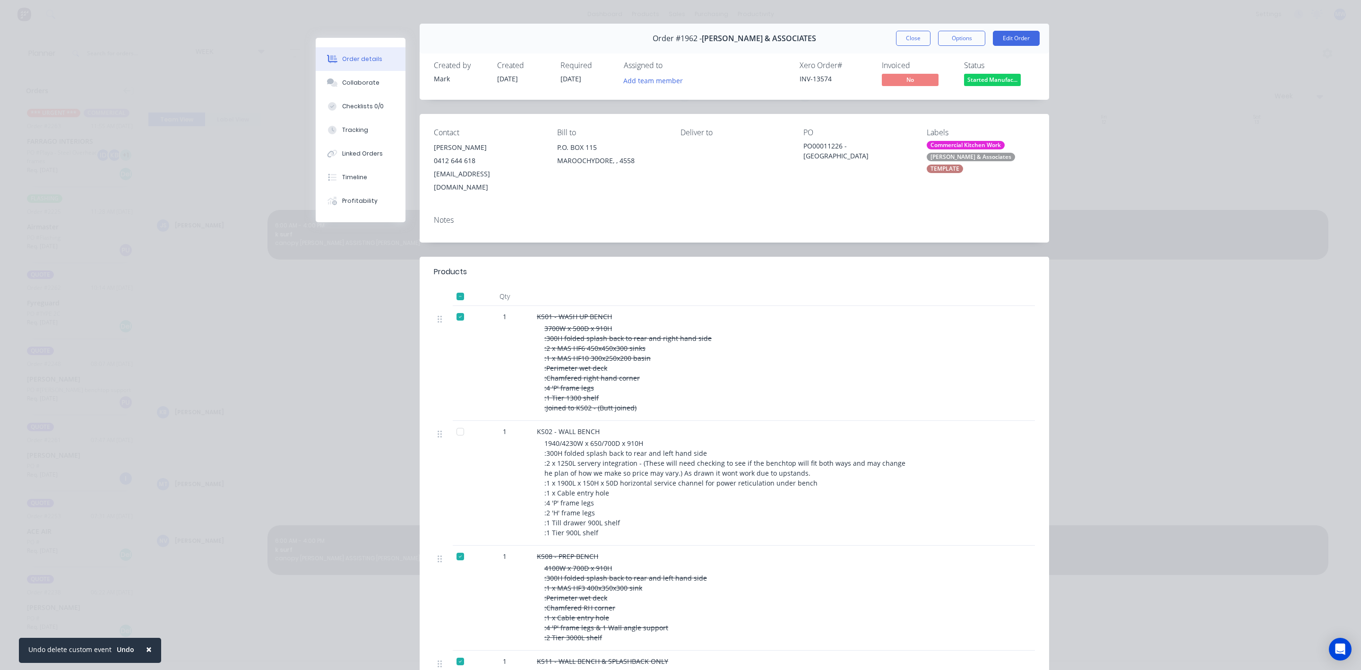
scroll to position [0, 0]
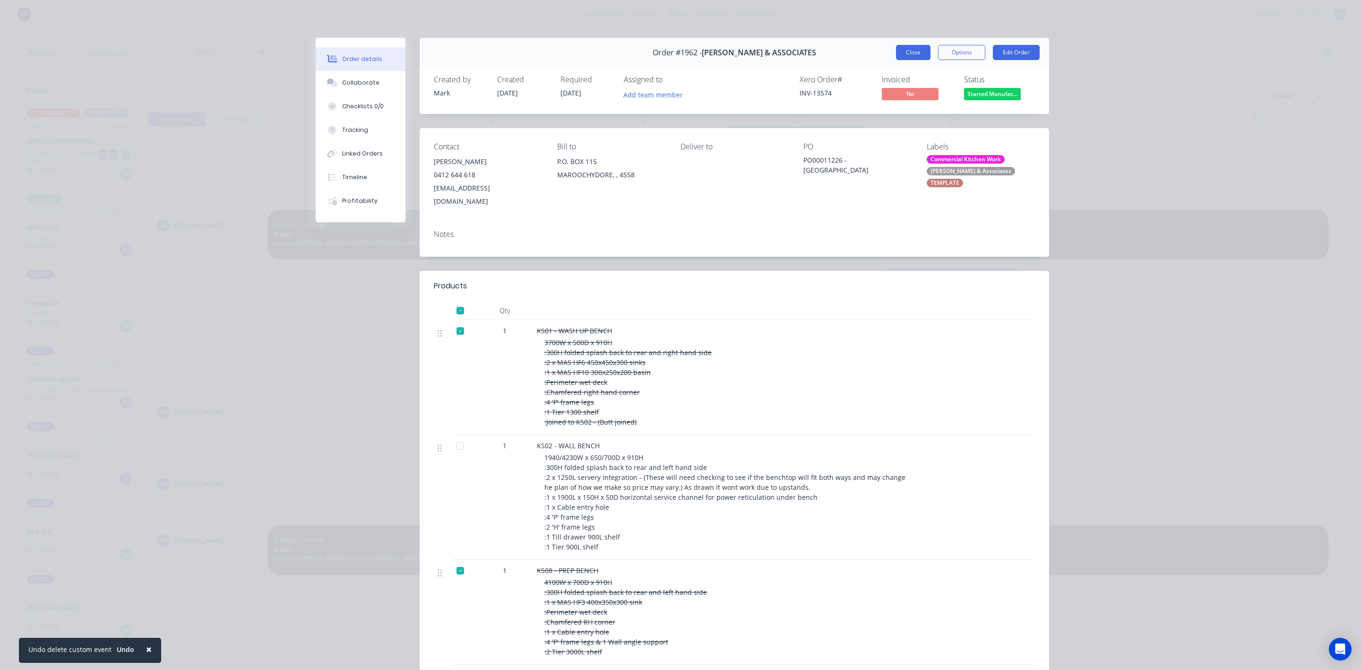
click at [913, 55] on button "Close" at bounding box center [913, 52] width 34 height 15
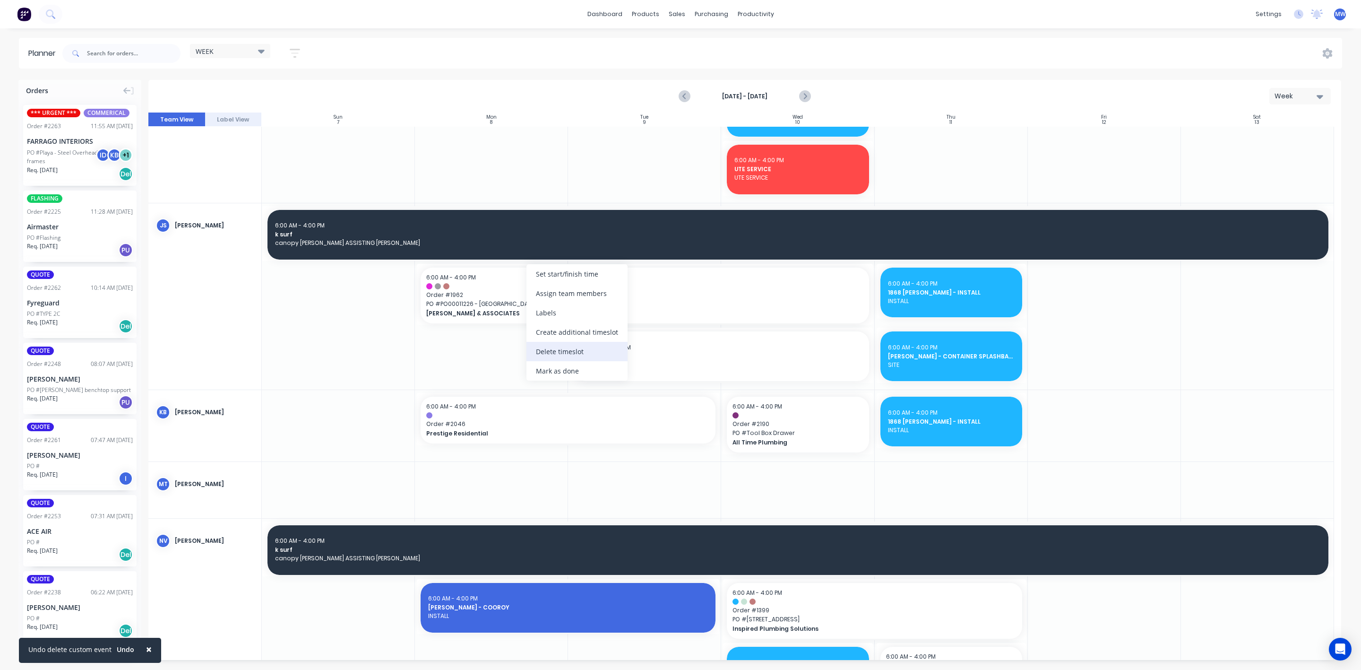
click at [567, 342] on div "Delete timeslot" at bounding box center [576, 351] width 101 height 19
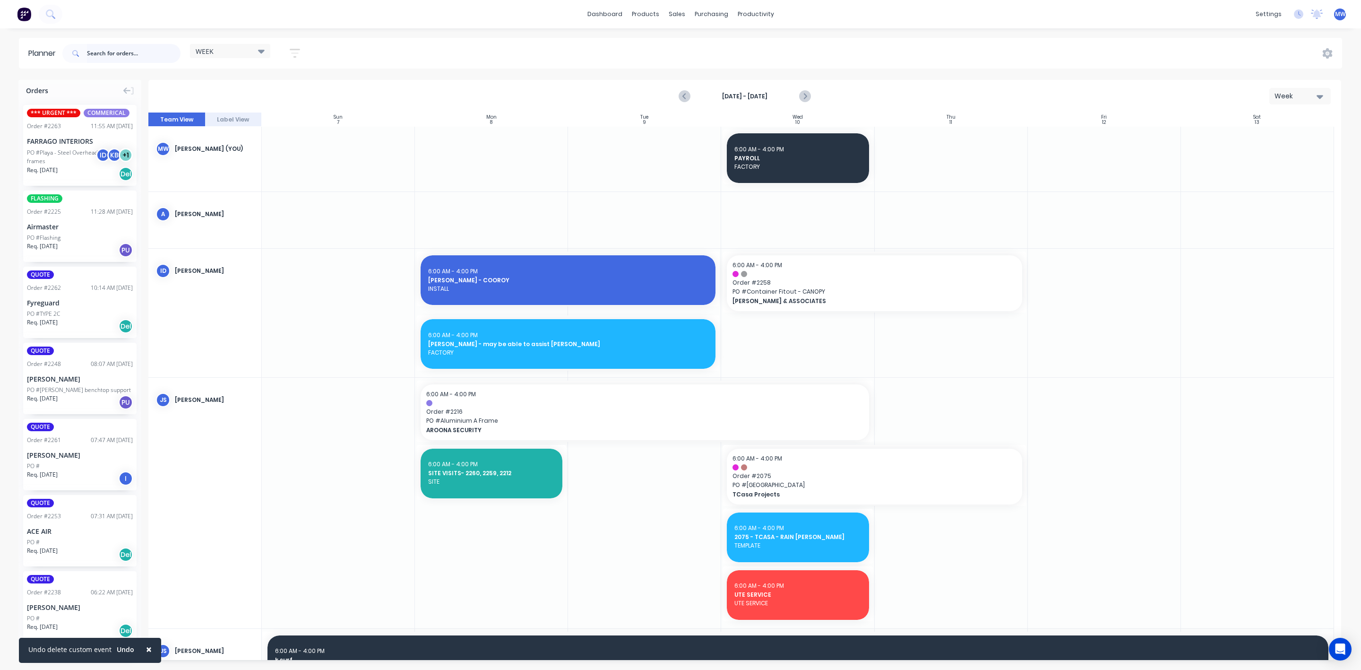
click at [142, 56] on input "text" at bounding box center [134, 53] width 94 height 19
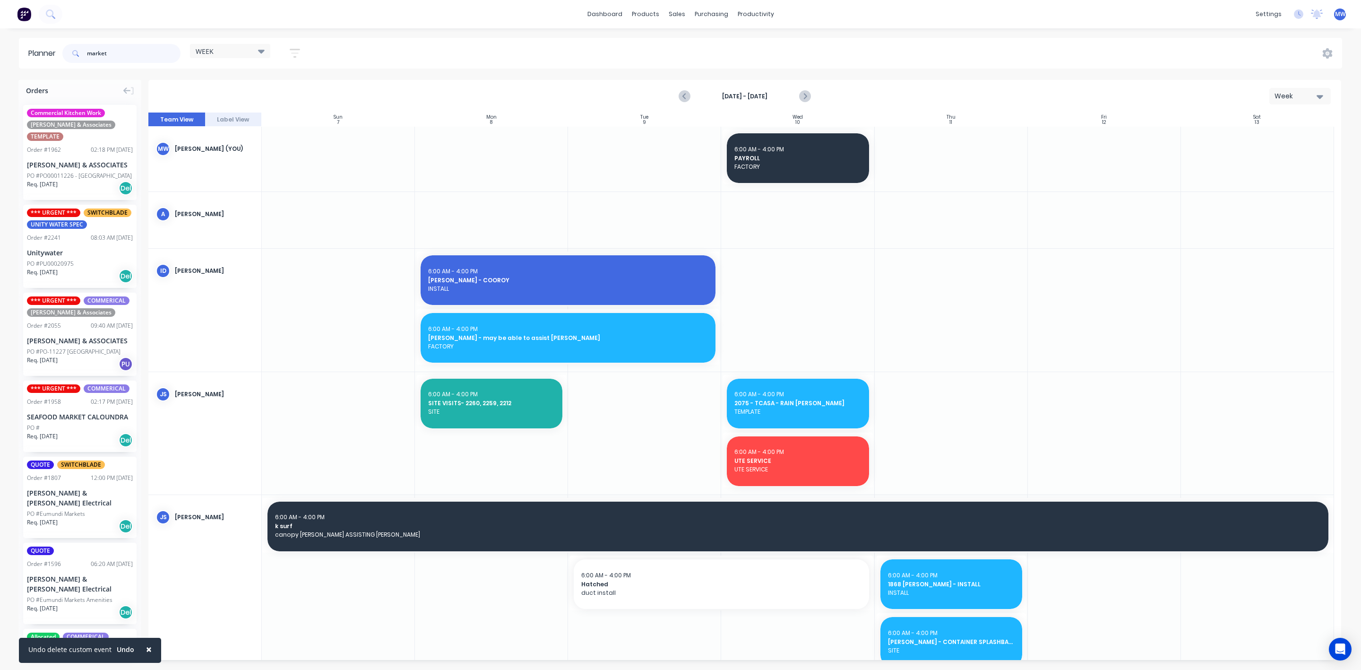
type input "market"
click at [67, 172] on div "PO #PO00011226 - Cooroy Market Garden" at bounding box center [79, 176] width 105 height 9
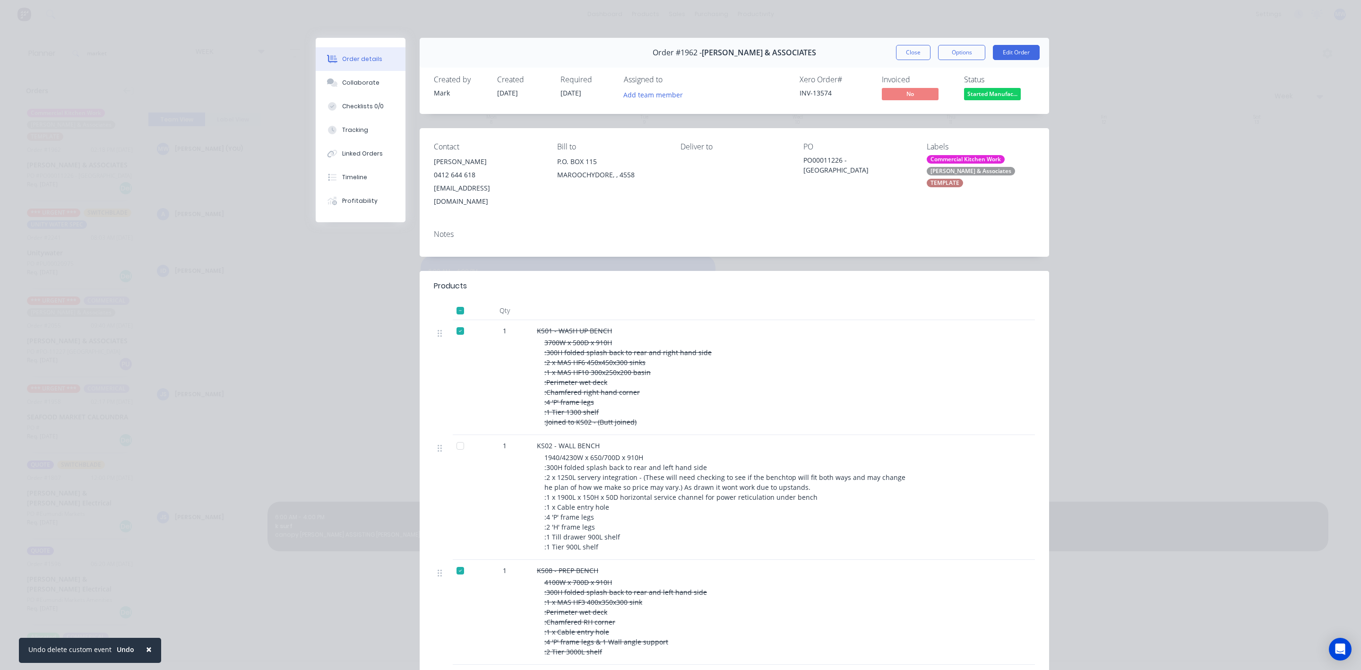
click at [904, 54] on button "Close" at bounding box center [913, 52] width 34 height 15
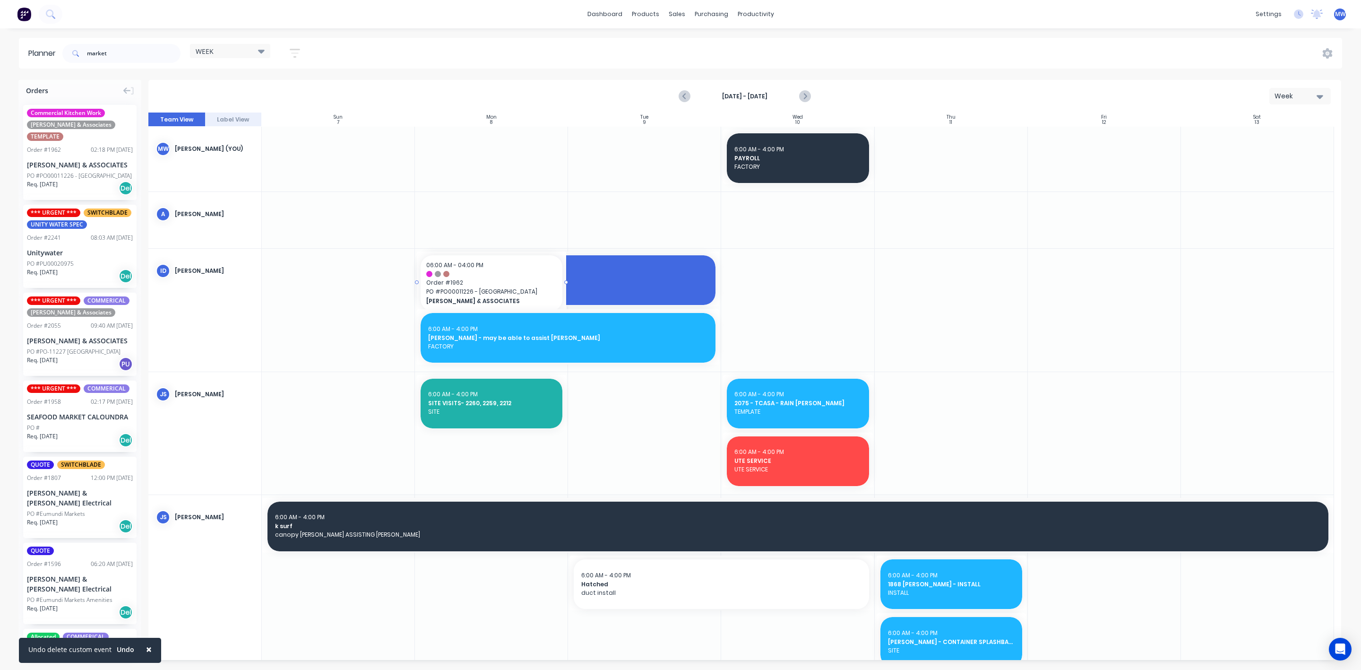
drag, startPoint x: 44, startPoint y: 152, endPoint x: 438, endPoint y: 274, distance: 412.5
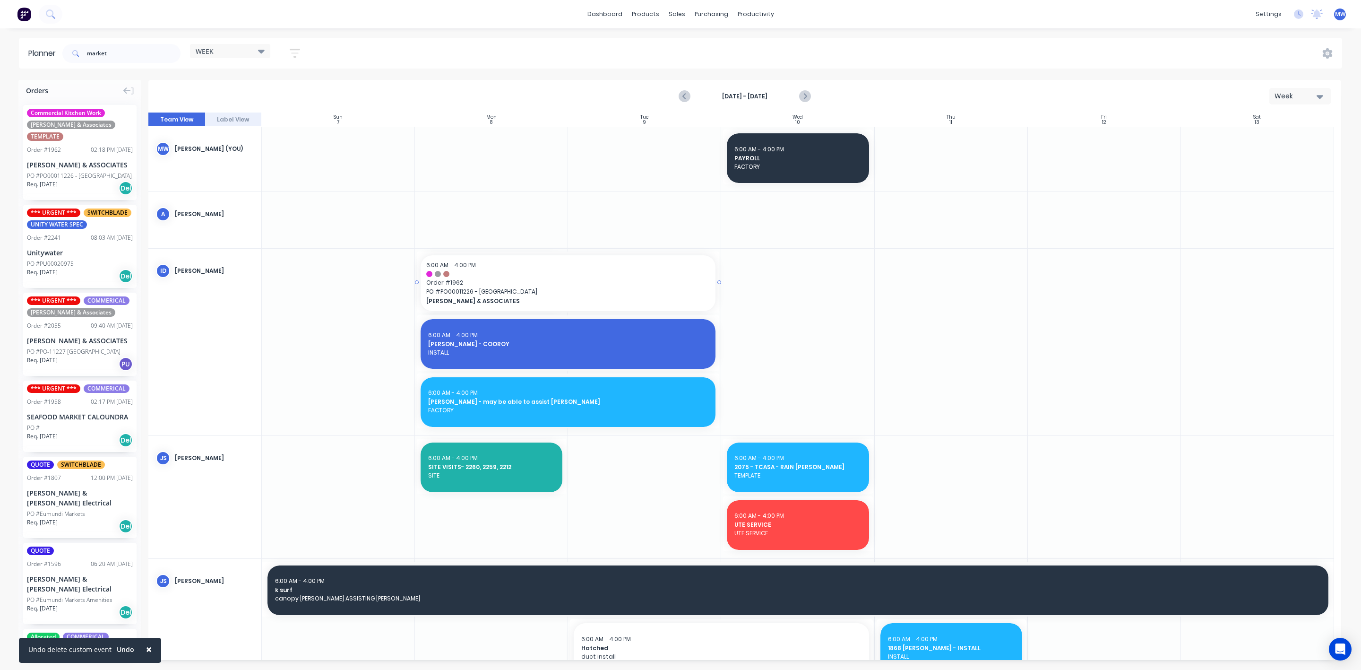
drag, startPoint x: 565, startPoint y: 284, endPoint x: 601, endPoint y: 284, distance: 36.4
click at [585, 294] on div "Assign team members" at bounding box center [556, 294] width 101 height 19
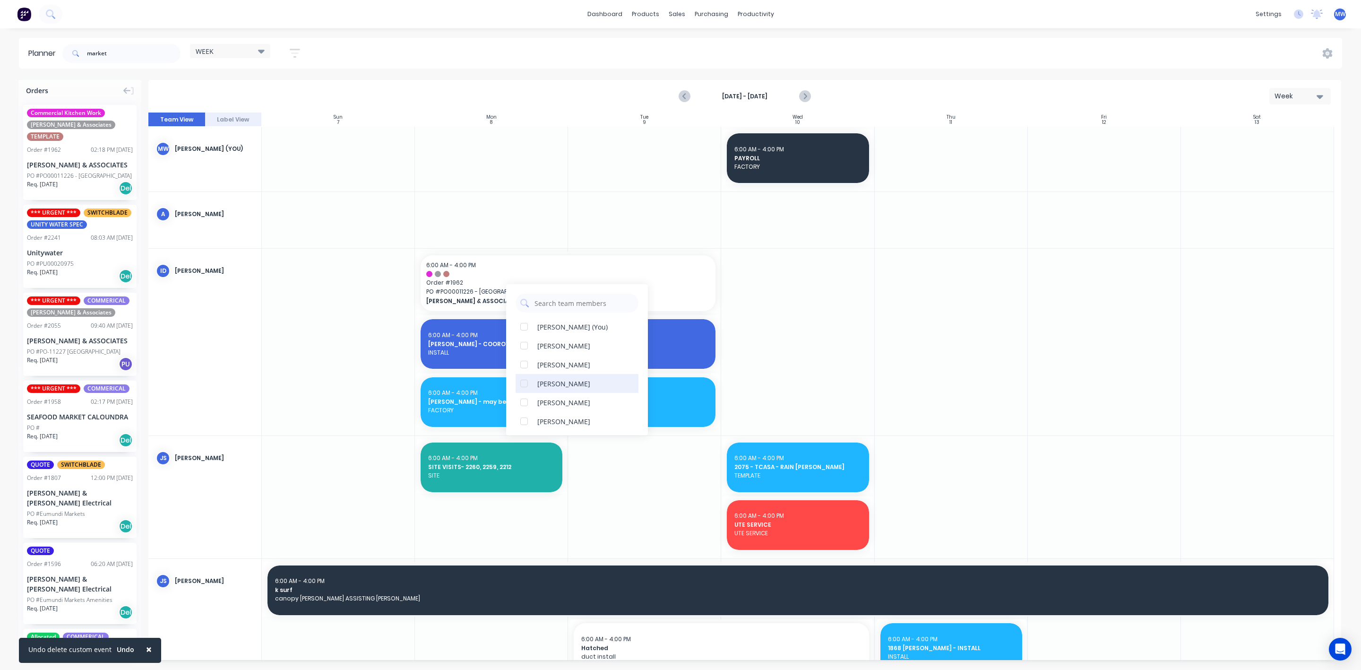
click at [524, 383] on div at bounding box center [524, 383] width 19 height 19
click at [522, 340] on div at bounding box center [524, 341] width 19 height 19
click at [524, 350] on div at bounding box center [524, 350] width 19 height 19
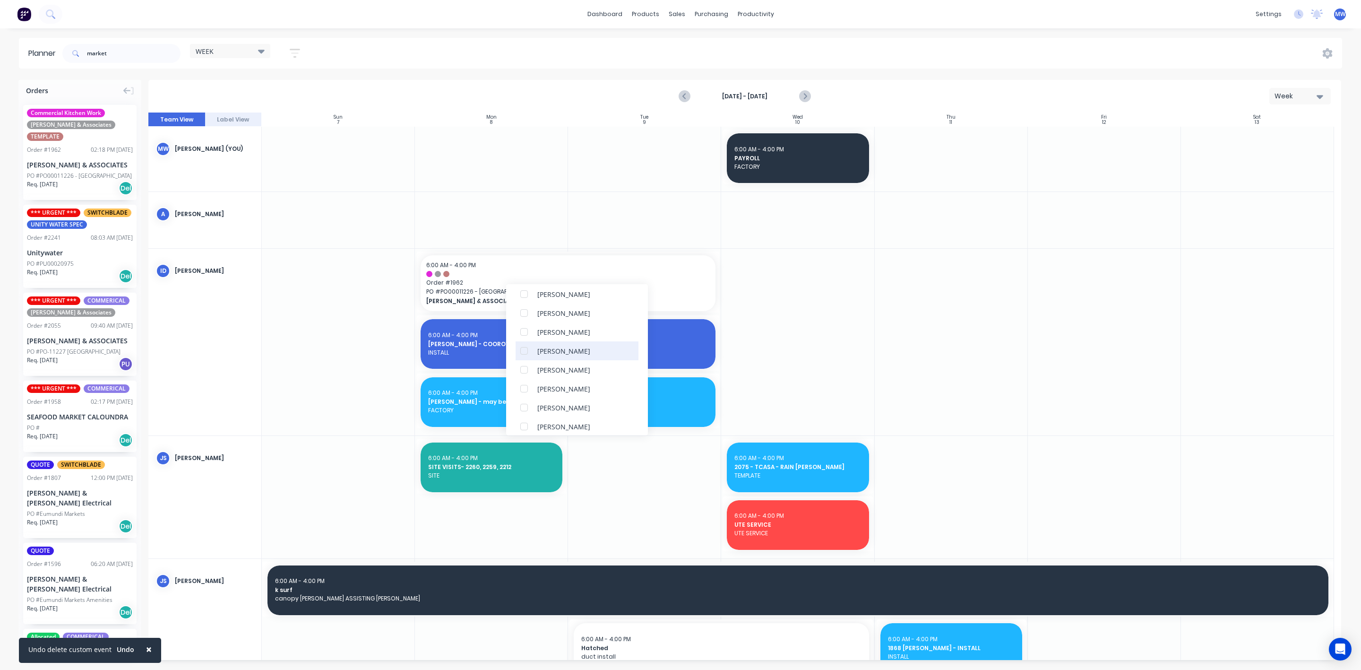
scroll to position [0, 0]
click at [347, 343] on div at bounding box center [338, 342] width 153 height 186
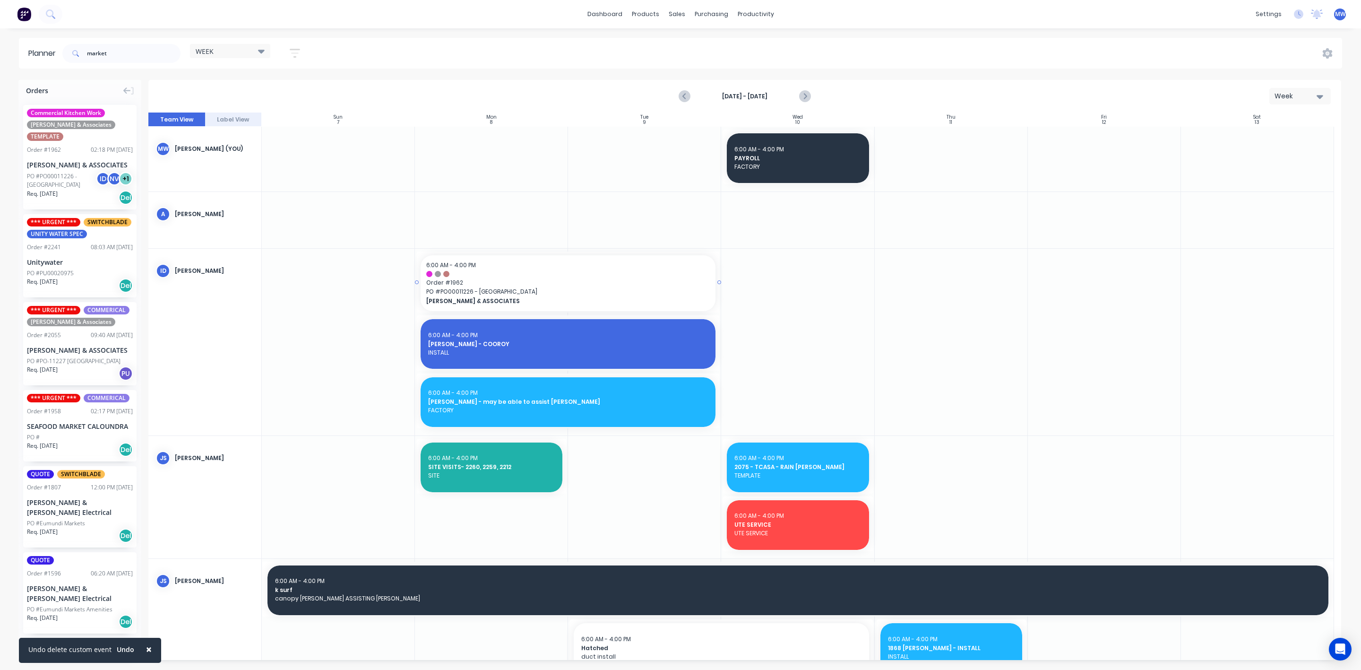
click at [556, 271] on div at bounding box center [568, 274] width 284 height 6
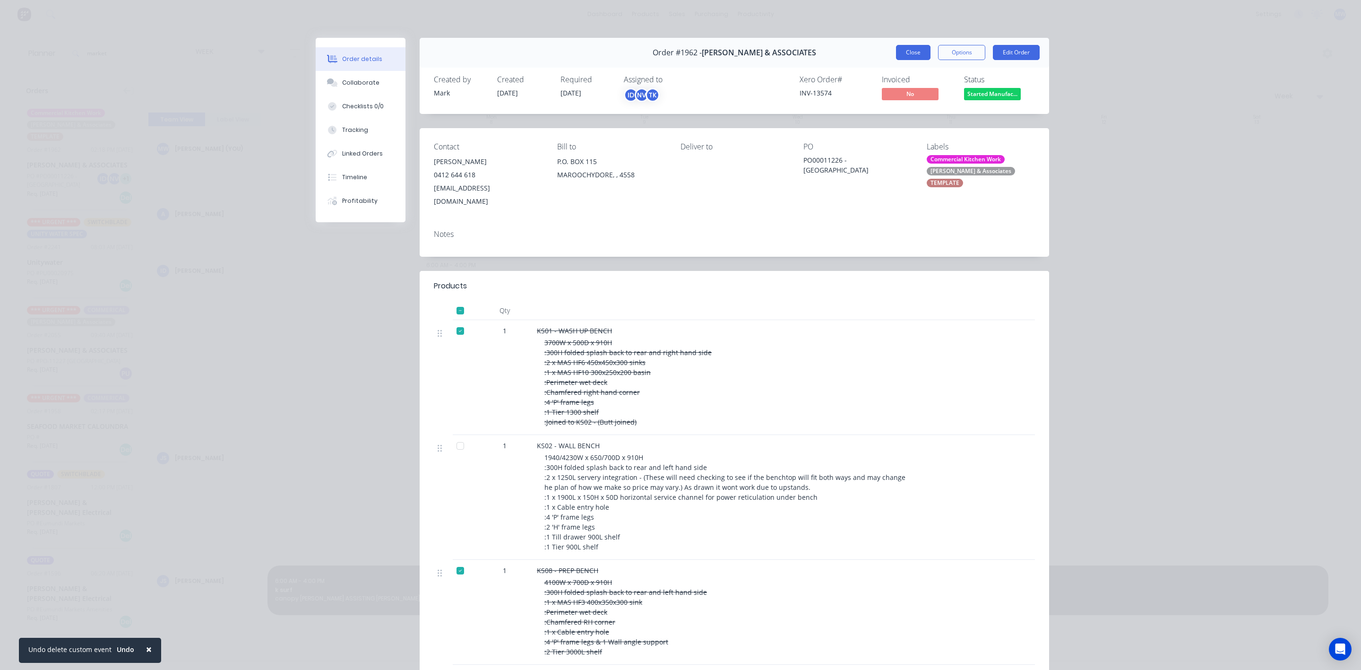
click at [905, 51] on button "Close" at bounding box center [913, 52] width 34 height 15
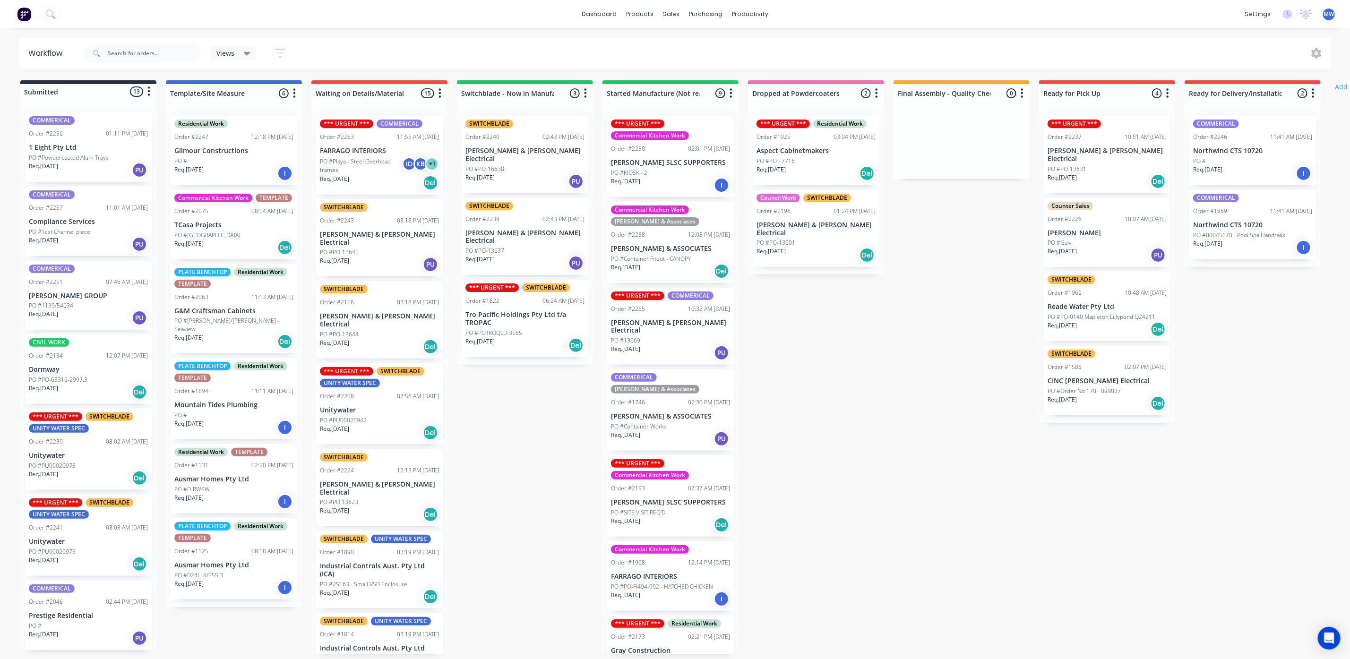
click at [400, 180] on div "Req. [DATE] Del" at bounding box center [379, 183] width 119 height 16
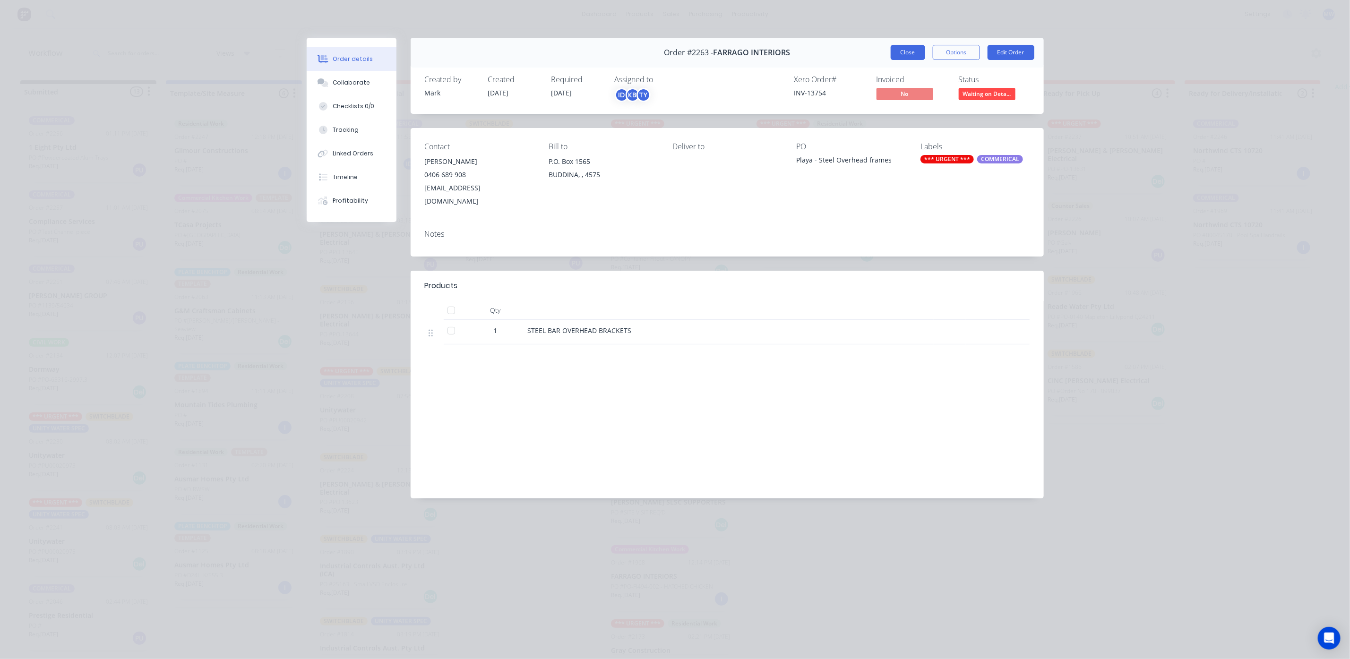
click at [912, 55] on button "Close" at bounding box center [908, 52] width 34 height 15
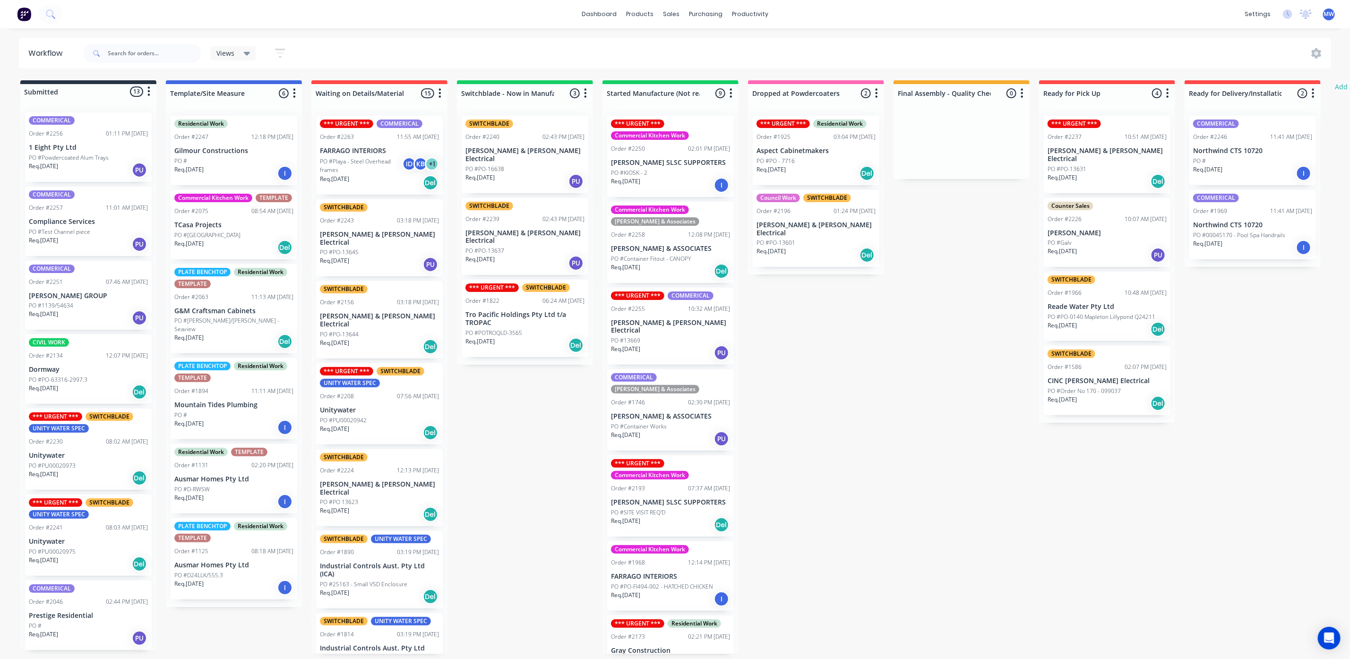
click at [764, 448] on div "Submitted 13 Status colour #273444 hex #273444 Save Cancel Summaries Total orde…" at bounding box center [781, 367] width 1576 height 574
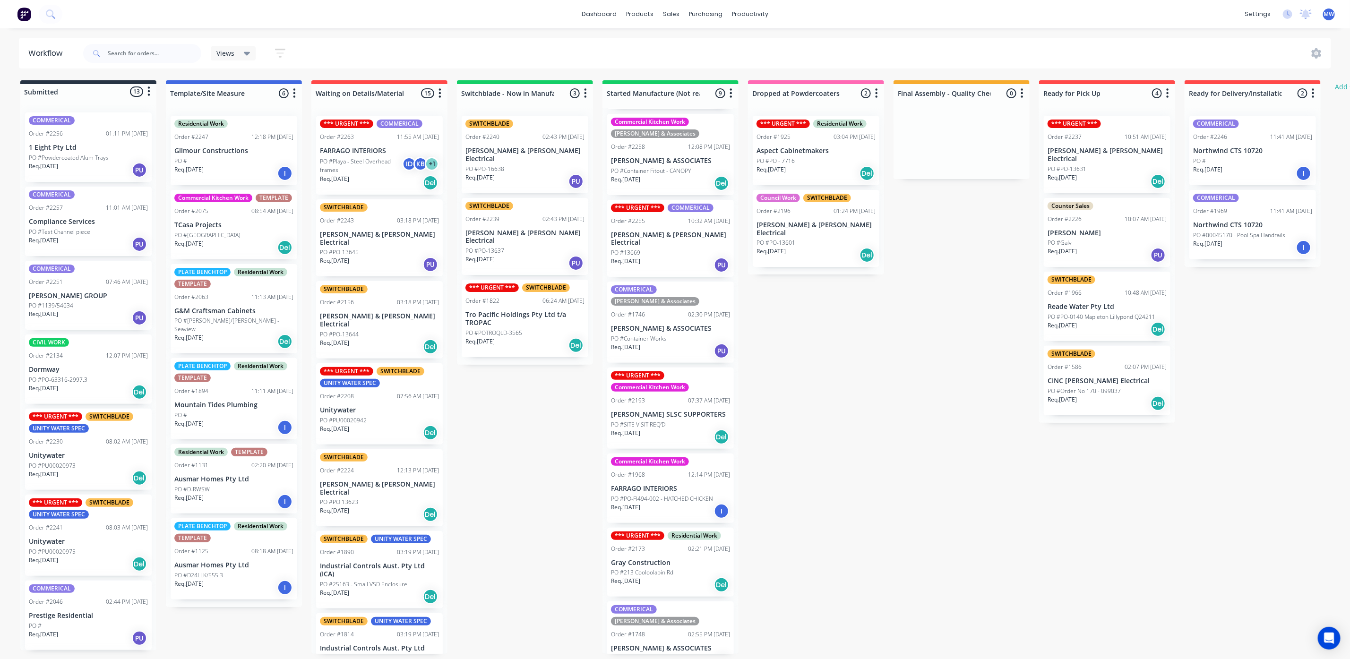
scroll to position [177, 0]
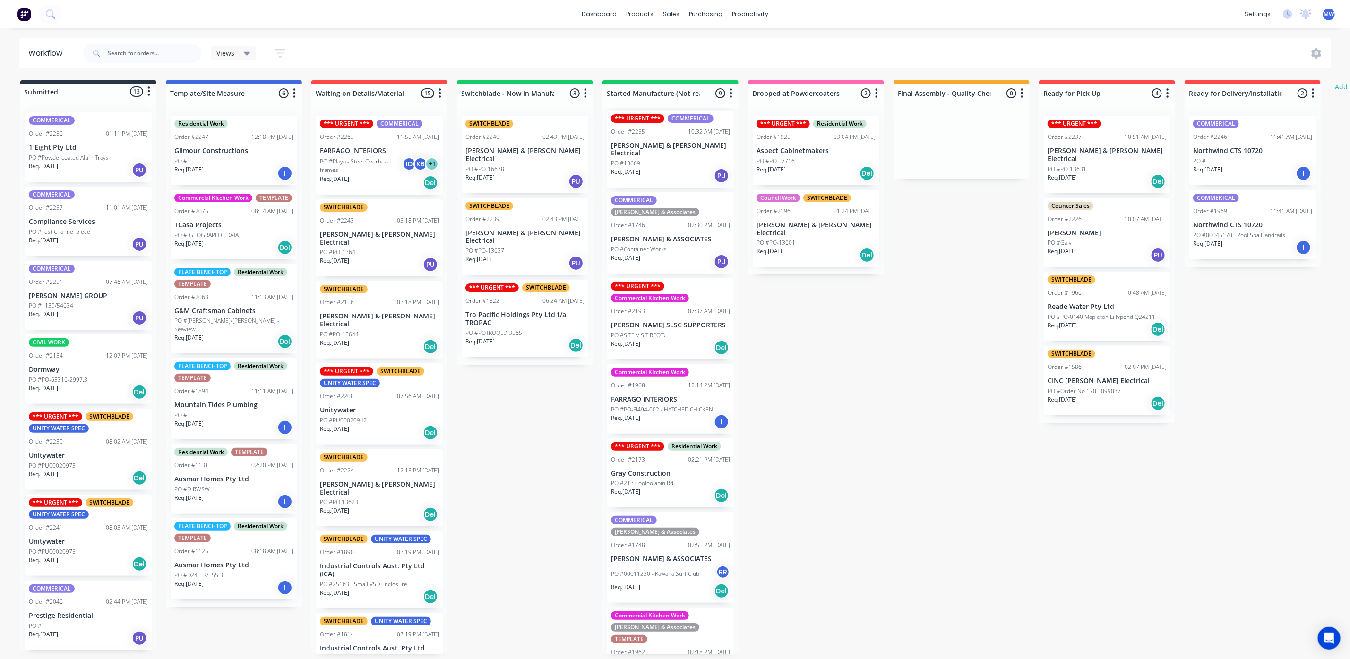
click at [816, 407] on div "Submitted 13 Status colour #273444 hex #273444 Save Cancel Summaries Total orde…" at bounding box center [781, 367] width 1576 height 574
drag, startPoint x: 558, startPoint y: 392, endPoint x: 524, endPoint y: 337, distance: 63.6
click at [558, 389] on div "Submitted 13 Status colour #273444 hex #273444 Save Cancel Summaries Total orde…" at bounding box center [781, 367] width 1576 height 574
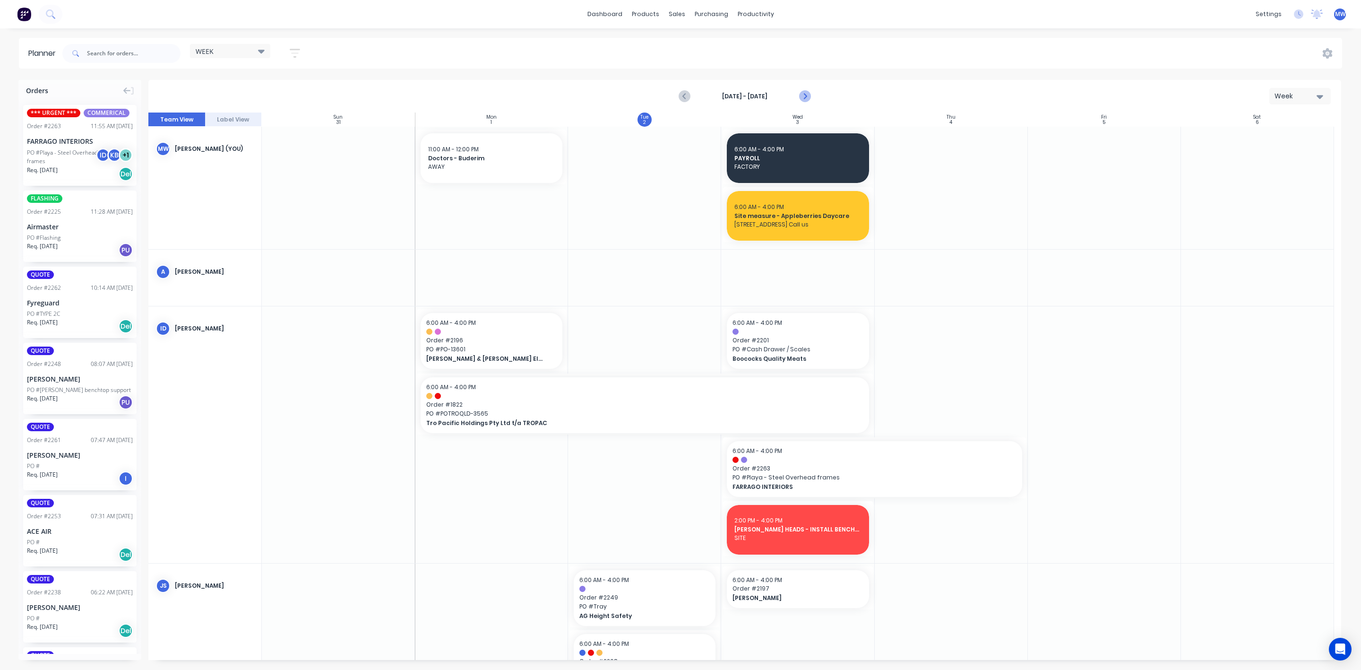
click at [806, 94] on icon "Next page" at bounding box center [804, 96] width 11 height 11
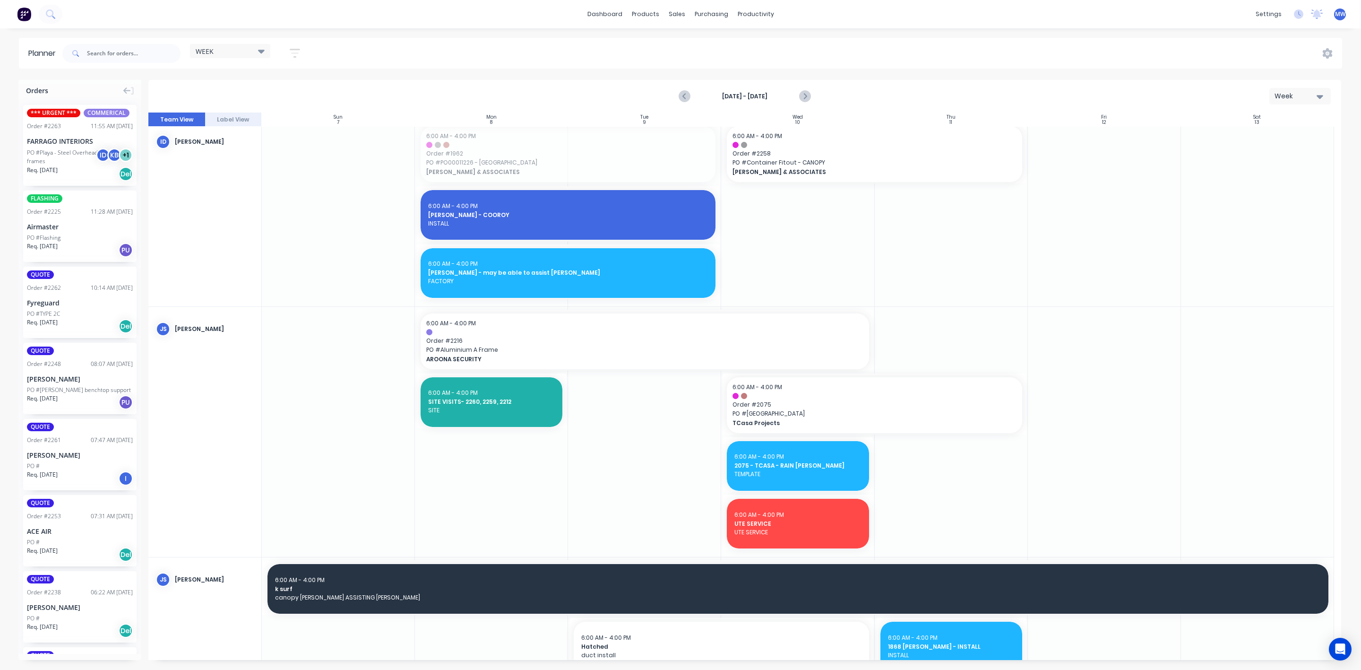
scroll to position [116, 0]
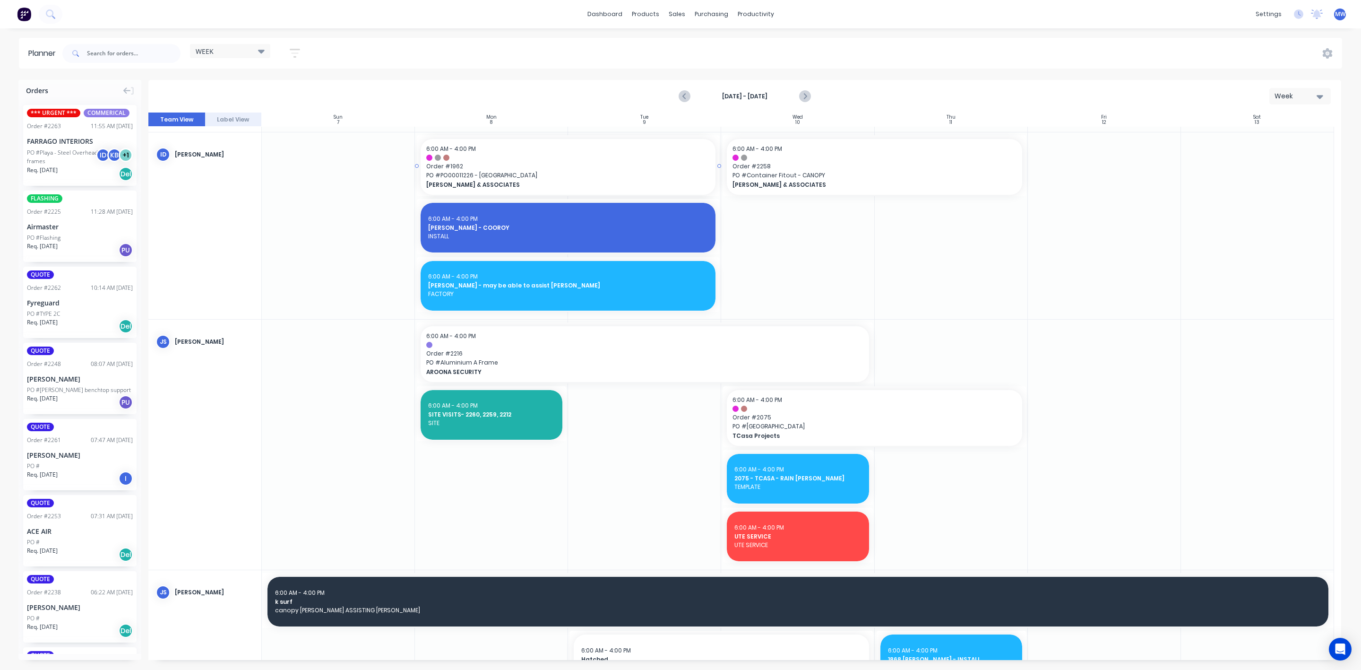
drag, startPoint x: 519, startPoint y: 146, endPoint x: 529, endPoint y: 166, distance: 22.0
click at [562, 220] on div "Create additional timeslot" at bounding box center [562, 222] width 101 height 19
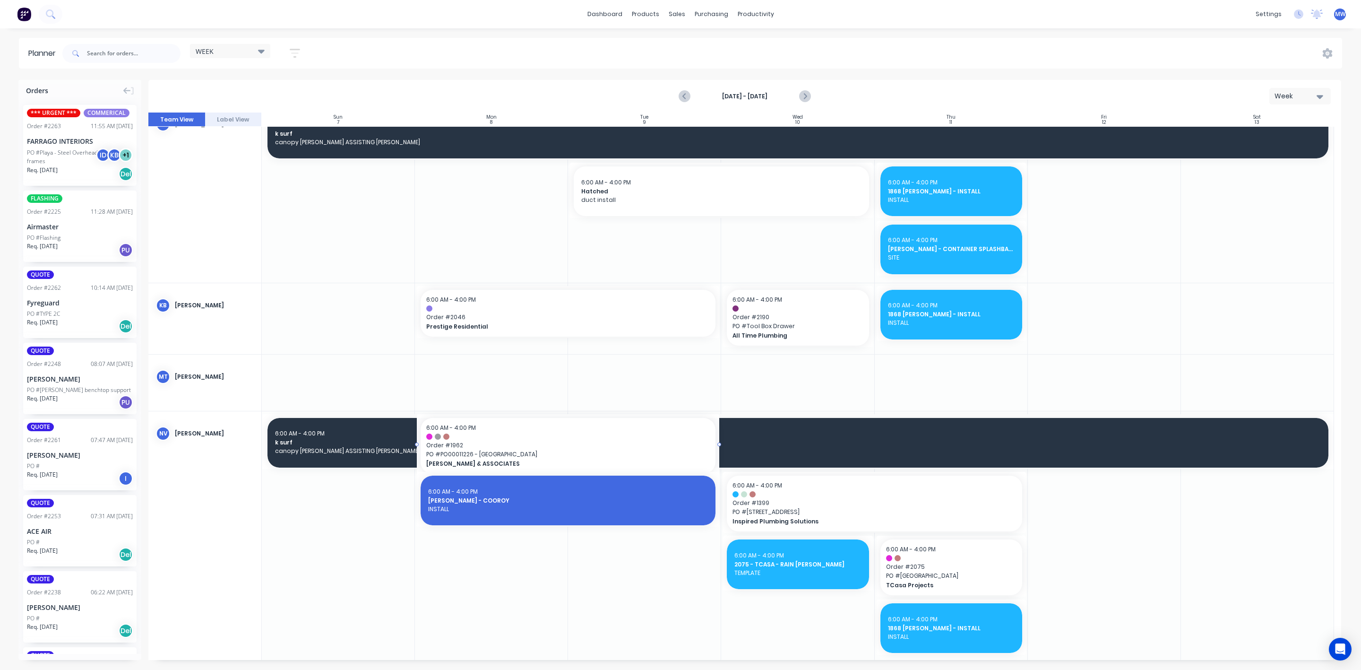
drag, startPoint x: 522, startPoint y: 240, endPoint x: 553, endPoint y: 547, distance: 309.2
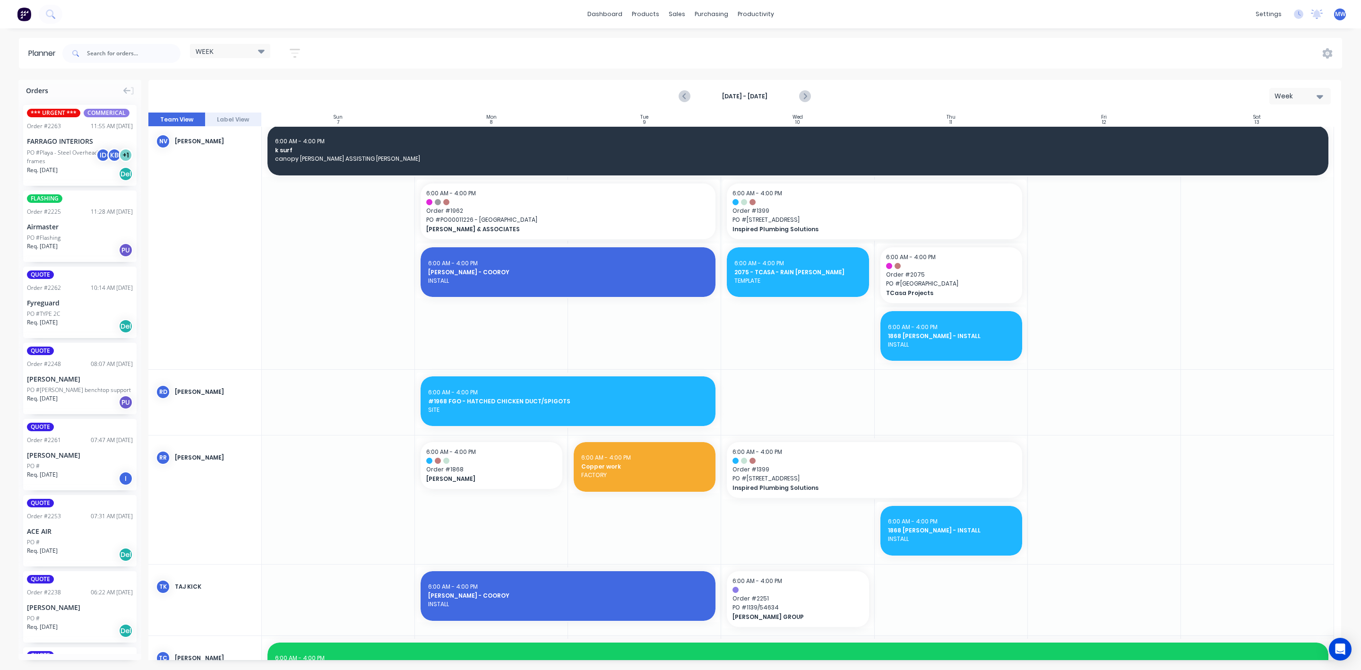
scroll to position [868, 0]
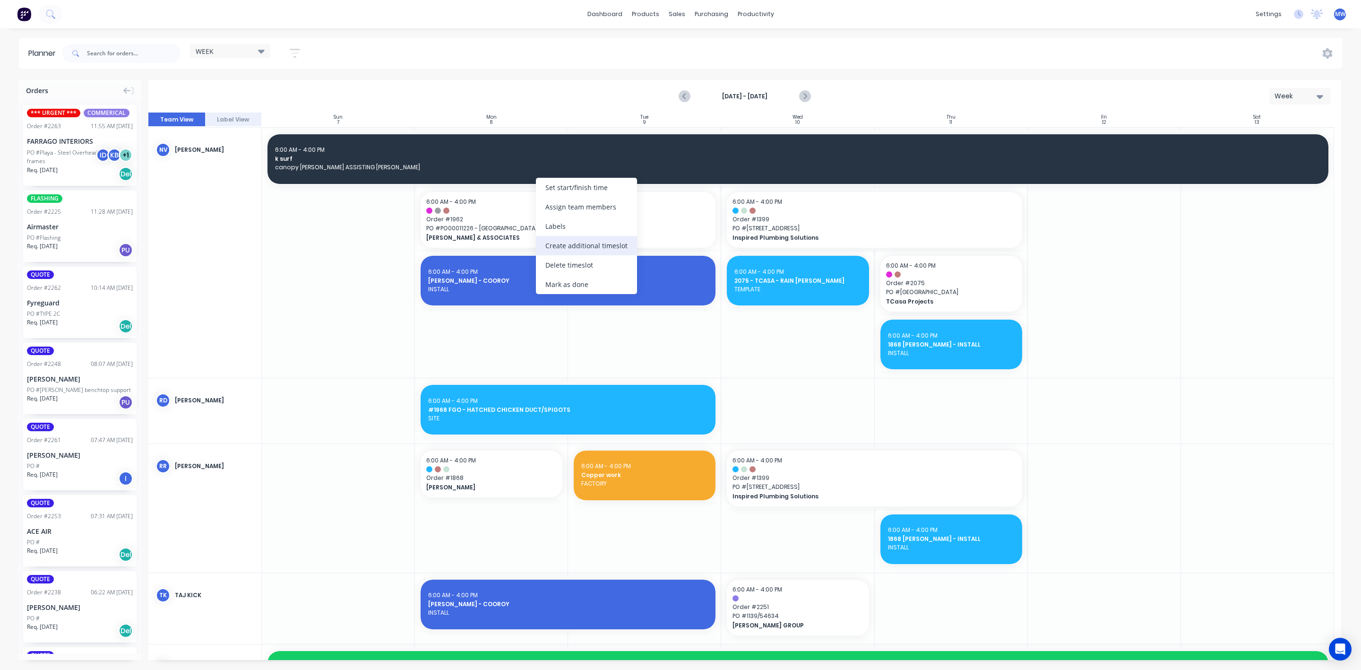
click at [571, 241] on div "Create additional timeslot" at bounding box center [586, 245] width 101 height 19
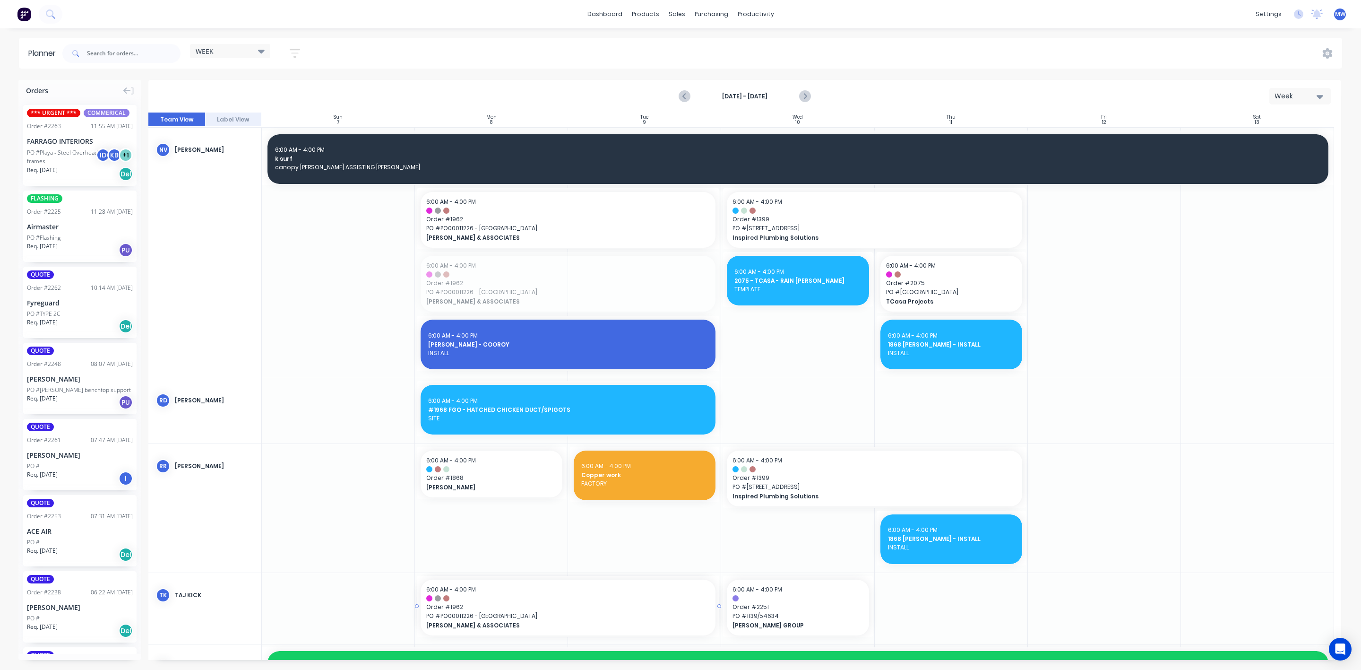
drag, startPoint x: 536, startPoint y: 296, endPoint x: 567, endPoint y: 617, distance: 322.3
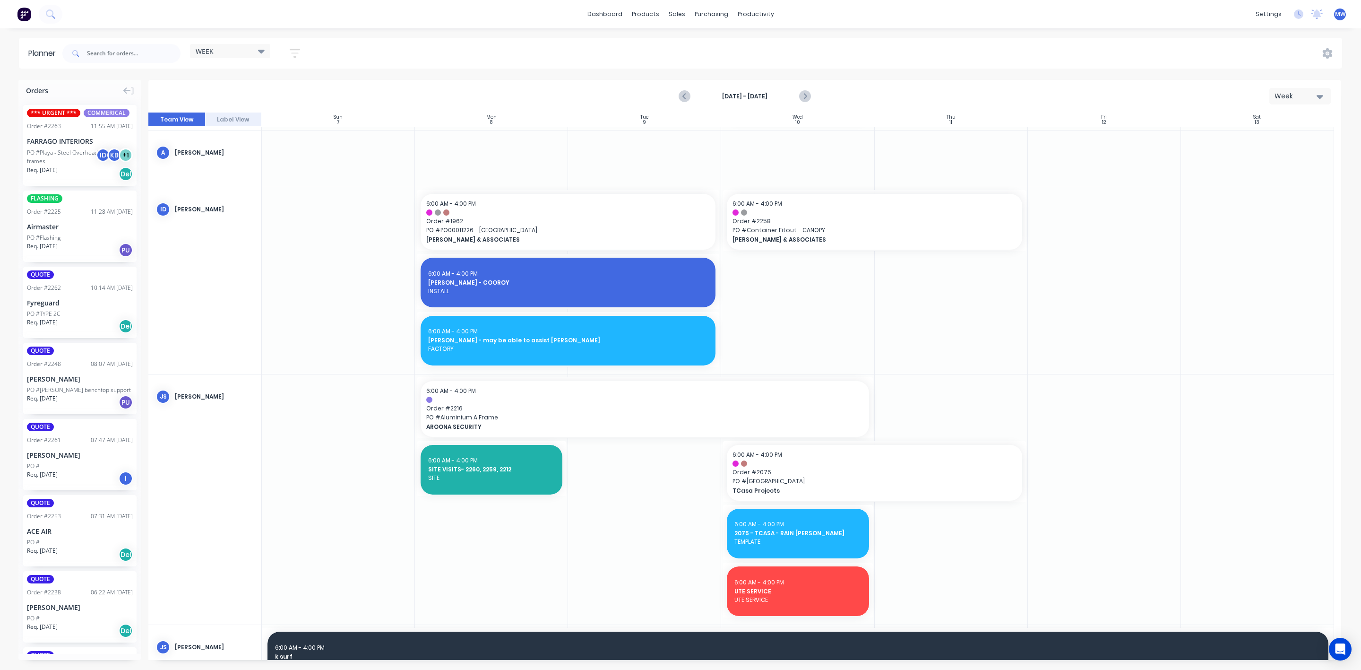
scroll to position [0, 0]
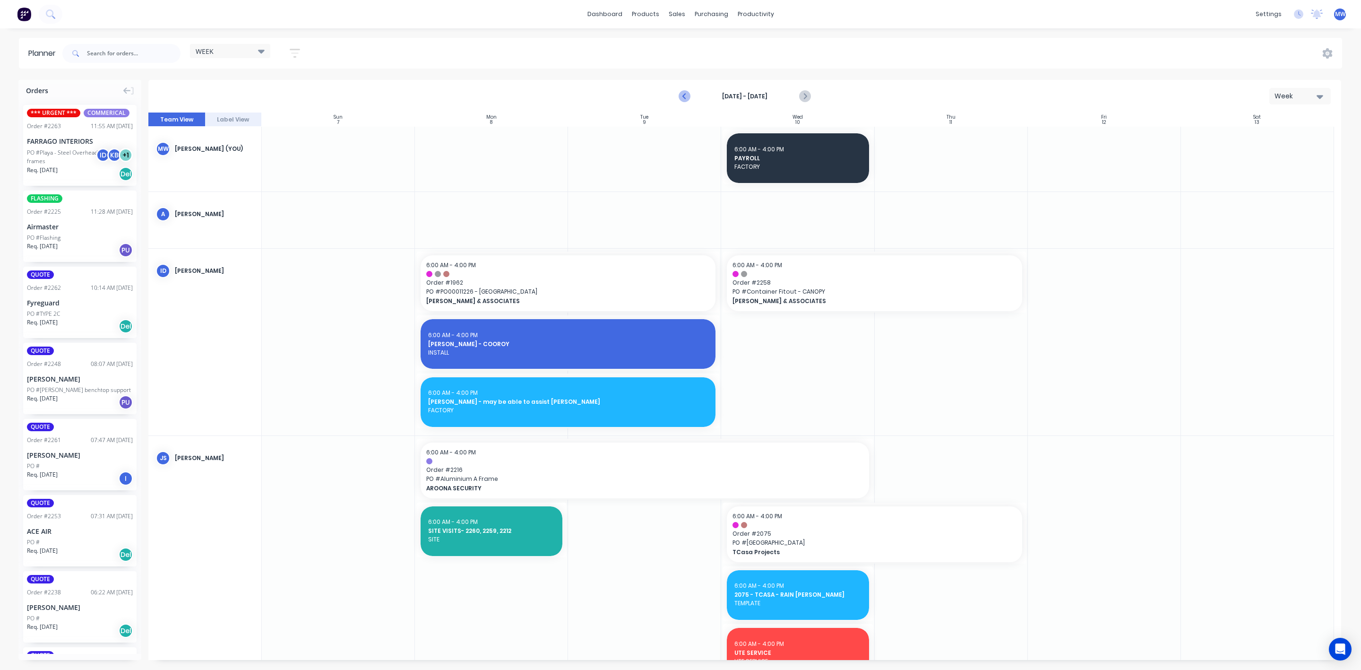
click at [687, 94] on icon "Previous page" at bounding box center [684, 96] width 11 height 11
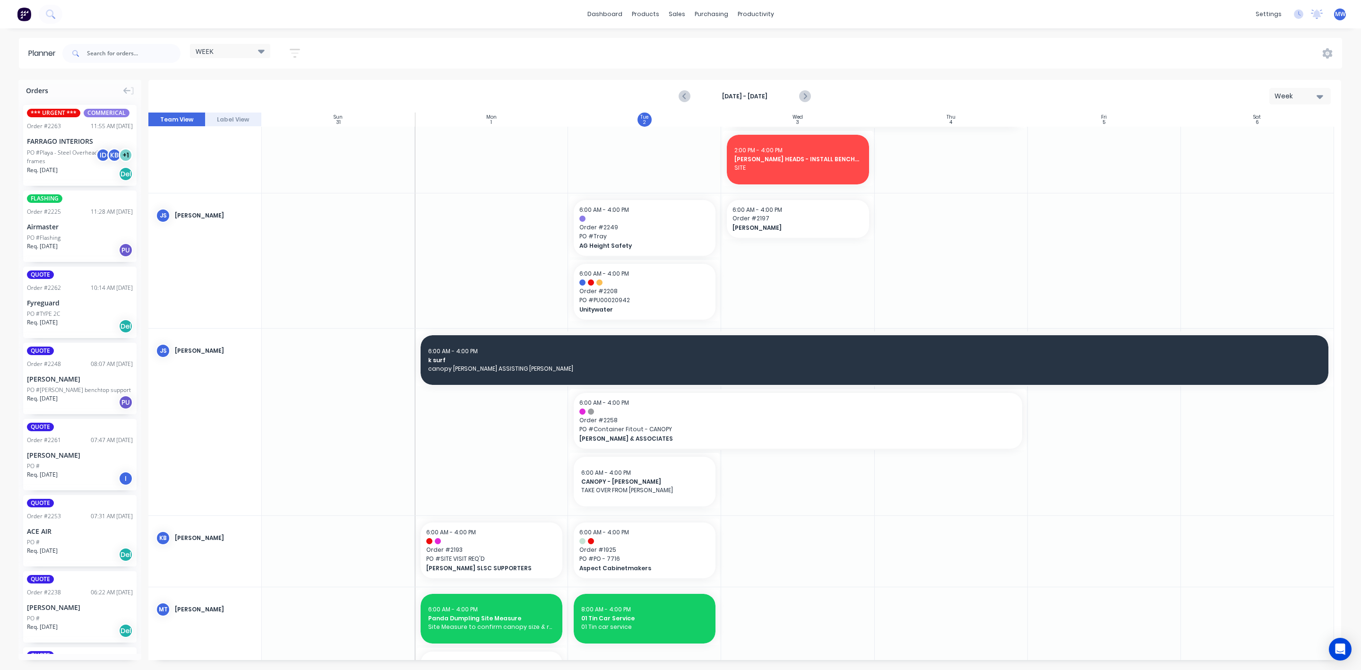
scroll to position [142, 0]
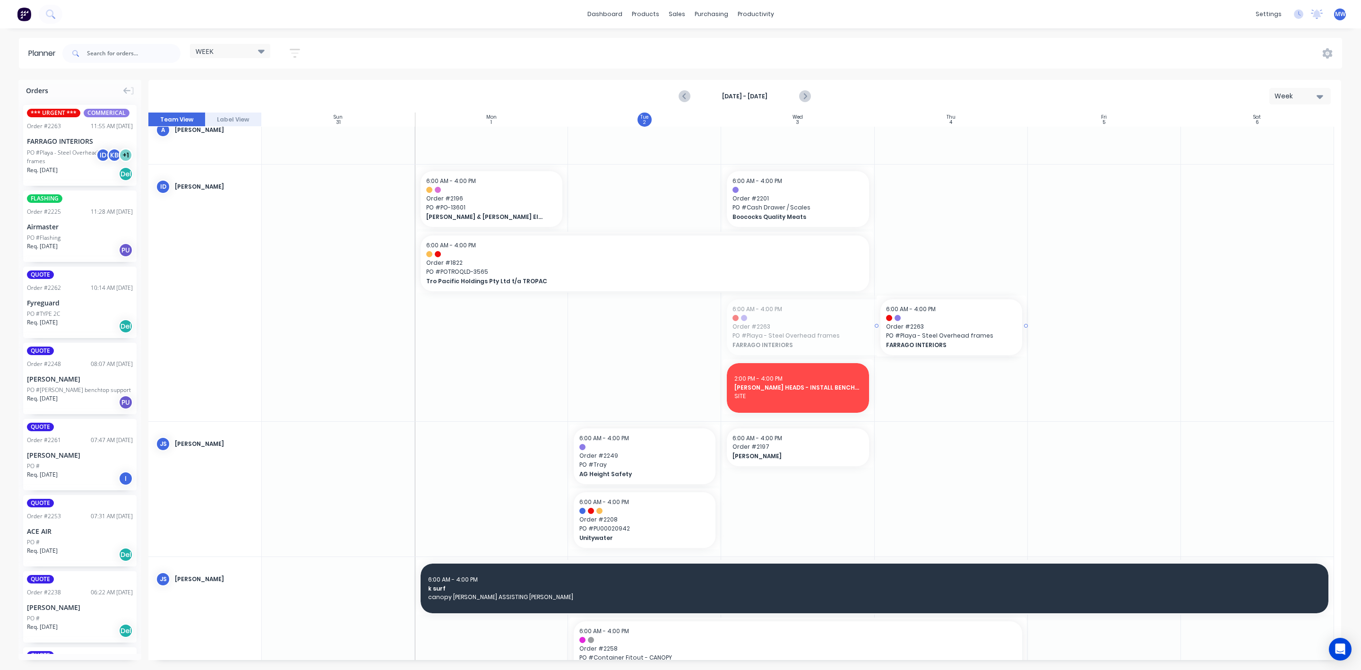
drag, startPoint x: 722, startPoint y: 325, endPoint x: 903, endPoint y: 322, distance: 181.5
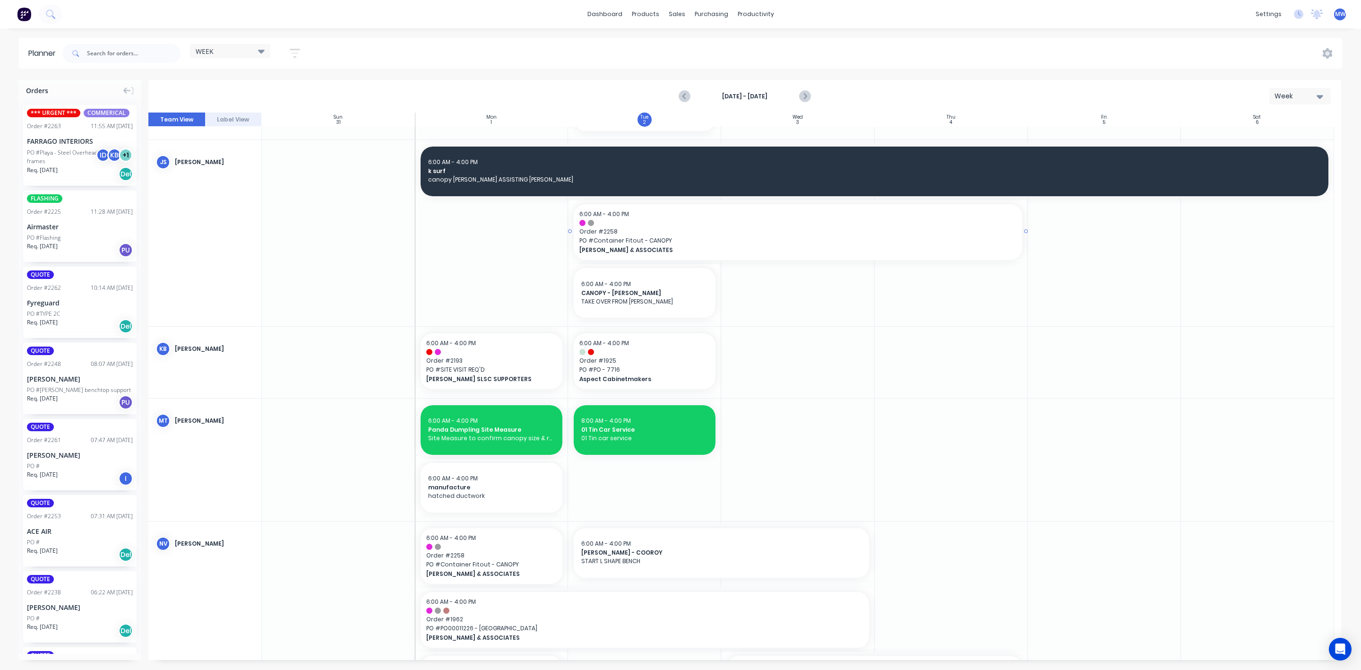
scroll to position [496, 0]
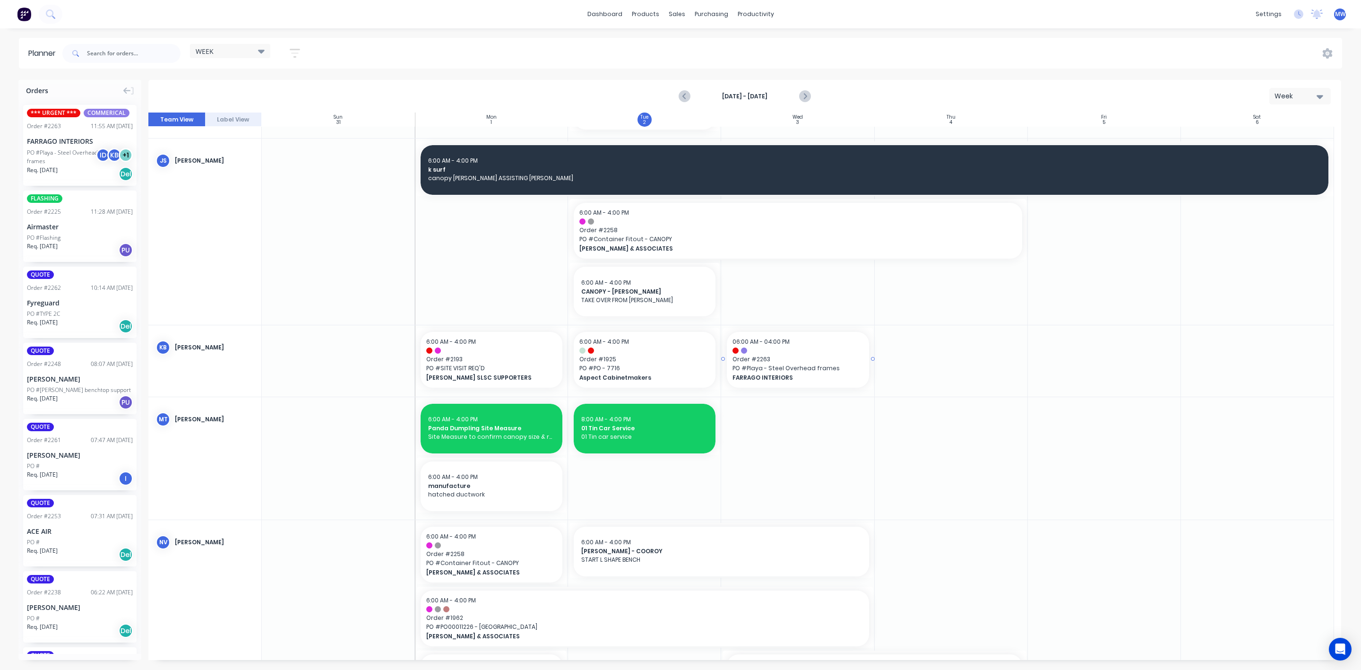
drag, startPoint x: 74, startPoint y: 132, endPoint x: 796, endPoint y: 353, distance: 755.1
drag, startPoint x: 870, startPoint y: 358, endPoint x: 890, endPoint y: 361, distance: 20.0
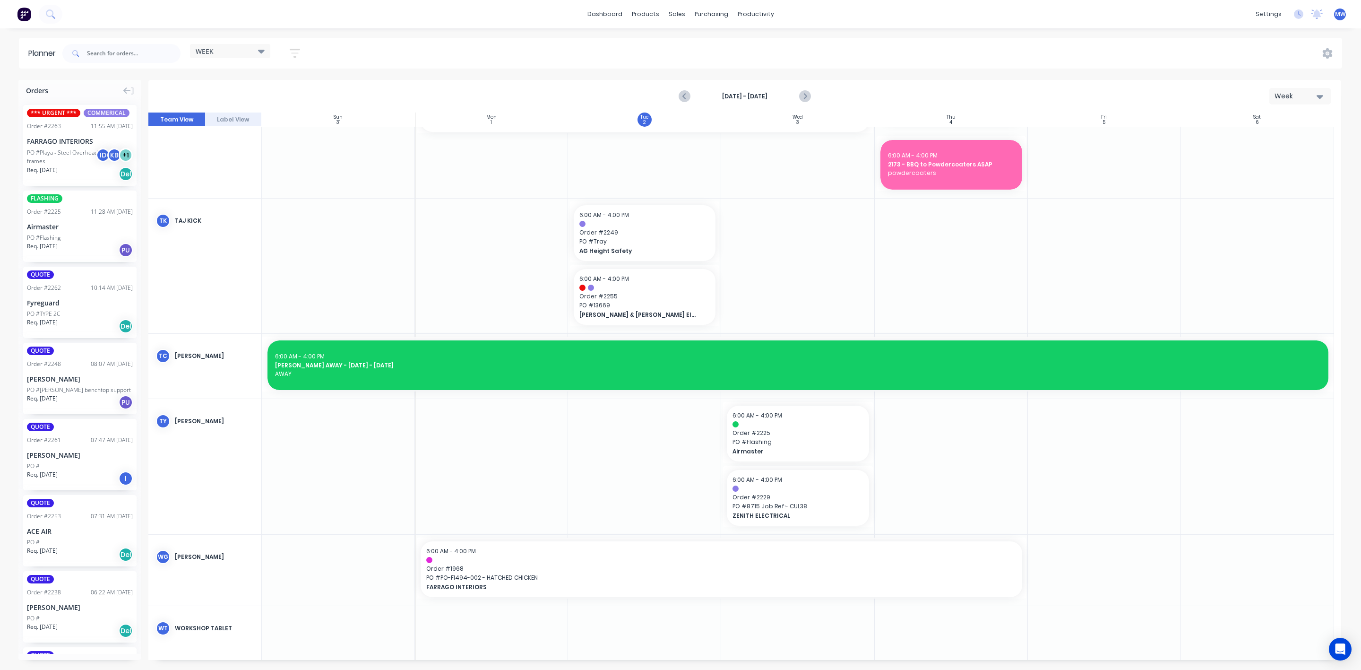
scroll to position [1330, 0]
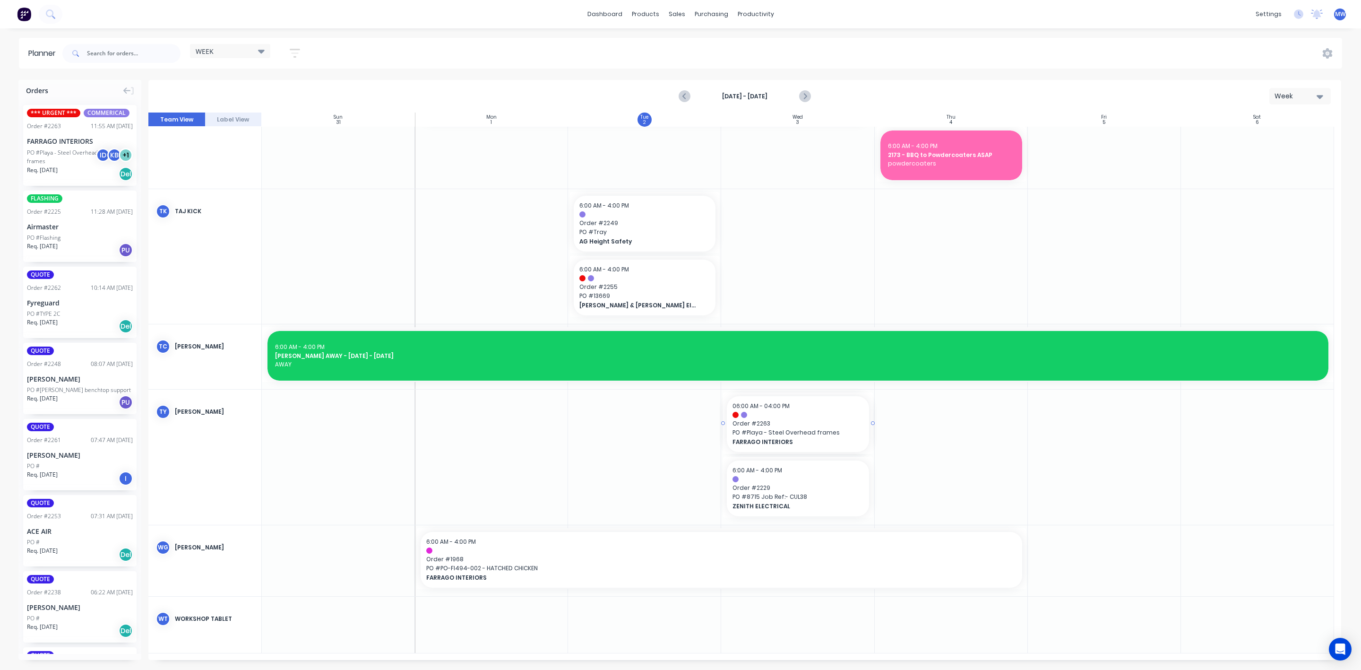
drag, startPoint x: 57, startPoint y: 149, endPoint x: 756, endPoint y: 409, distance: 745.4
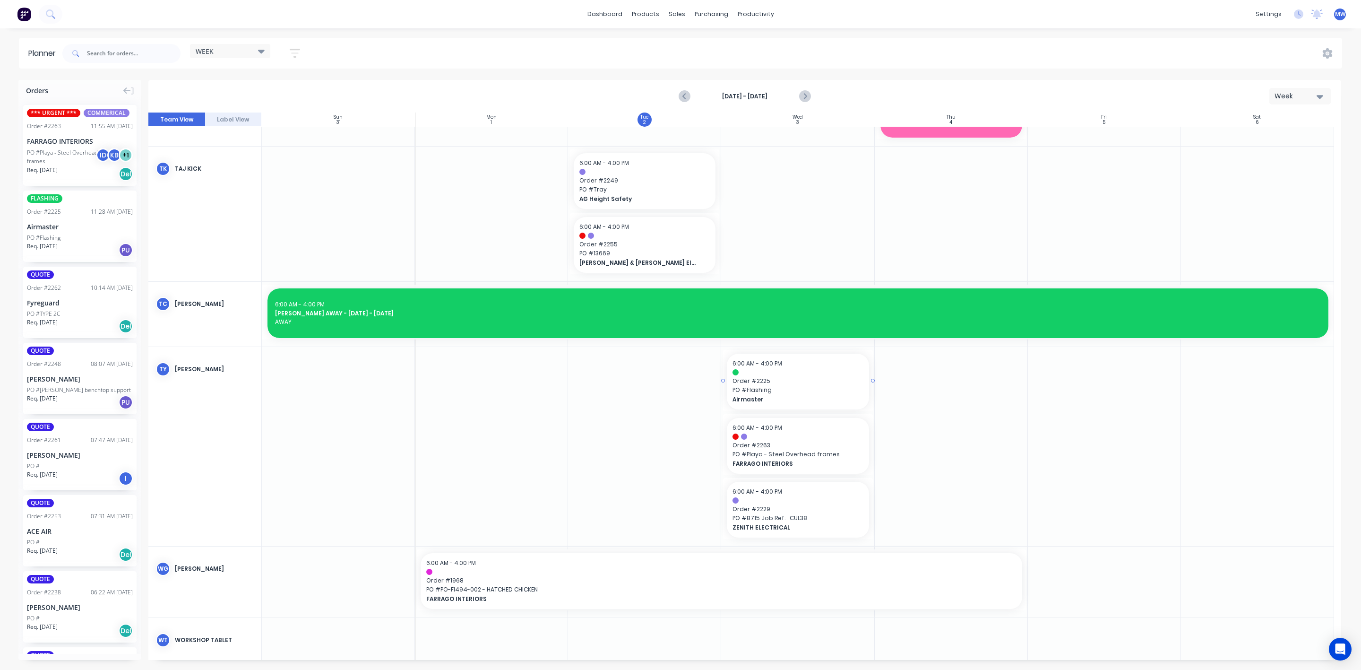
scroll to position [1393, 0]
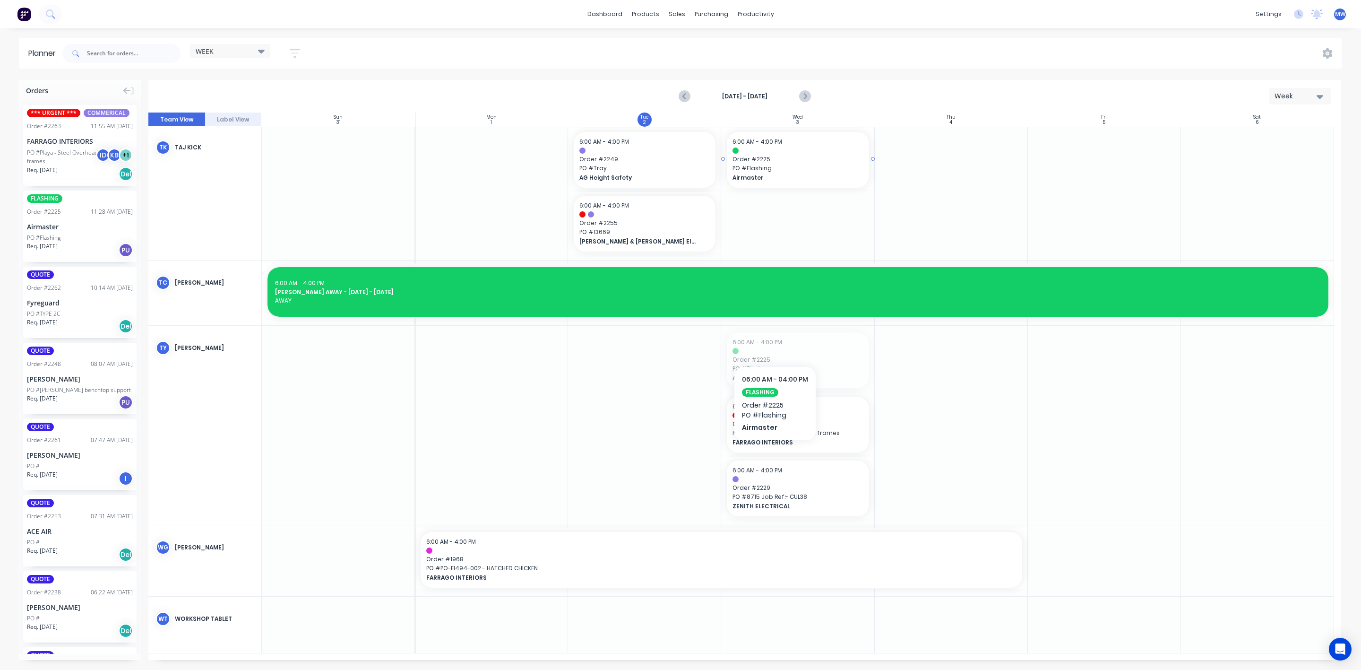
drag, startPoint x: 774, startPoint y: 363, endPoint x: 776, endPoint y: 232, distance: 131.4
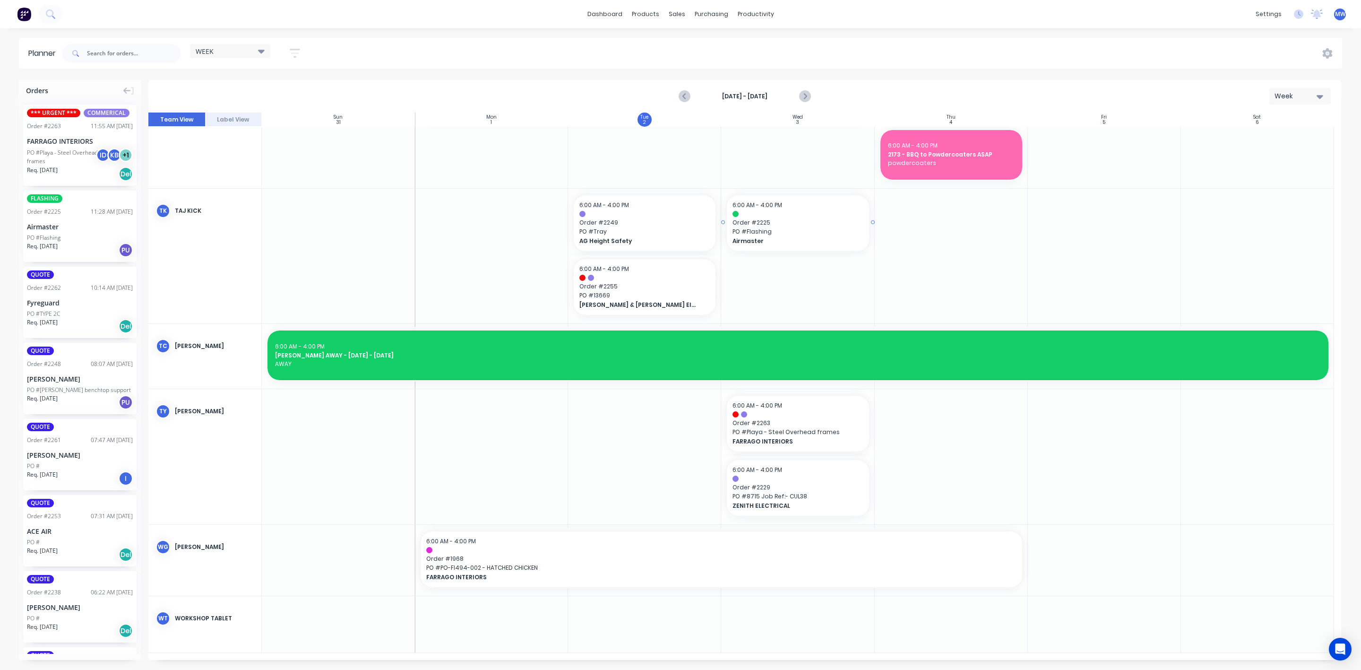
scroll to position [1323, 0]
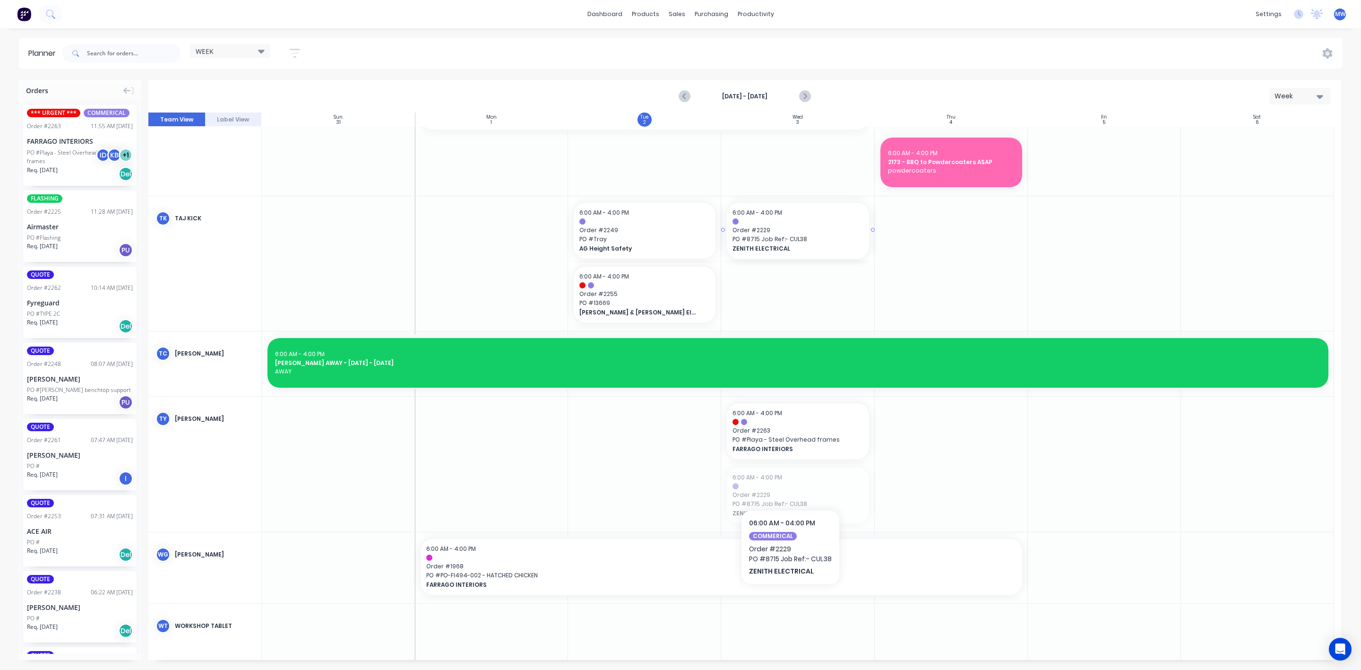
drag, startPoint x: 789, startPoint y: 497, endPoint x: 797, endPoint y: 309, distance: 187.8
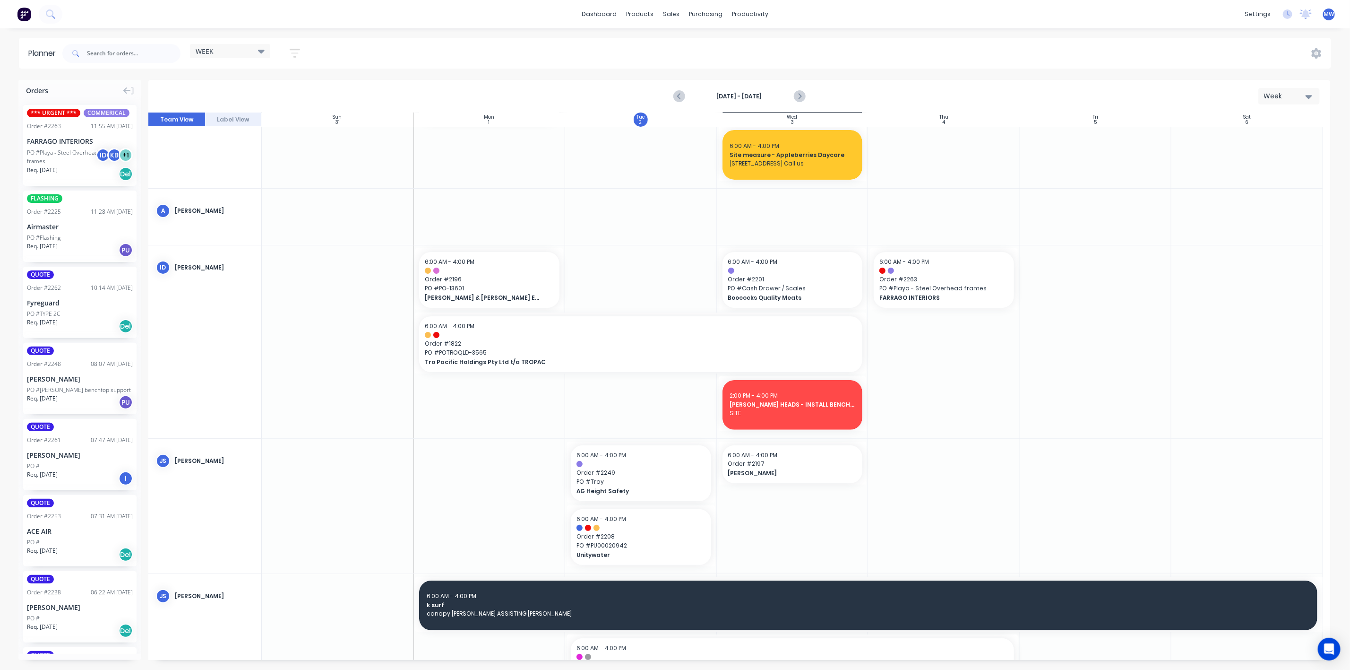
scroll to position [0, 0]
